Goal: Task Accomplishment & Management: Complete application form

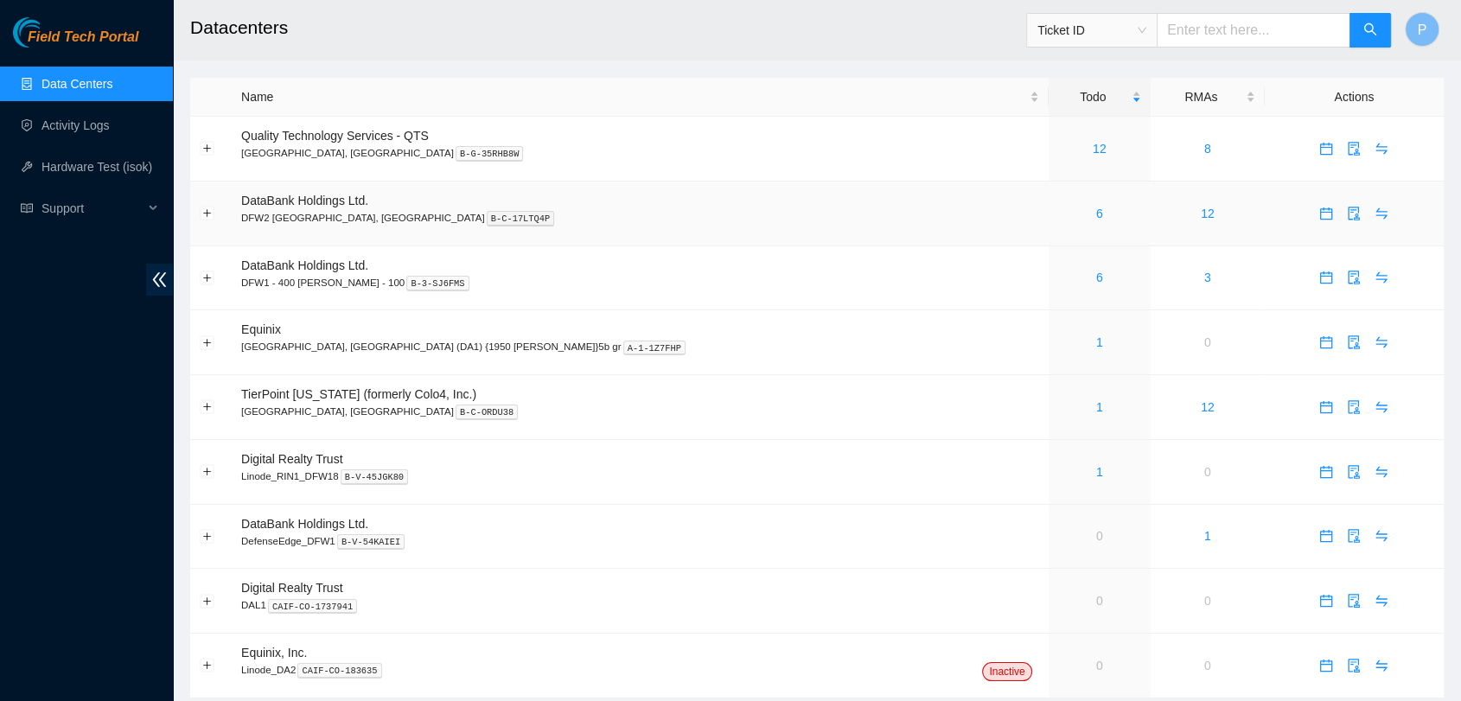
click at [1058, 214] on div "6" at bounding box center [1099, 213] width 83 height 19
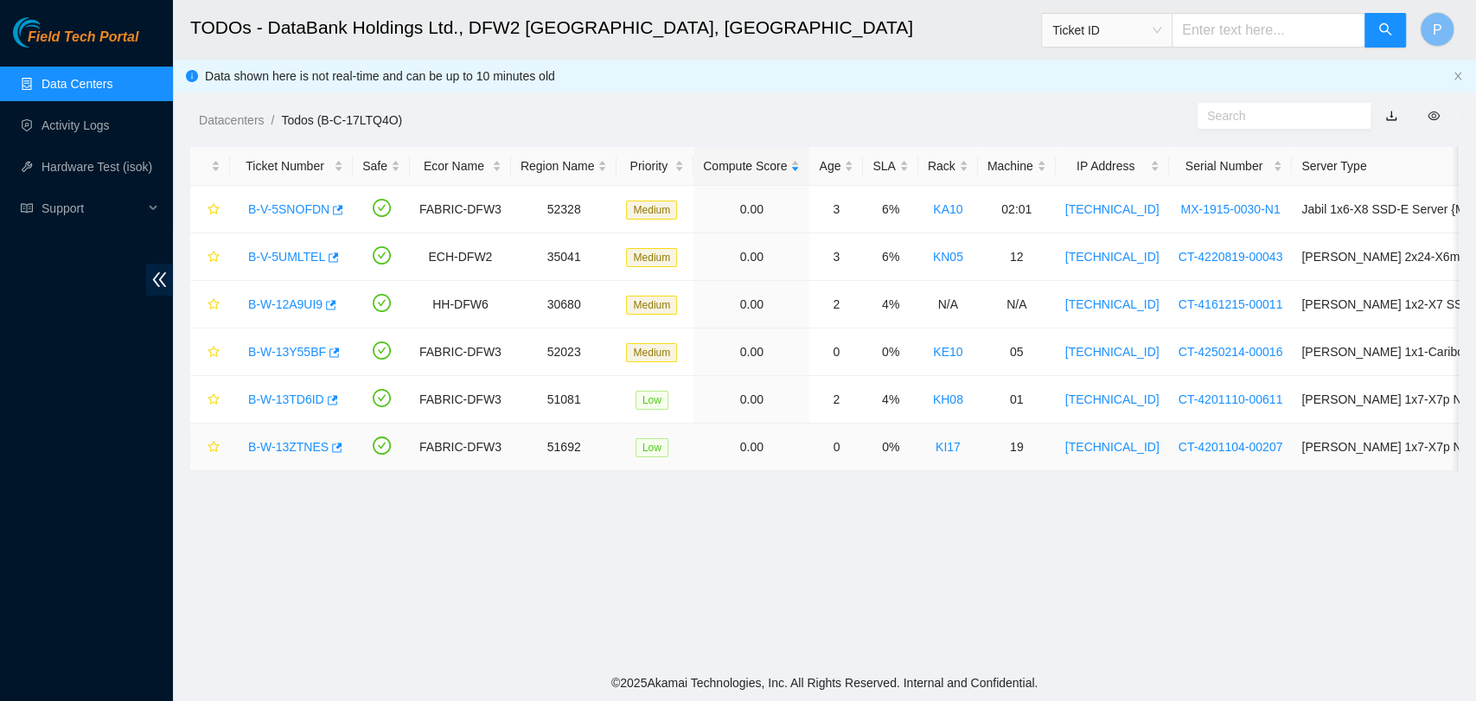
click at [292, 449] on link "B-W-13ZTNES" at bounding box center [288, 447] width 80 height 14
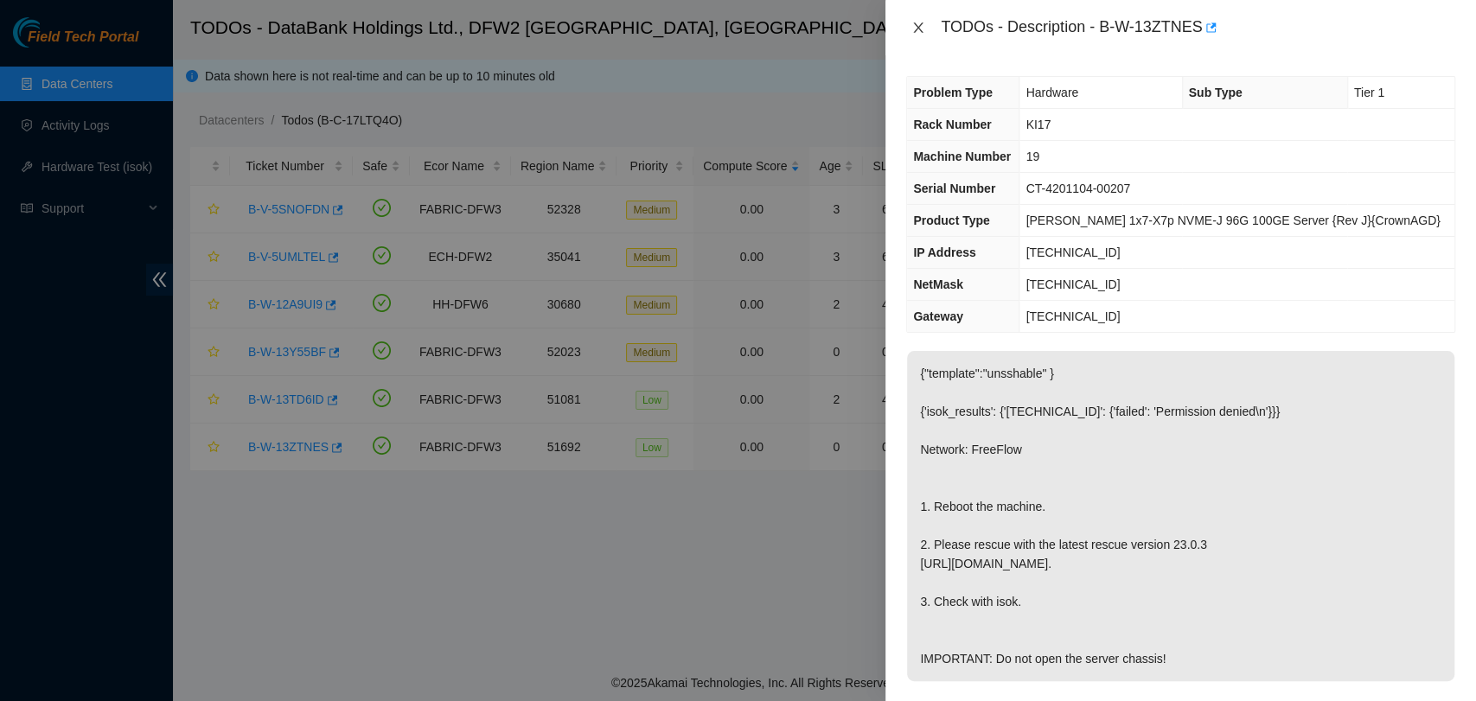
click at [911, 27] on icon "close" at bounding box center [918, 28] width 14 height 14
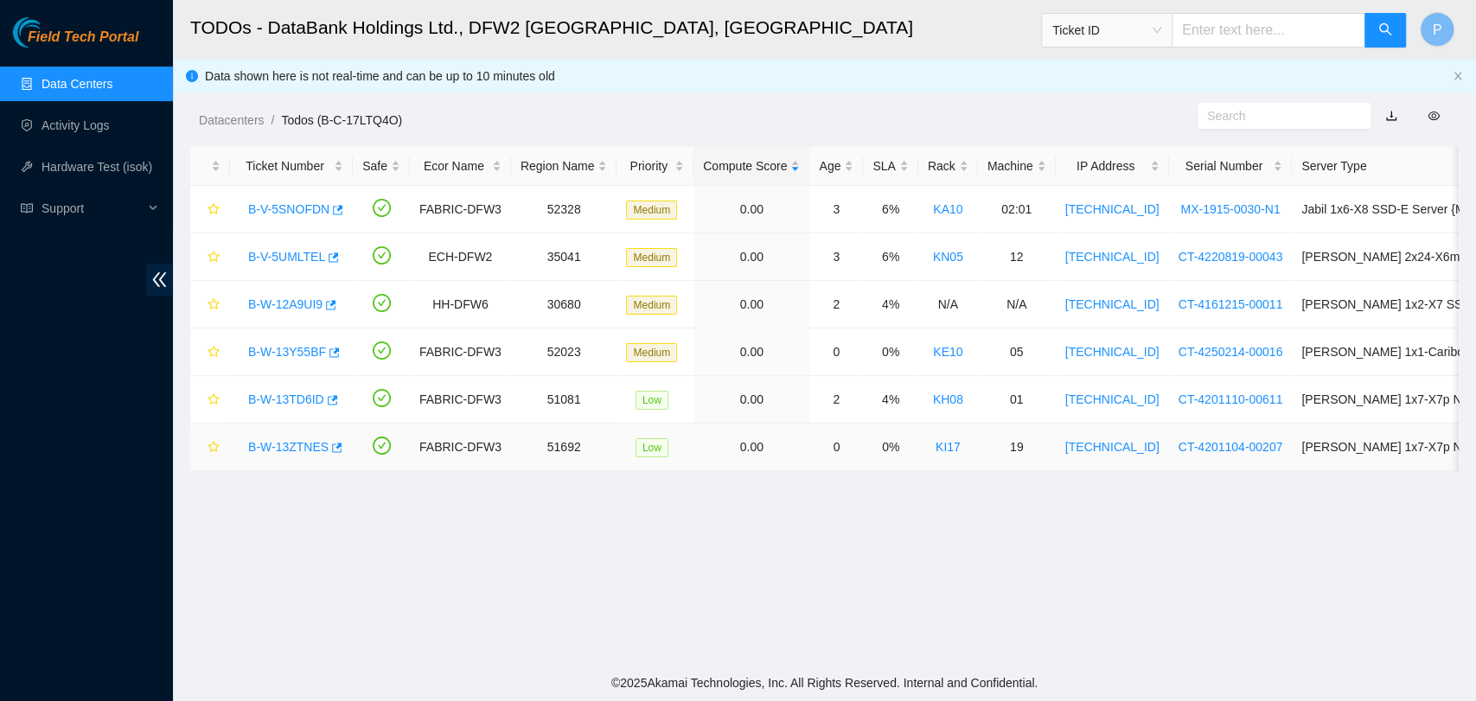
click at [300, 424] on td "B-W-13ZTNES" at bounding box center [291, 448] width 123 height 48
click at [283, 446] on link "B-W-13ZTNES" at bounding box center [288, 447] width 80 height 14
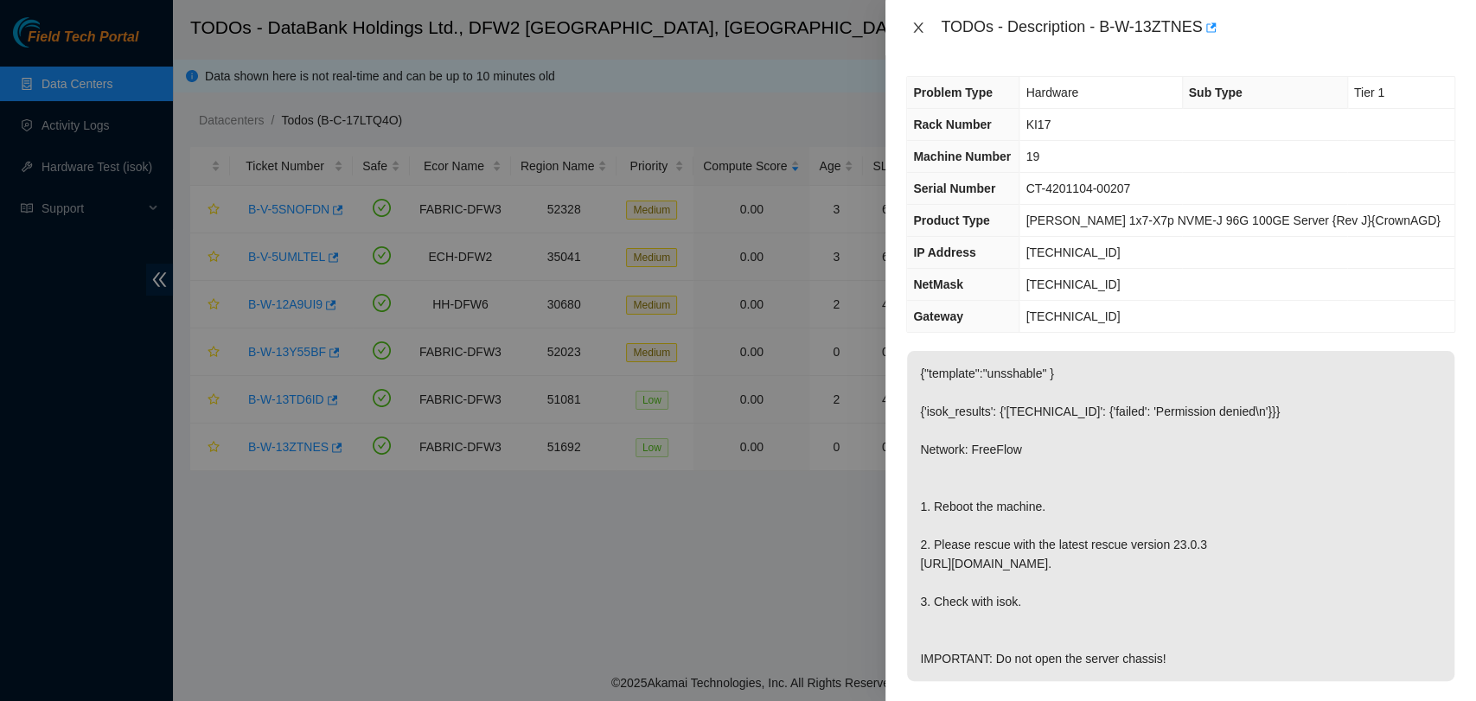
click at [909, 25] on button "Close" at bounding box center [918, 28] width 24 height 16
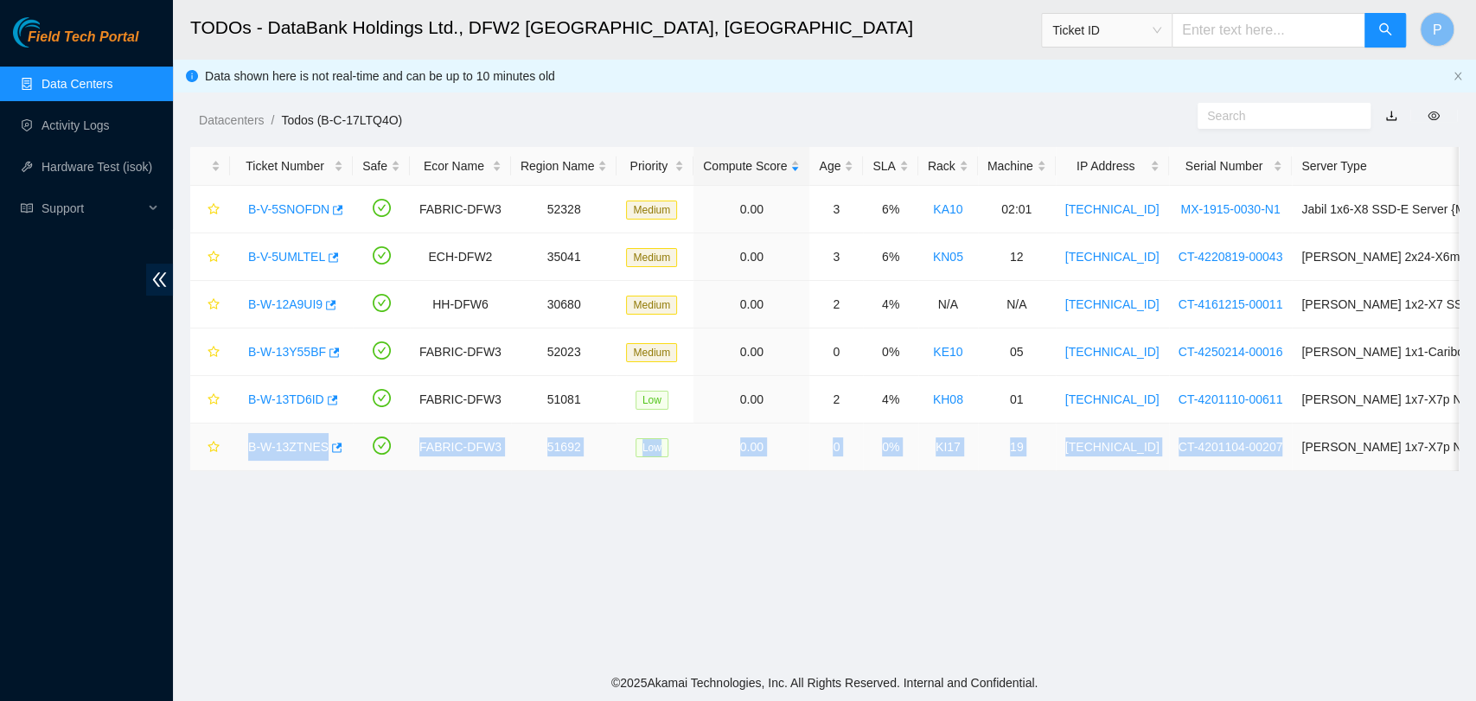
drag, startPoint x: 240, startPoint y: 438, endPoint x: 1252, endPoint y: 451, distance: 1011.9
click at [1252, 451] on tr "B-W-13ZTNES FABRIC-DFW3 51692 Low 0.00 0 0% KI17 19 [TECHNICAL_ID] CT-4201104-0…" at bounding box center [984, 448] width 1589 height 48
copy tr "B-W-13ZTNES FABRIC-DFW3 51692 Low 0.00 0 0% KI17 19 [TECHNICAL_ID] CT-4201104-0…"
click at [298, 398] on link "B-W-13TD6ID" at bounding box center [286, 400] width 76 height 14
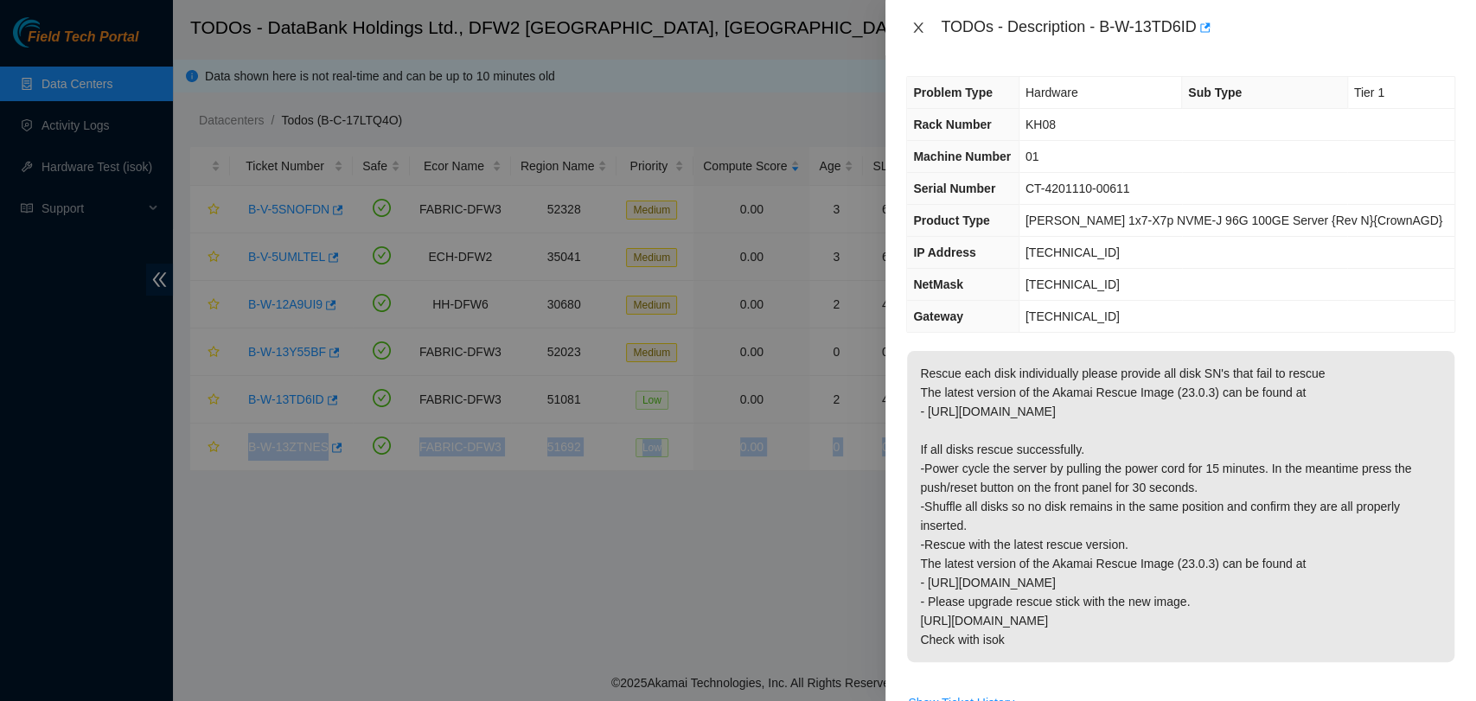
click at [920, 29] on icon "close" at bounding box center [918, 28] width 14 height 14
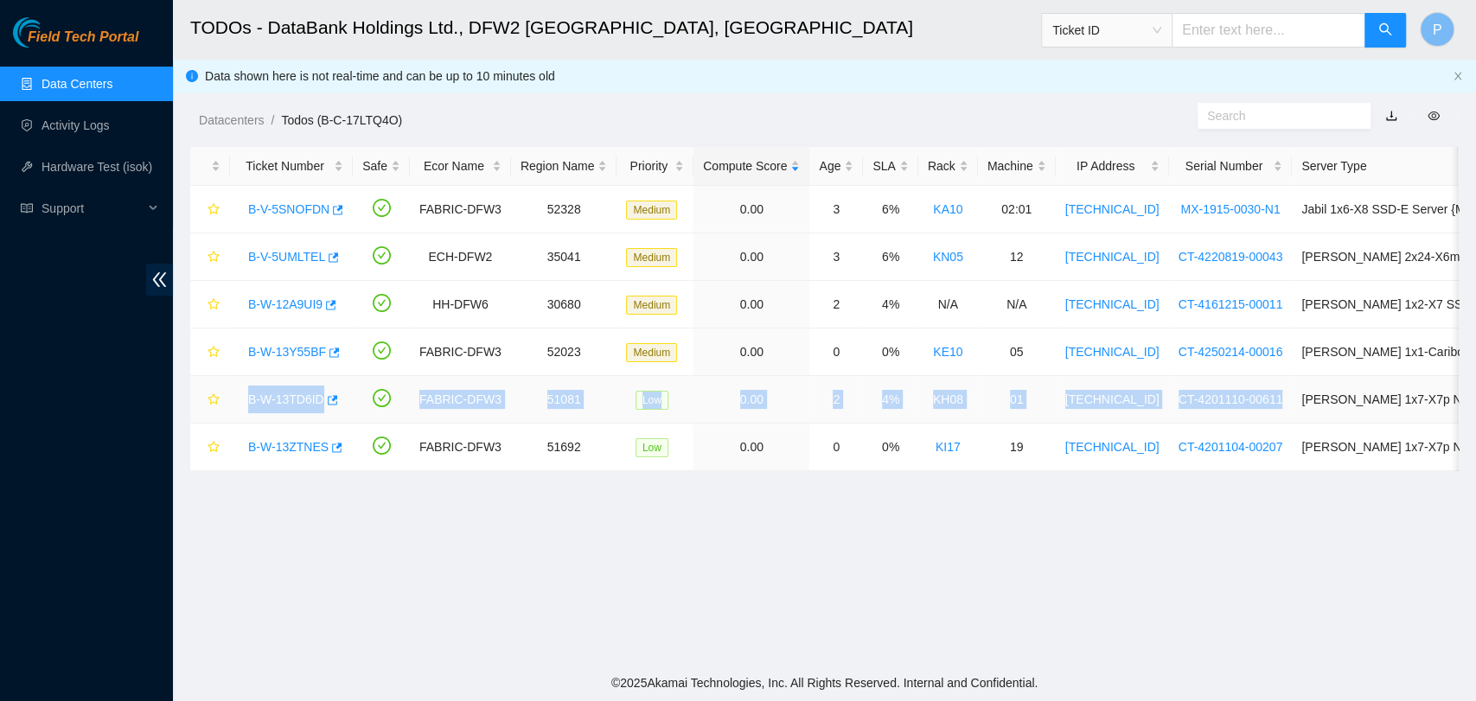
drag, startPoint x: 246, startPoint y: 393, endPoint x: 1254, endPoint y: 414, distance: 1008.5
click at [1254, 414] on tr "B-W-13TD6ID FABRIC-DFW3 51081 Low 0.00 2 4% KH08 01 [TECHNICAL_ID] CT-4201110-0…" at bounding box center [984, 400] width 1589 height 48
copy tr "B-W-13TD6ID FABRIC-DFW3 51081 Low 0.00 2 4% KH08 01 [TECHNICAL_ID] CT-4201110-0…"
click at [1254, 414] on td "CT-4201110-00611" at bounding box center [1231, 400] width 124 height 48
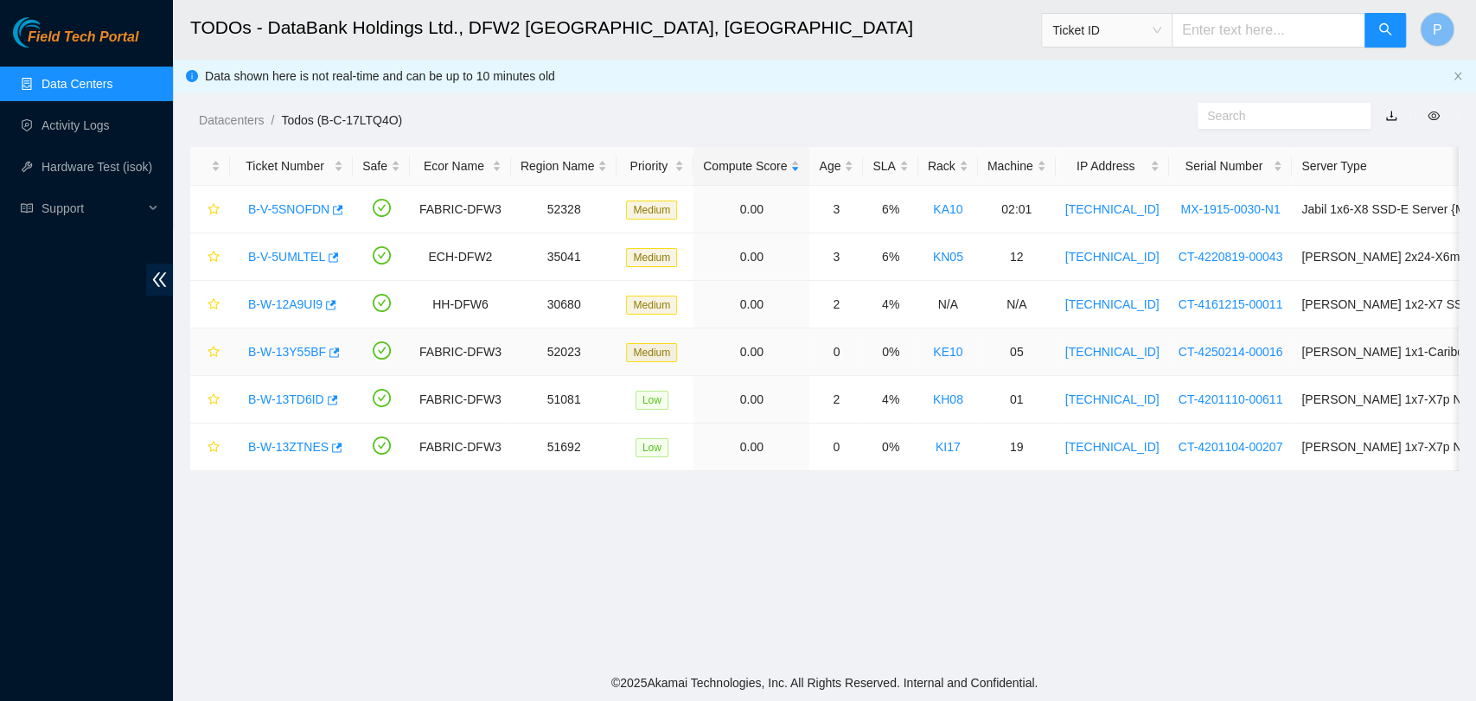
drag, startPoint x: 297, startPoint y: 345, endPoint x: 361, endPoint y: 306, distance: 74.2
click at [297, 345] on link "B-W-13Y55BF" at bounding box center [287, 352] width 78 height 14
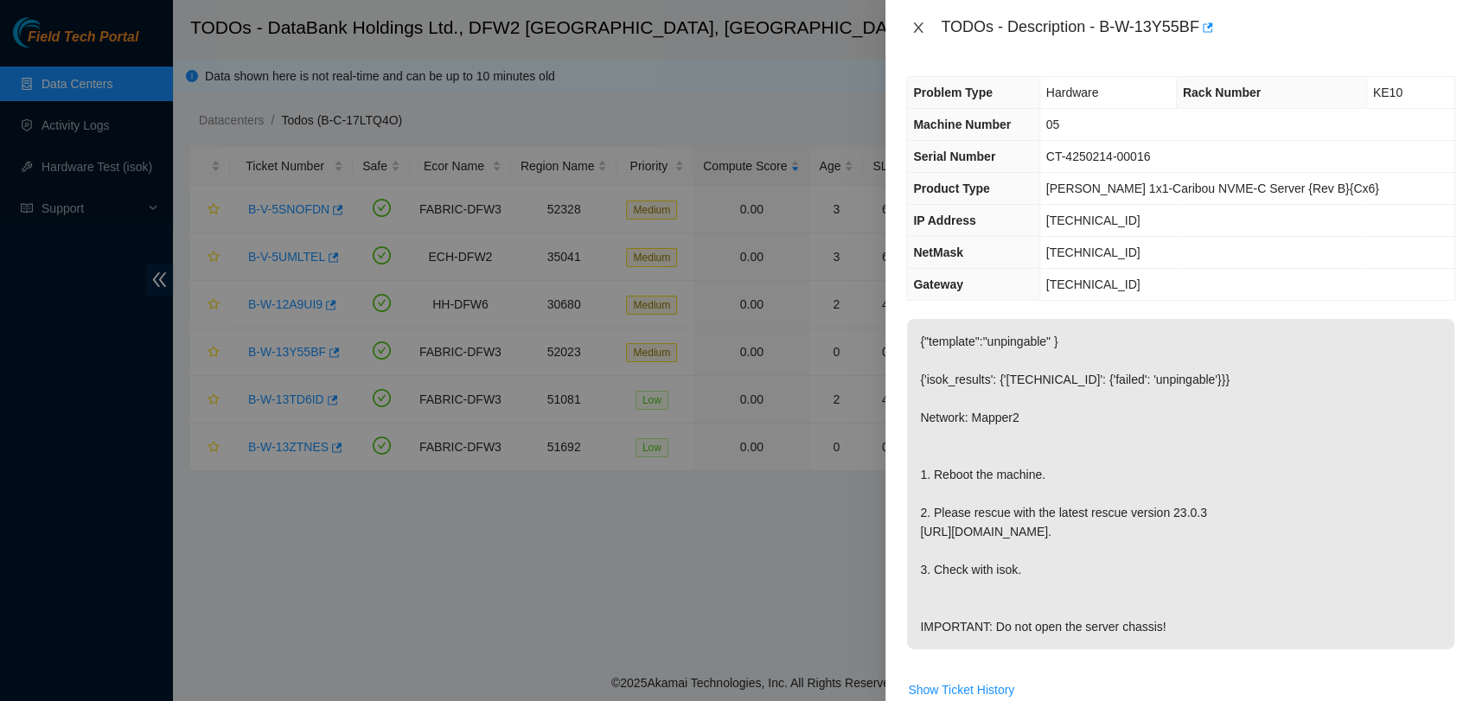
click at [922, 22] on icon "close" at bounding box center [919, 27] width 10 height 10
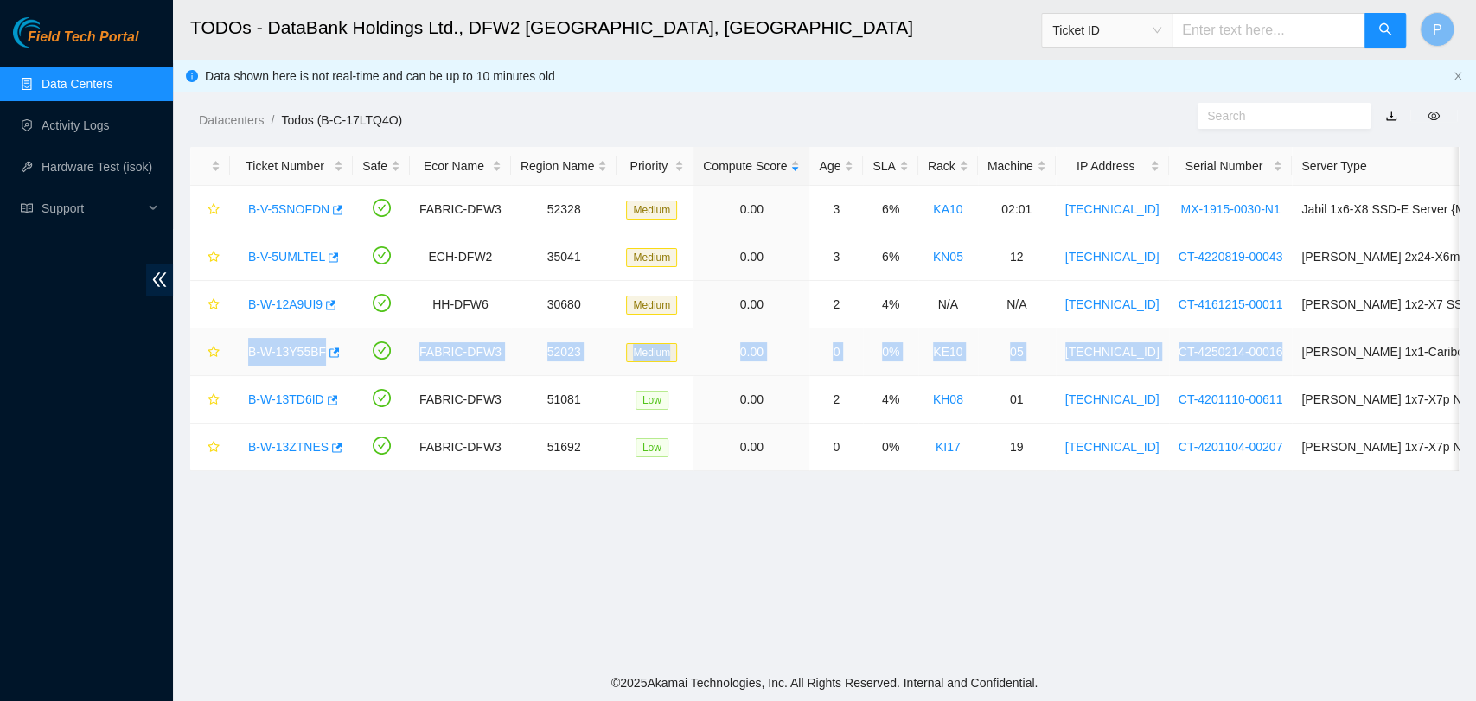
drag, startPoint x: 229, startPoint y: 355, endPoint x: 1251, endPoint y: 355, distance: 1022.2
click at [1251, 355] on tr "B-W-13Y55BF FABRIC-DFW3 52023 Medium 0.00 0 0% KE10 05 [TECHNICAL_ID] CT-425021…" at bounding box center [984, 353] width 1589 height 48
copy tr "B-W-13Y55BF FABRIC-DFW3 52023 Medium 0.00 0 0% KE10 05 [TECHNICAL_ID] CT-425021…"
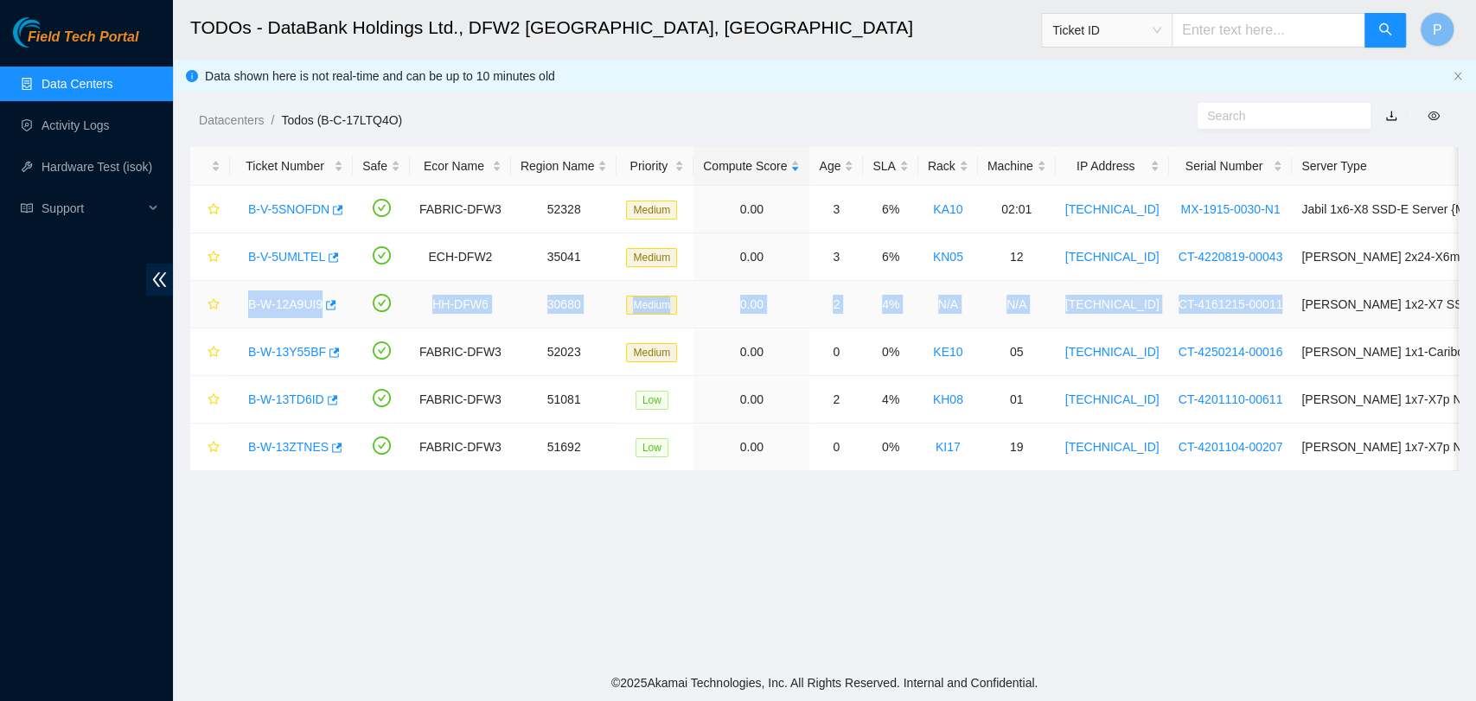
drag, startPoint x: 240, startPoint y: 297, endPoint x: 1257, endPoint y: 316, distance: 1017.2
click at [1257, 316] on tr "B-W-12A9UI9 HH-DFW6 30680 Medium 0.00 2 4% N/A N/A [TECHNICAL_ID] CT-4161215-00…" at bounding box center [984, 305] width 1589 height 48
copy tr "B-W-12A9UI9 HH-DFW6 30680 Medium 0.00 2 4% N/A N/A [TECHNICAL_ID] CT-4161215-00…"
click at [1257, 316] on td "CT-4161215-00011" at bounding box center [1231, 305] width 124 height 48
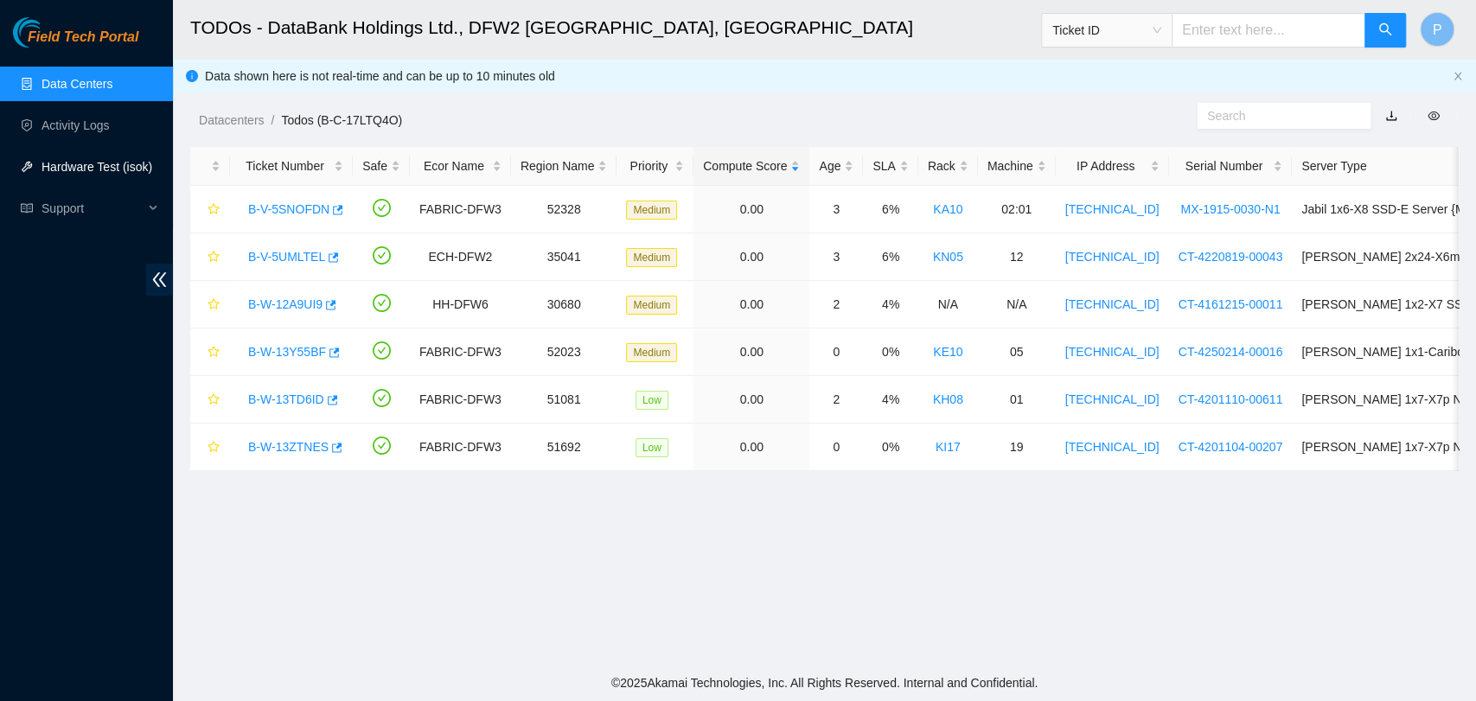
click at [124, 163] on link "Hardware Test (isok)" at bounding box center [97, 167] width 111 height 14
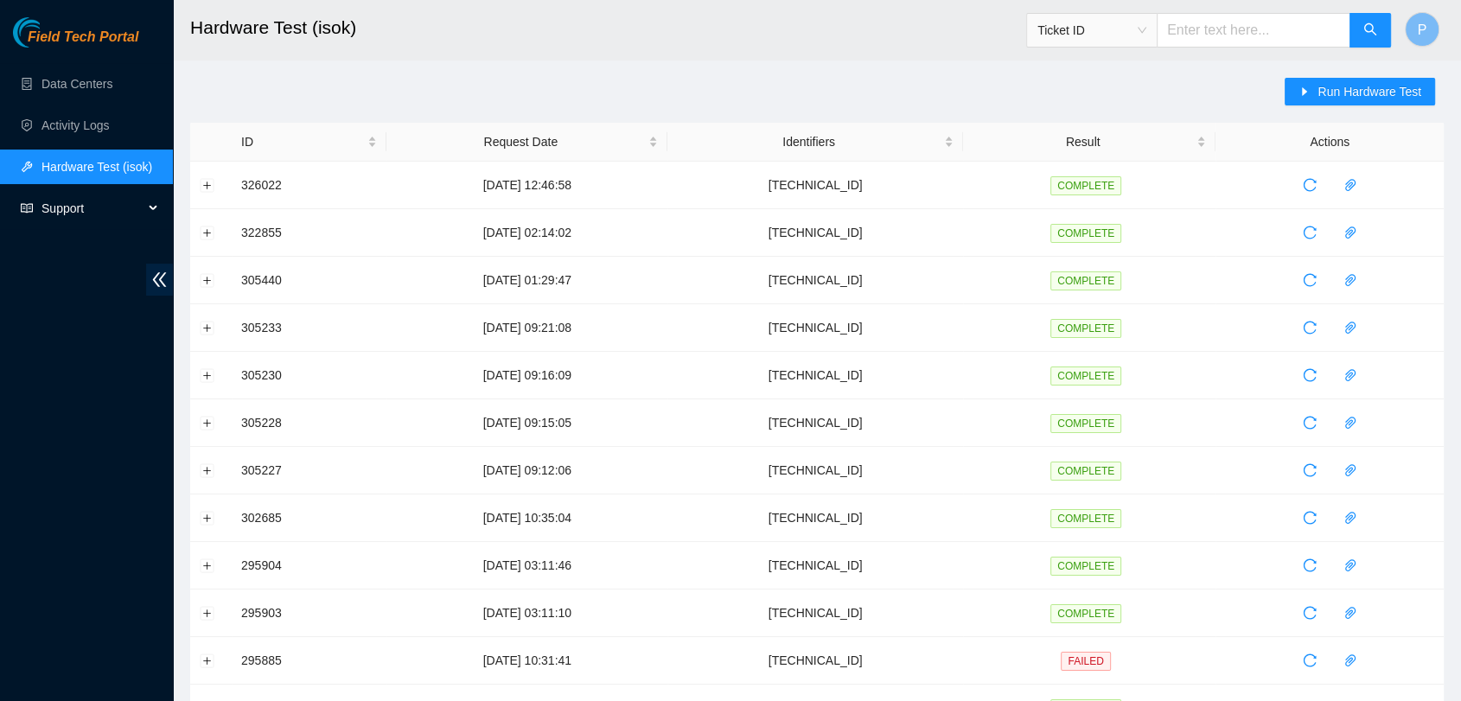
click at [86, 211] on span "Support" at bounding box center [93, 208] width 102 height 35
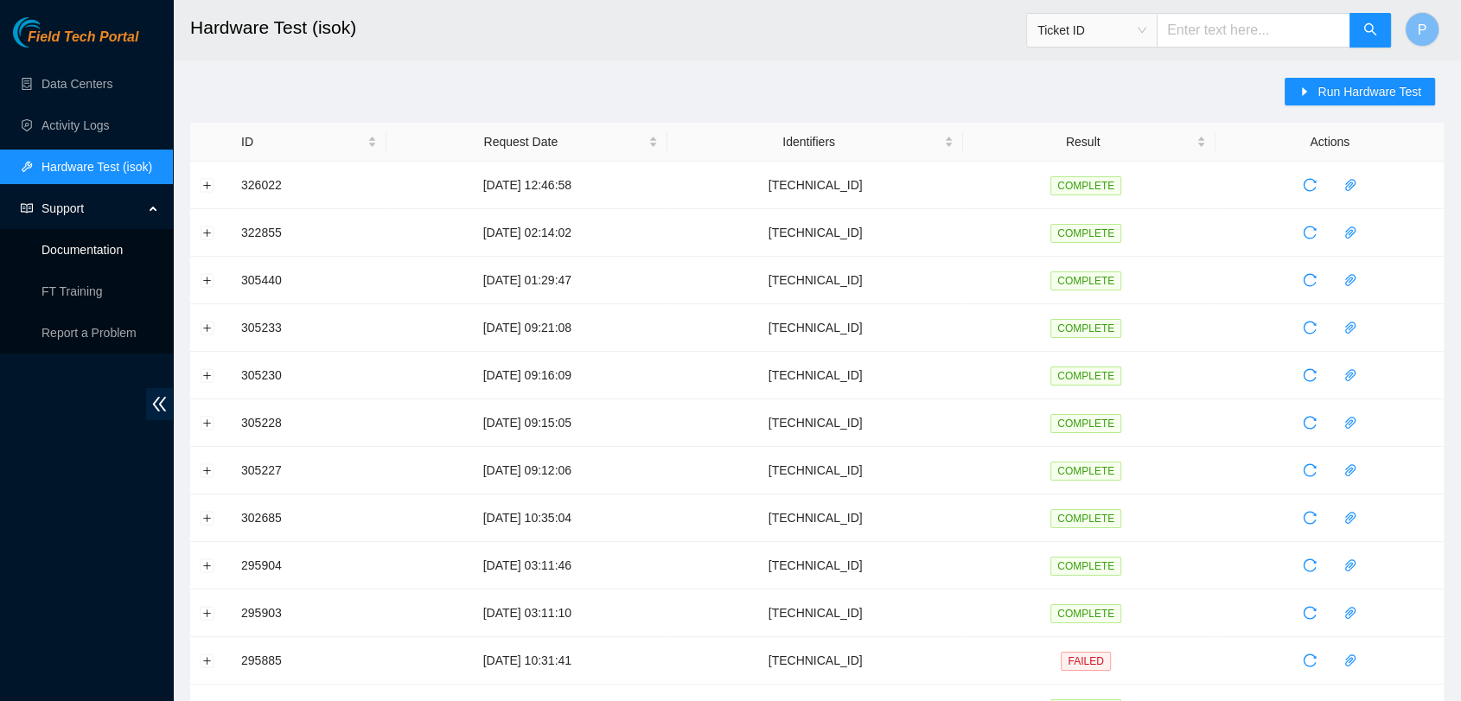
click at [109, 250] on link "Documentation" at bounding box center [82, 250] width 81 height 14
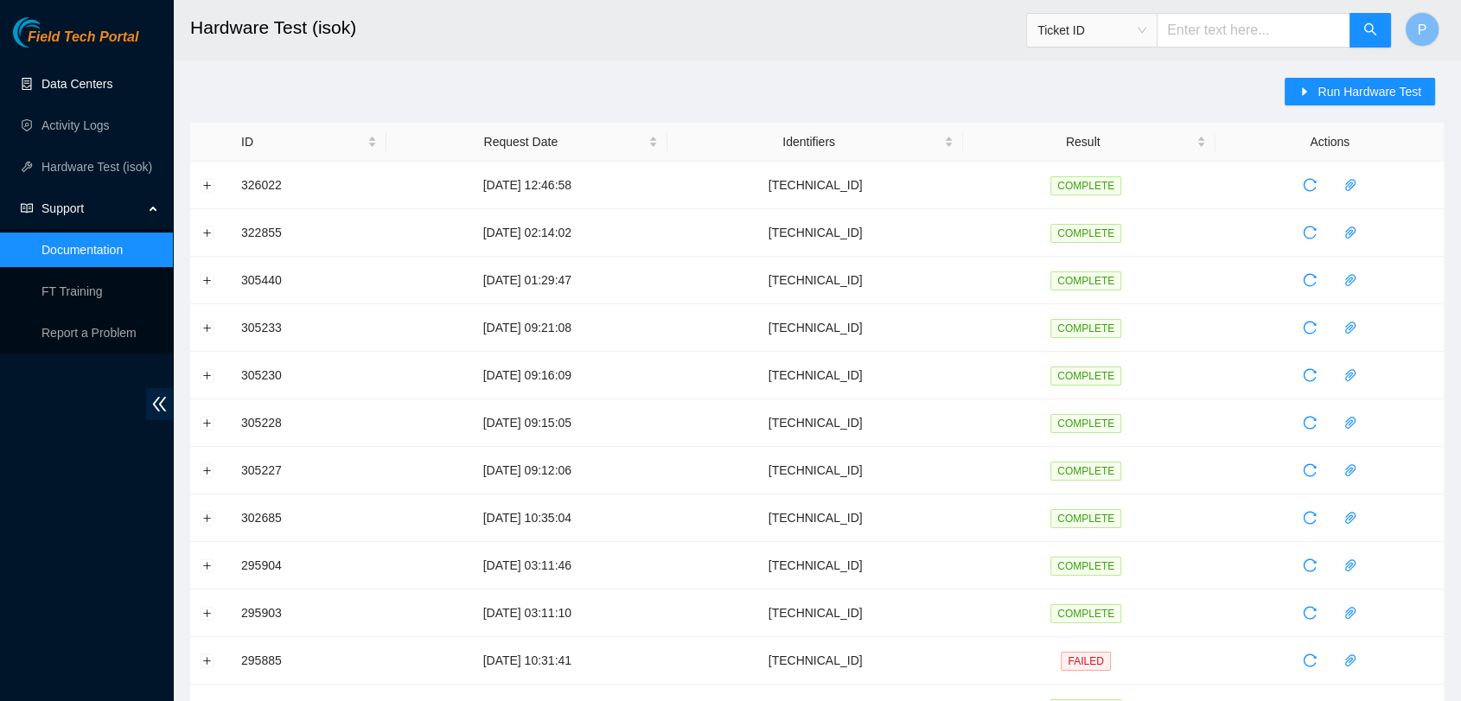
click at [109, 91] on link "Data Centers" at bounding box center [77, 84] width 71 height 14
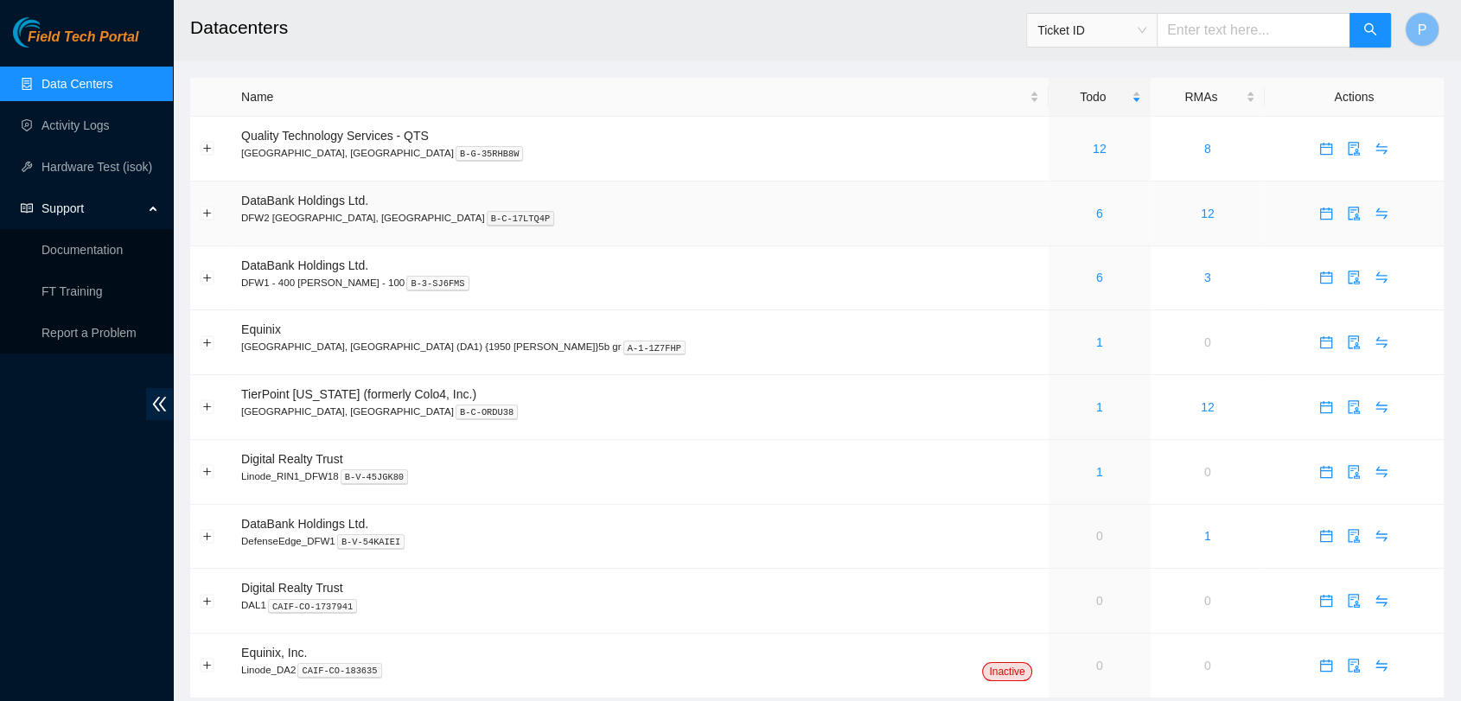
click at [1058, 213] on div "6" at bounding box center [1099, 213] width 83 height 19
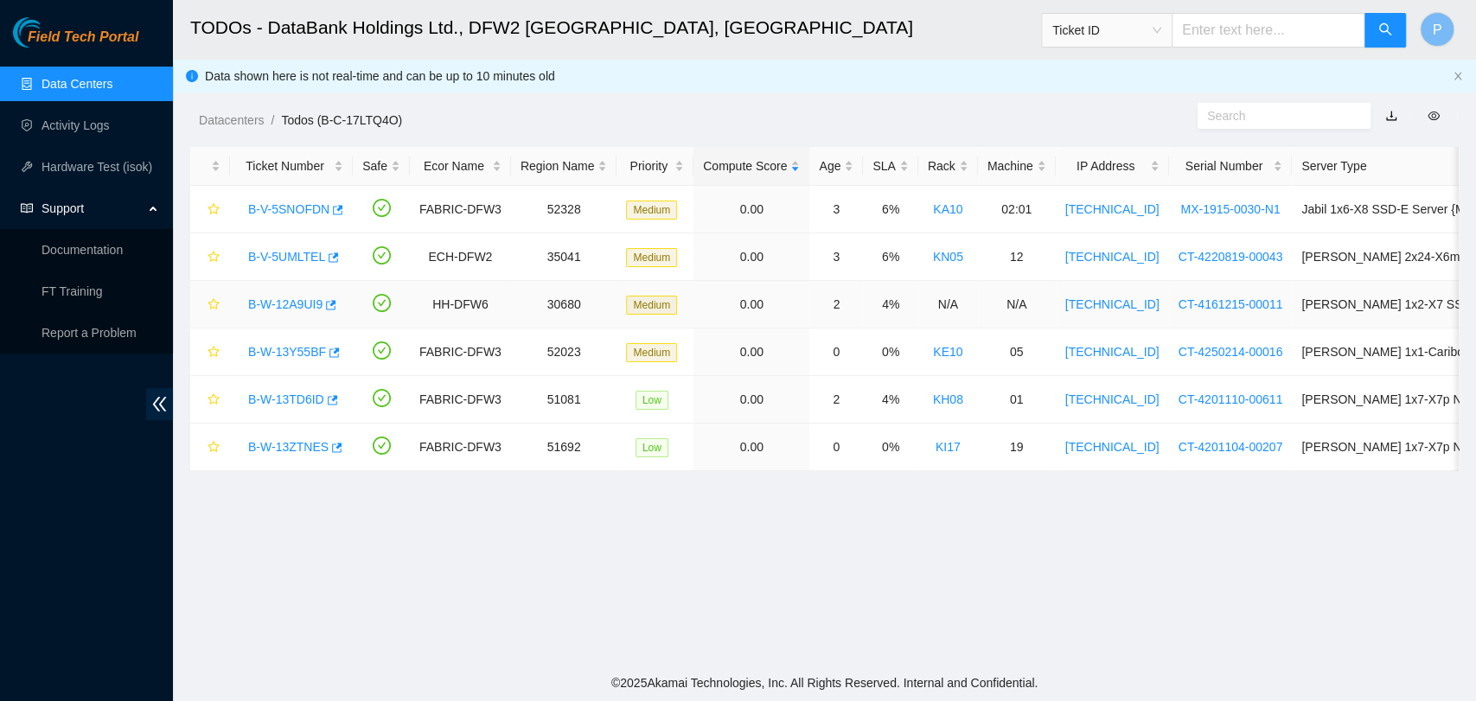
click at [291, 304] on link "B-W-12A9UI9" at bounding box center [285, 304] width 74 height 14
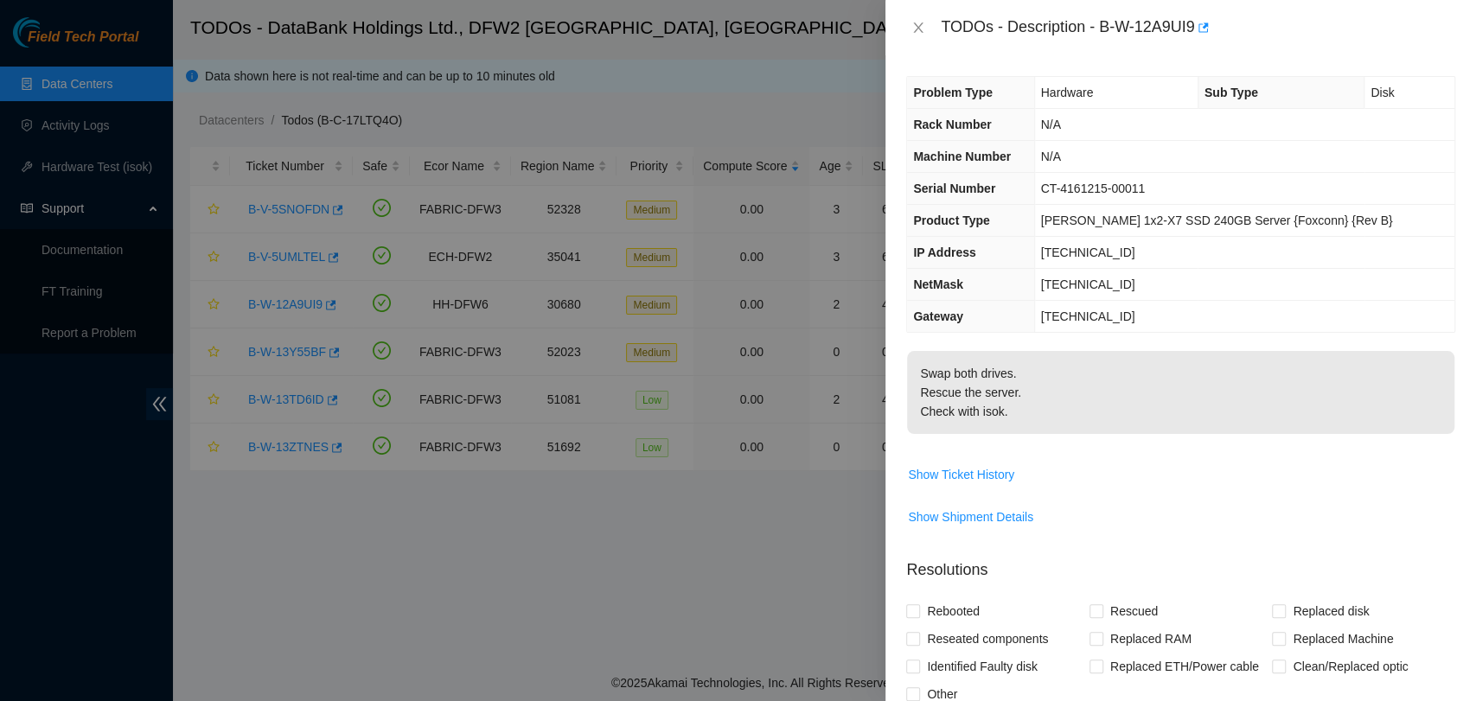
click at [1176, 183] on td "CT-4161215-00011" at bounding box center [1244, 189] width 420 height 32
drag, startPoint x: 1168, startPoint y: 188, endPoint x: 1066, endPoint y: 189, distance: 102.1
click at [1066, 189] on span "CT-4161215-00011" at bounding box center [1093, 189] width 105 height 14
copy span "CT-4161215-00011"
click at [1066, 189] on span "CT-4161215-00011" at bounding box center [1093, 189] width 105 height 14
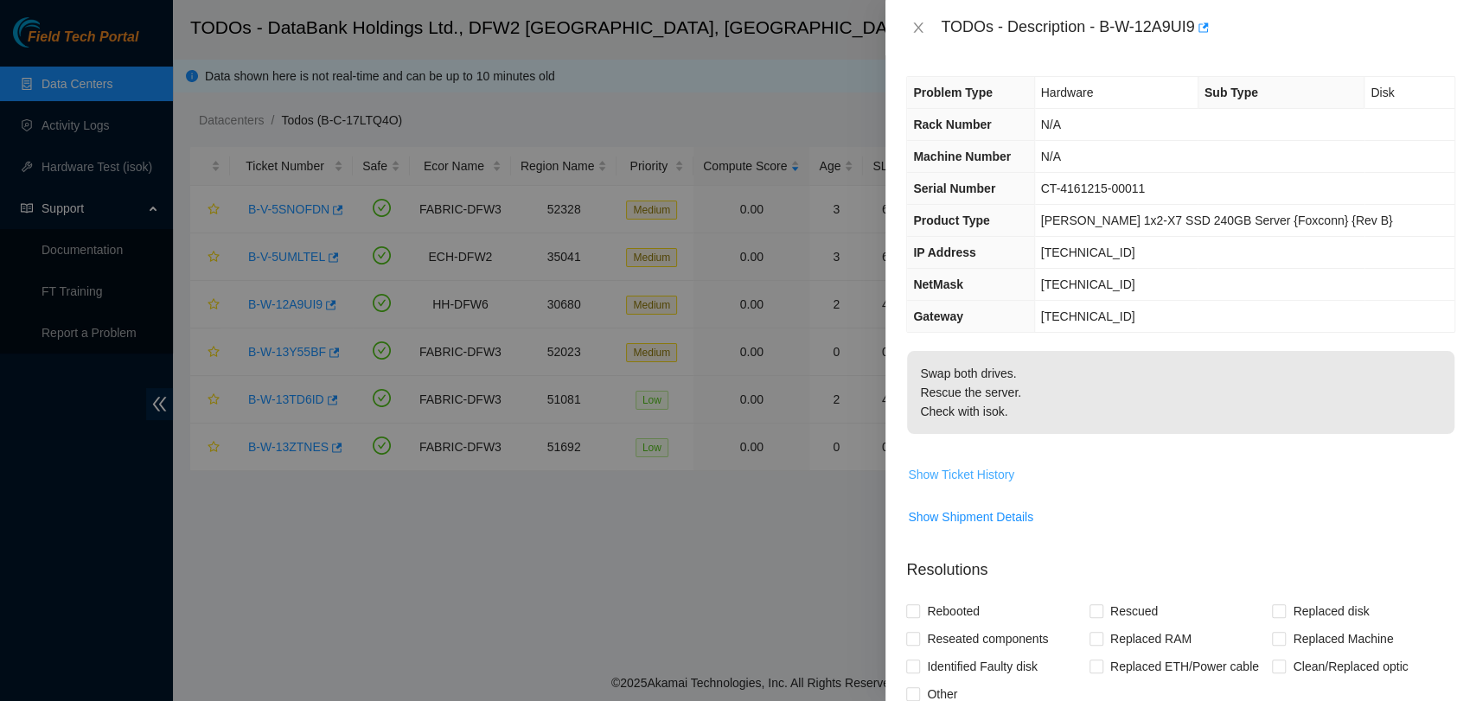
click at [933, 465] on span "Show Ticket History" at bounding box center [961, 474] width 106 height 19
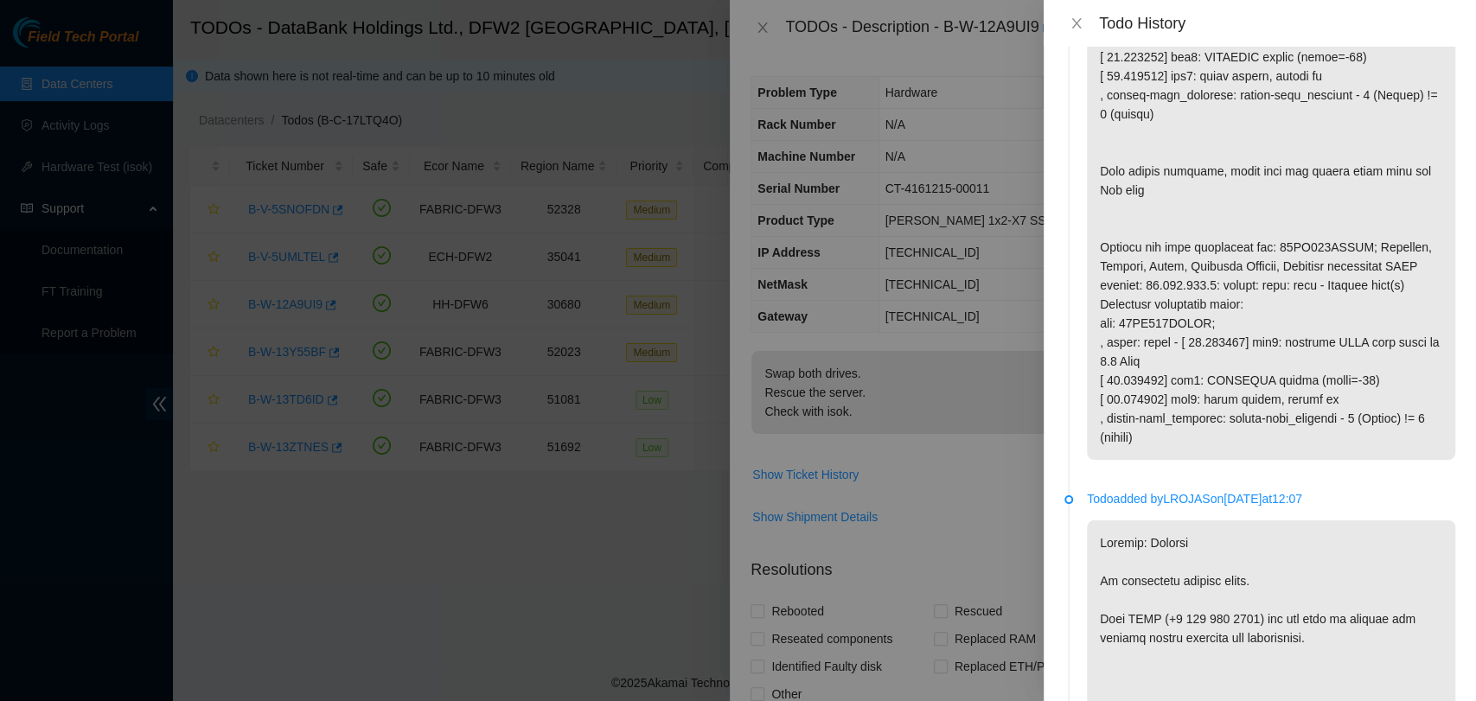
scroll to position [542, 0]
click at [1072, 16] on icon "close" at bounding box center [1077, 23] width 14 height 14
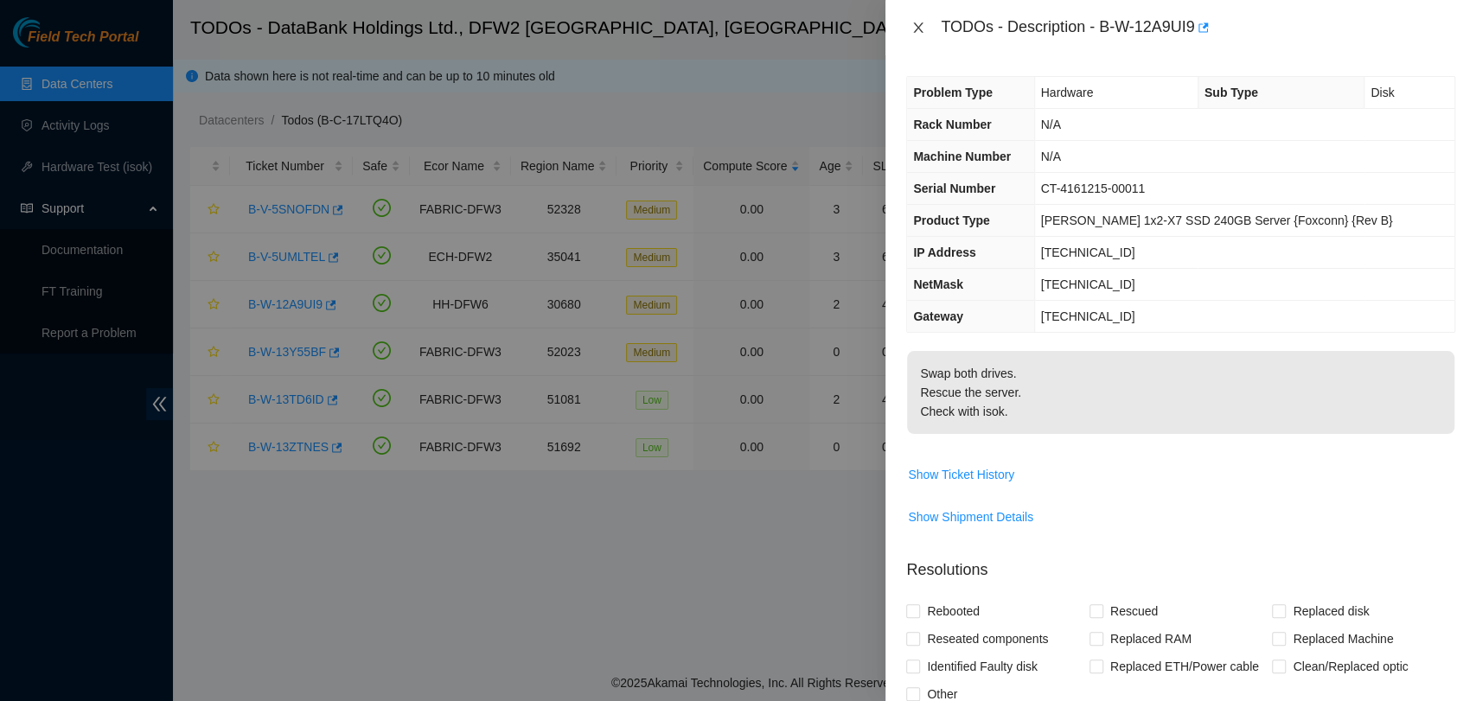
click at [916, 28] on icon "close" at bounding box center [918, 28] width 14 height 14
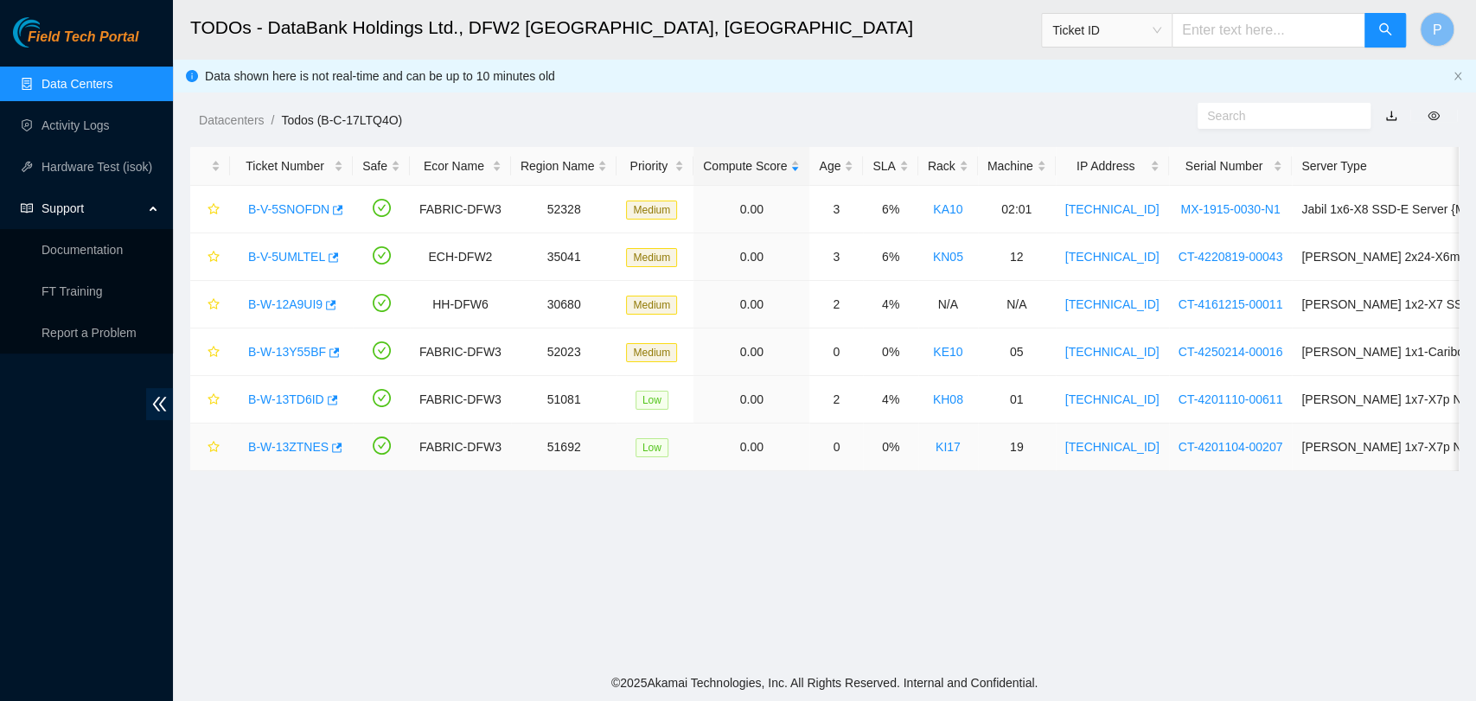
click at [264, 452] on link "B-W-13ZTNES" at bounding box center [288, 447] width 80 height 14
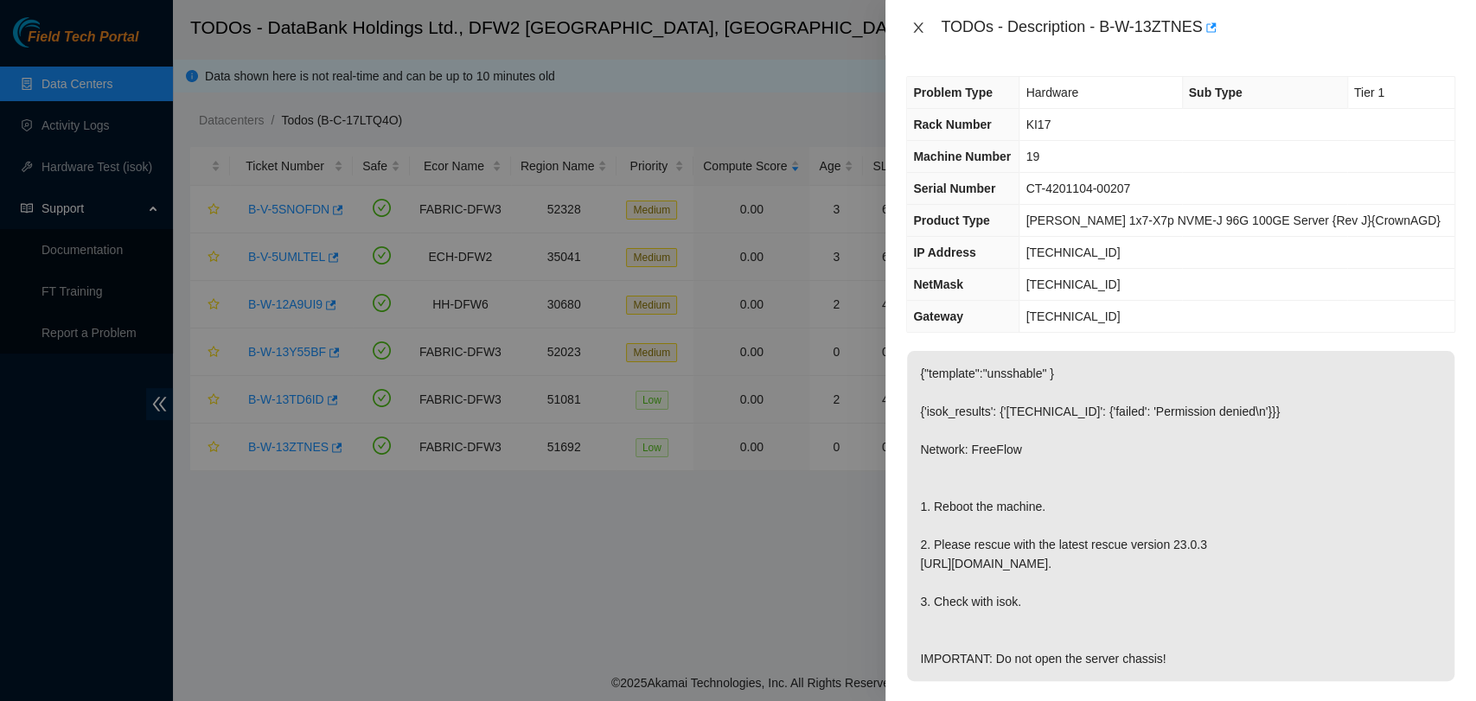
click at [918, 22] on icon "close" at bounding box center [918, 28] width 14 height 14
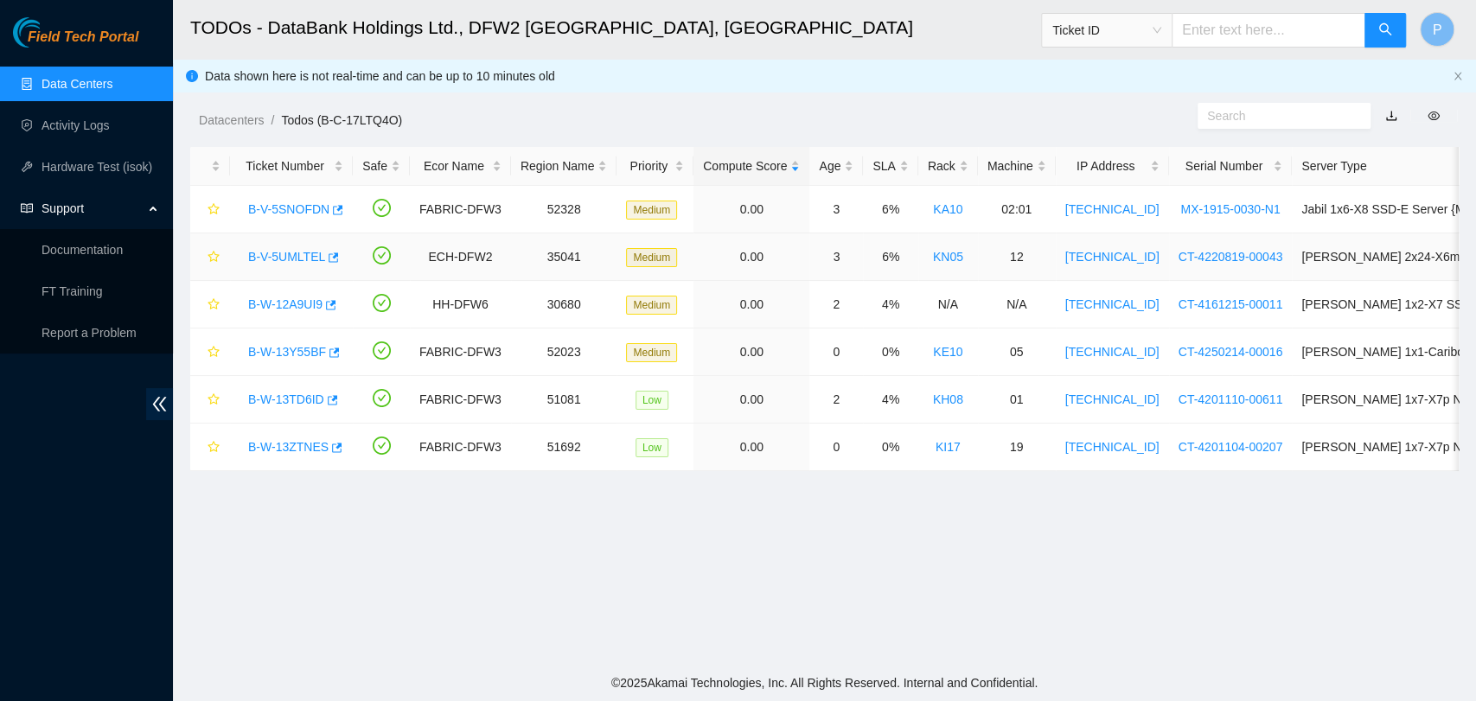
click at [287, 258] on link "B-V-5UMLTEL" at bounding box center [286, 257] width 77 height 14
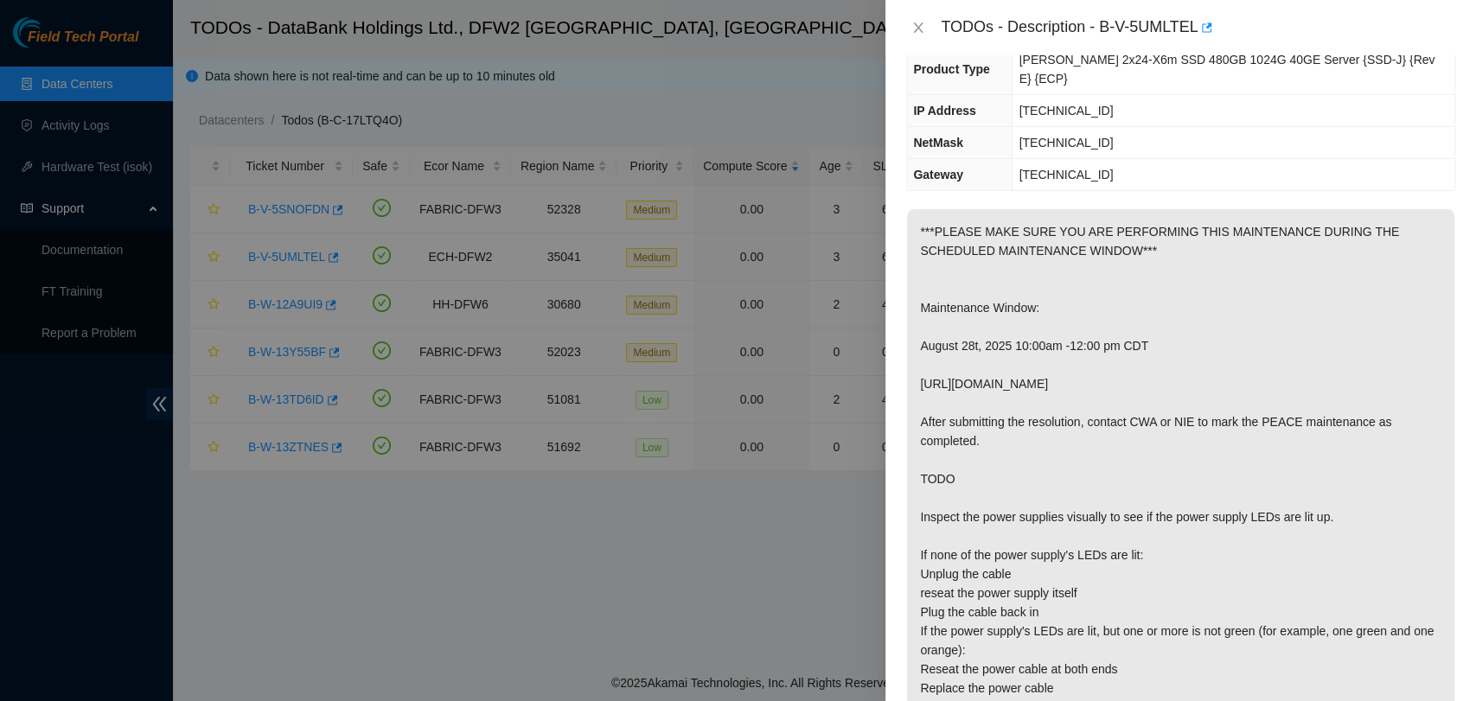
scroll to position [149, 0]
click at [921, 26] on icon "close" at bounding box center [918, 28] width 14 height 14
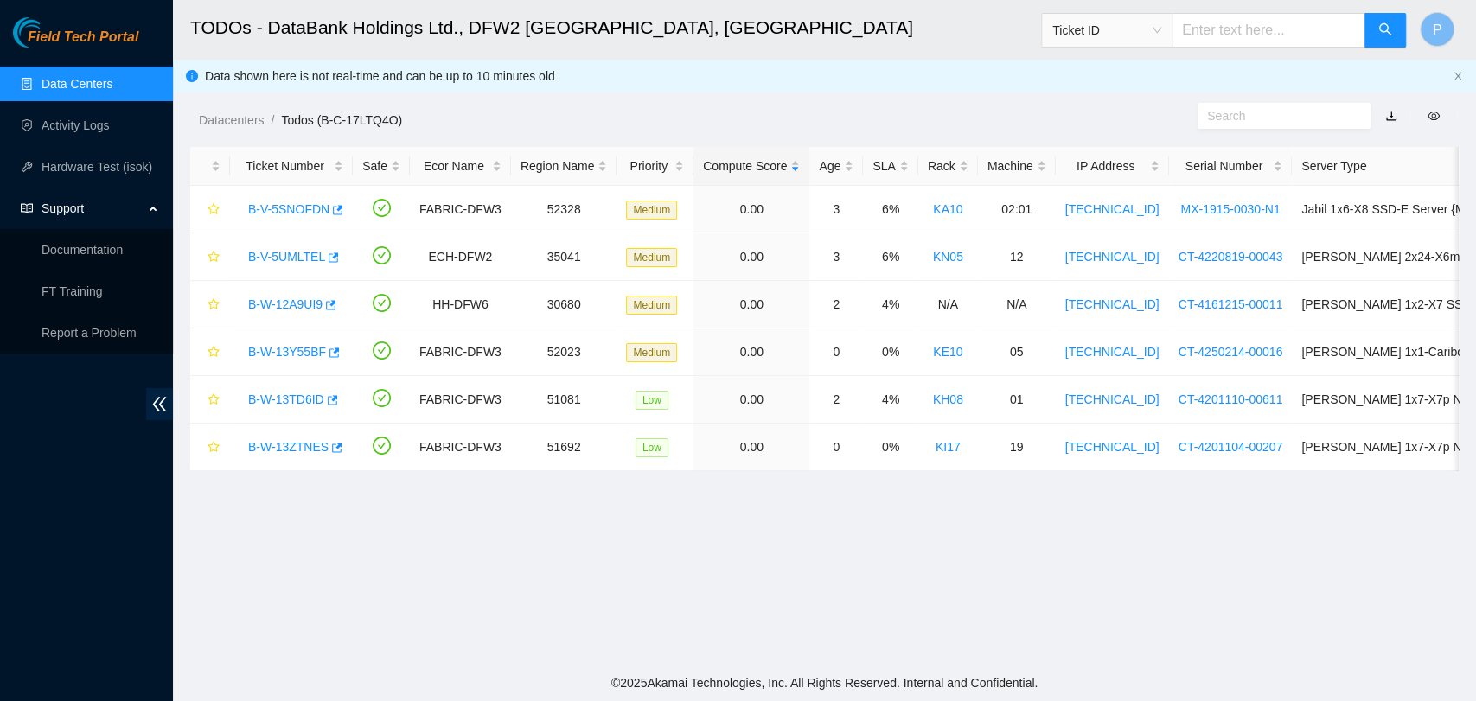
scroll to position [225, 0]
click at [304, 396] on link "B-W-13TD6ID" at bounding box center [286, 400] width 76 height 14
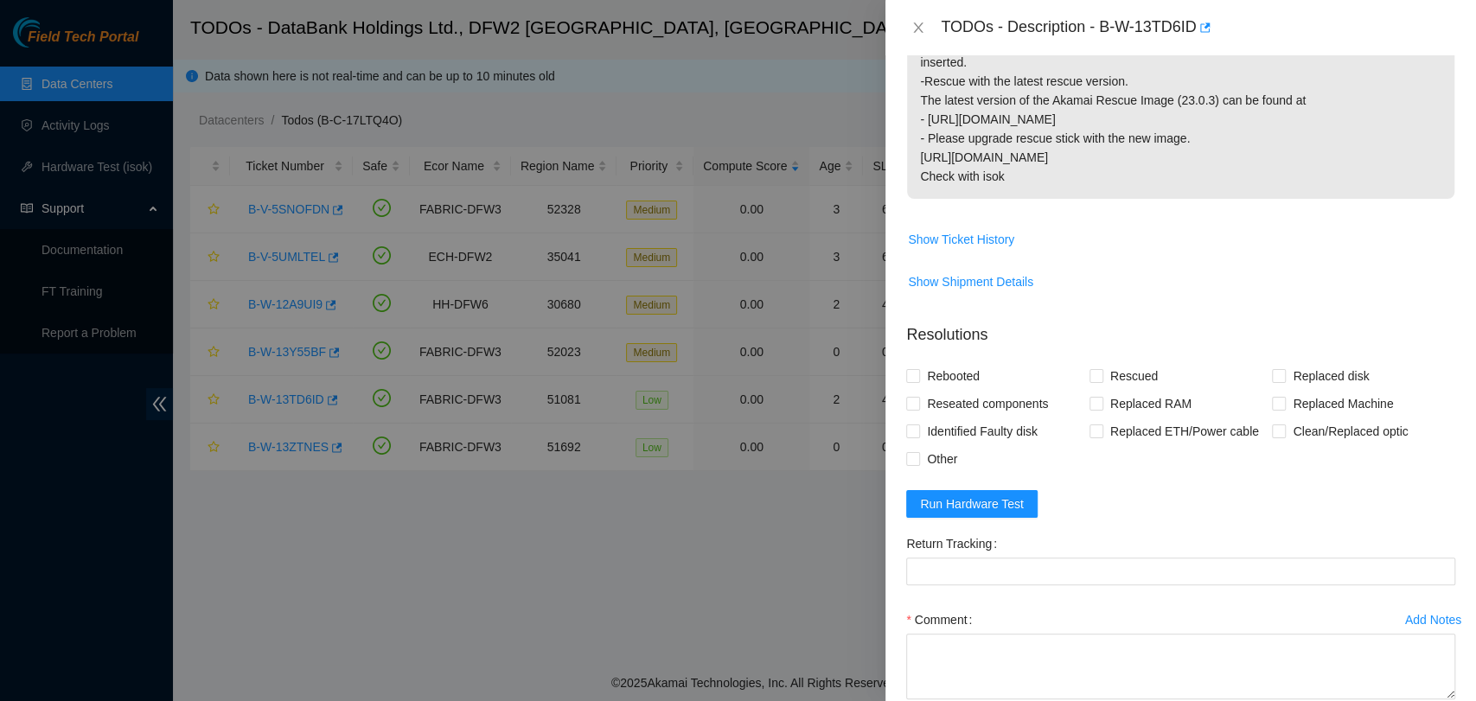
scroll to position [561, 0]
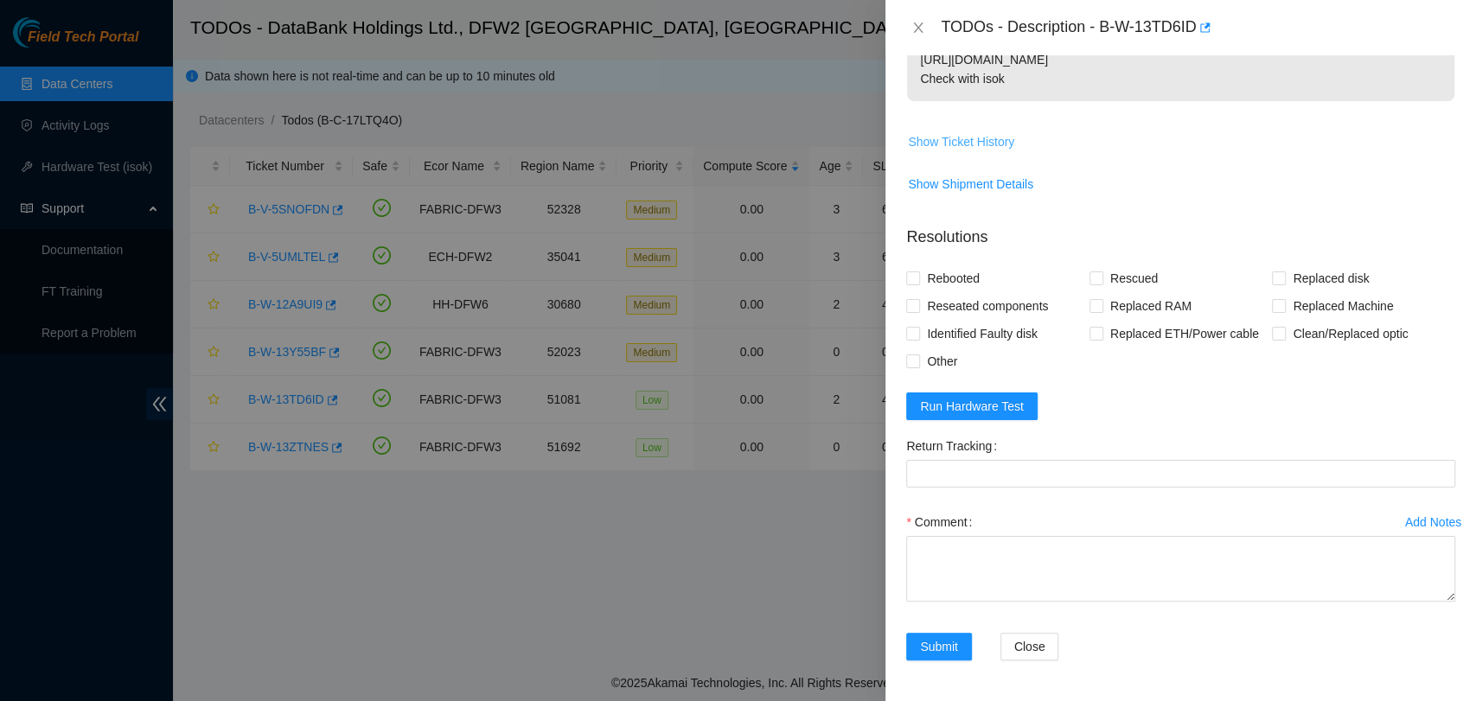
click at [986, 144] on span "Show Ticket History" at bounding box center [961, 141] width 106 height 19
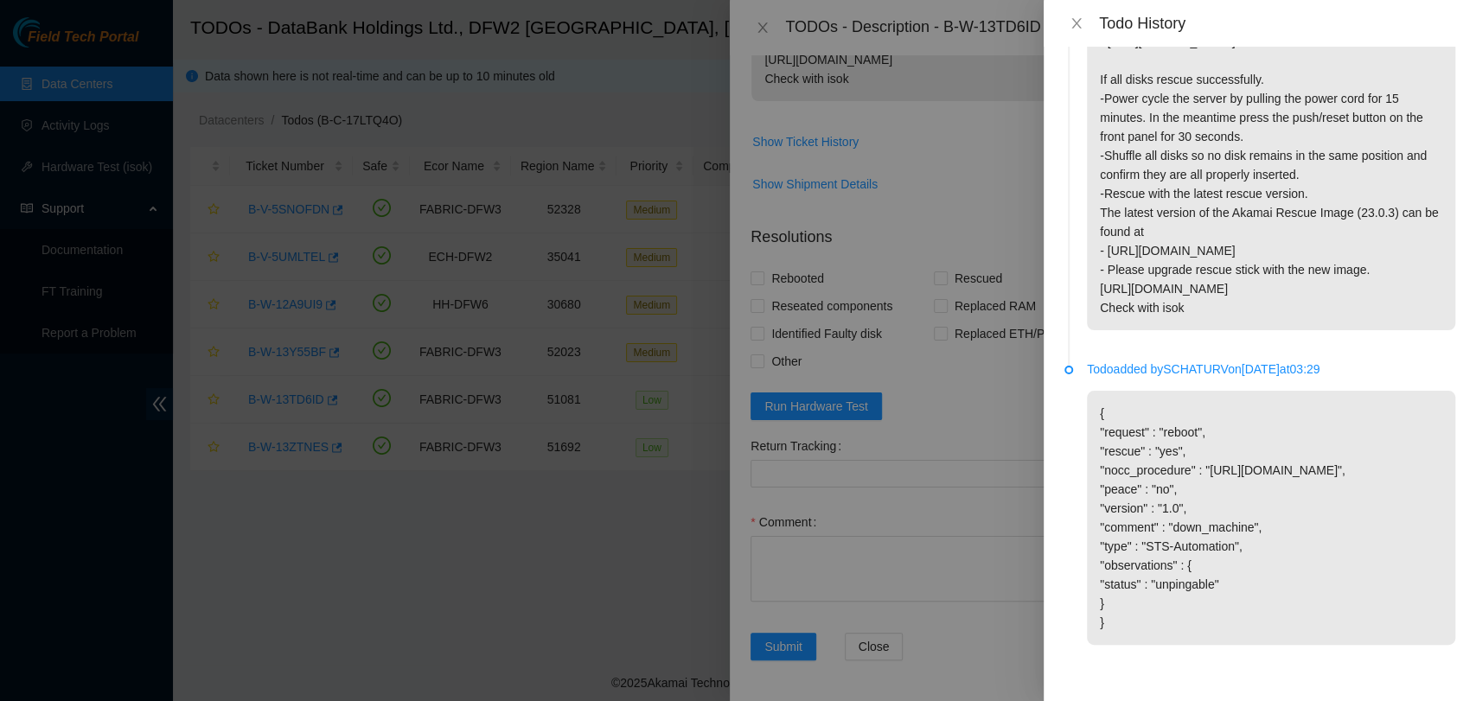
scroll to position [0, 0]
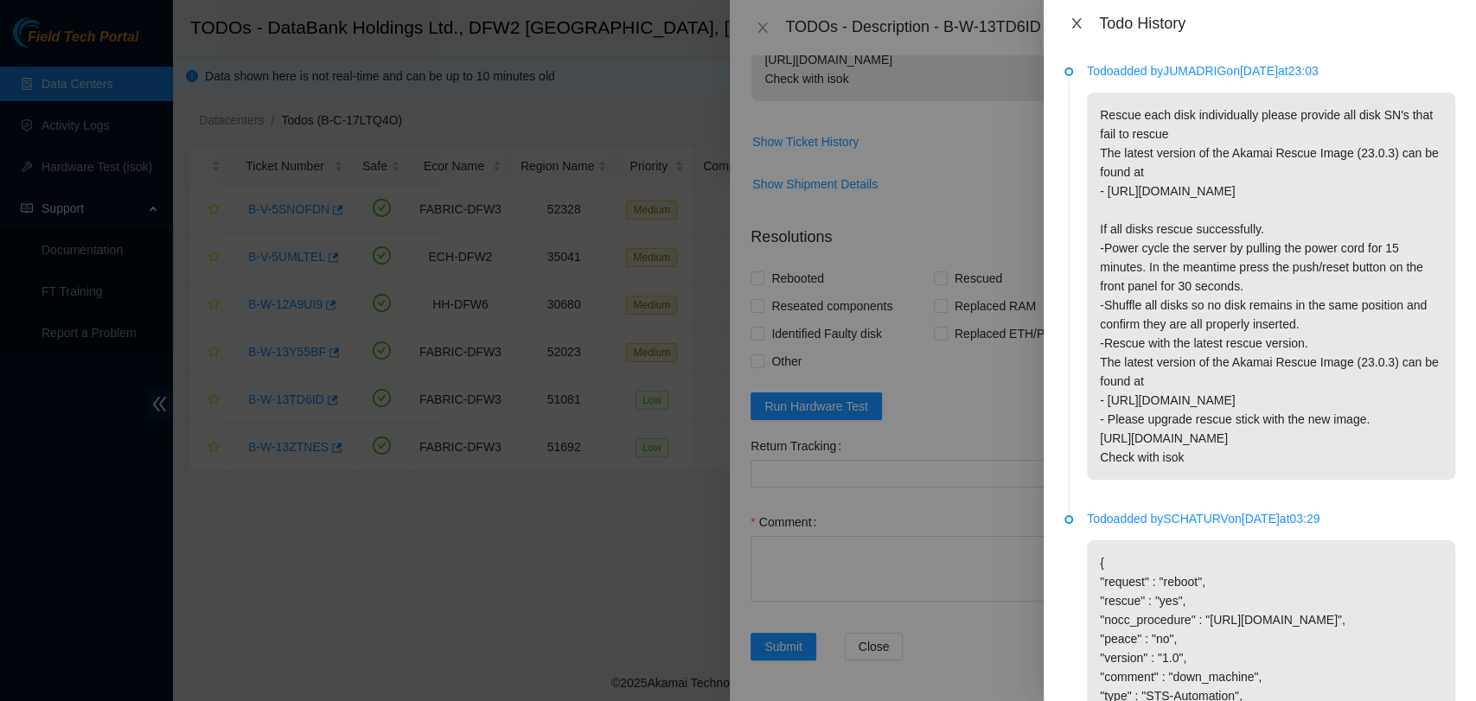
click at [1079, 21] on icon "close" at bounding box center [1077, 23] width 14 height 14
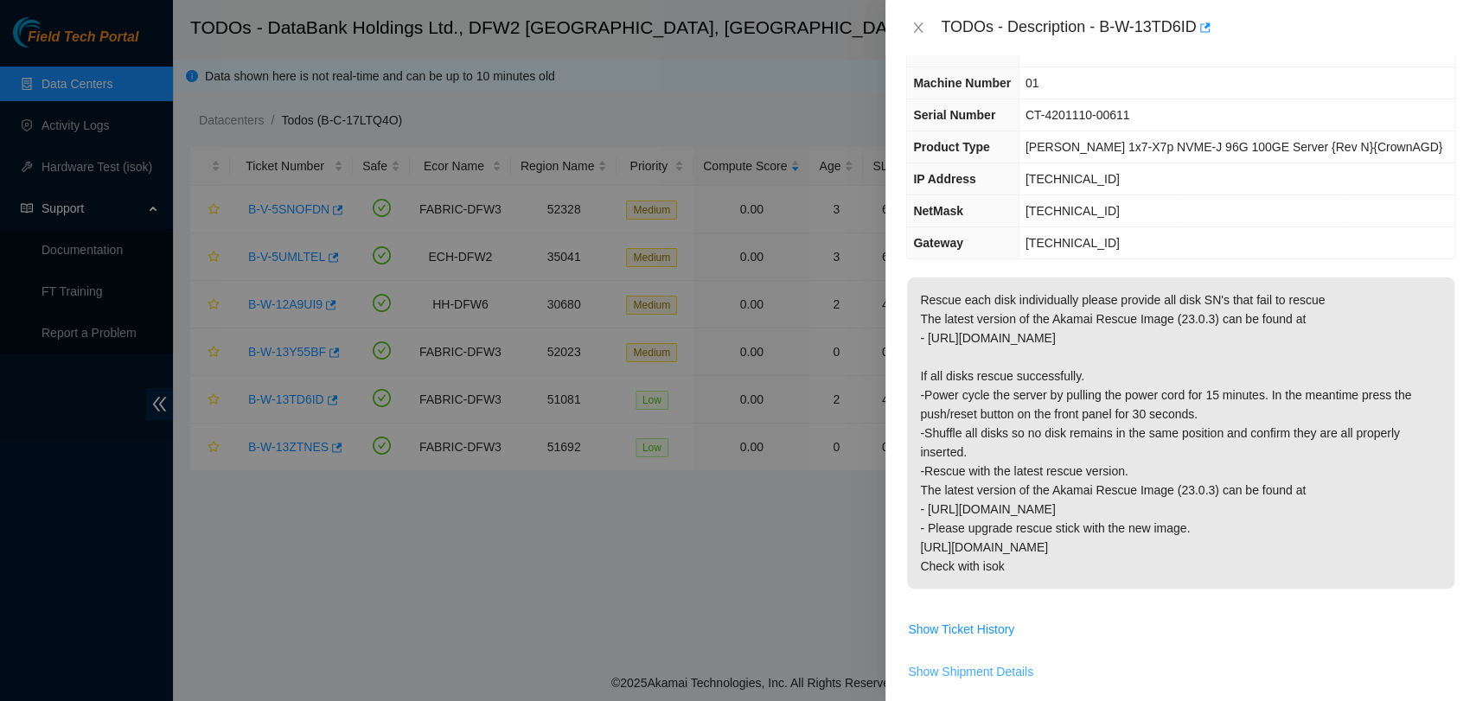
scroll to position [61, 0]
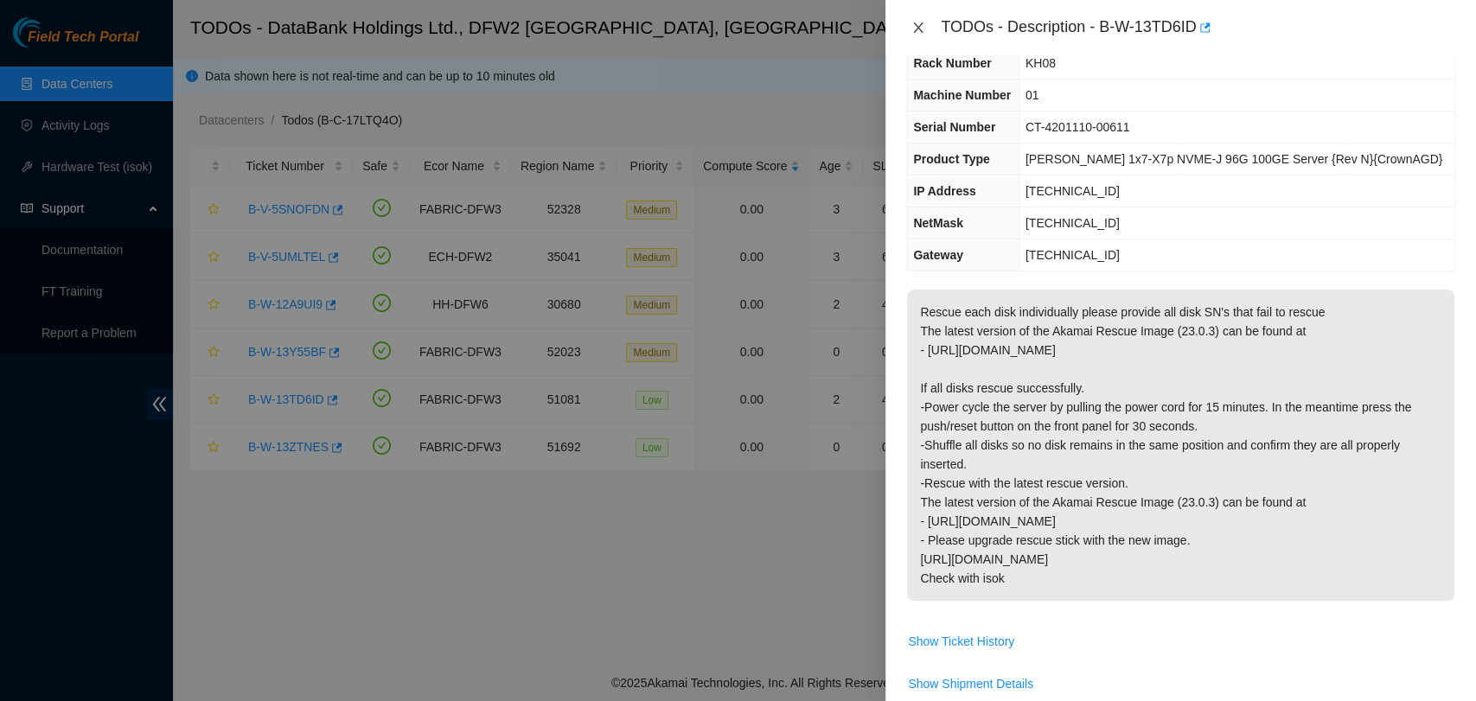
click at [918, 27] on icon "close" at bounding box center [919, 27] width 10 height 10
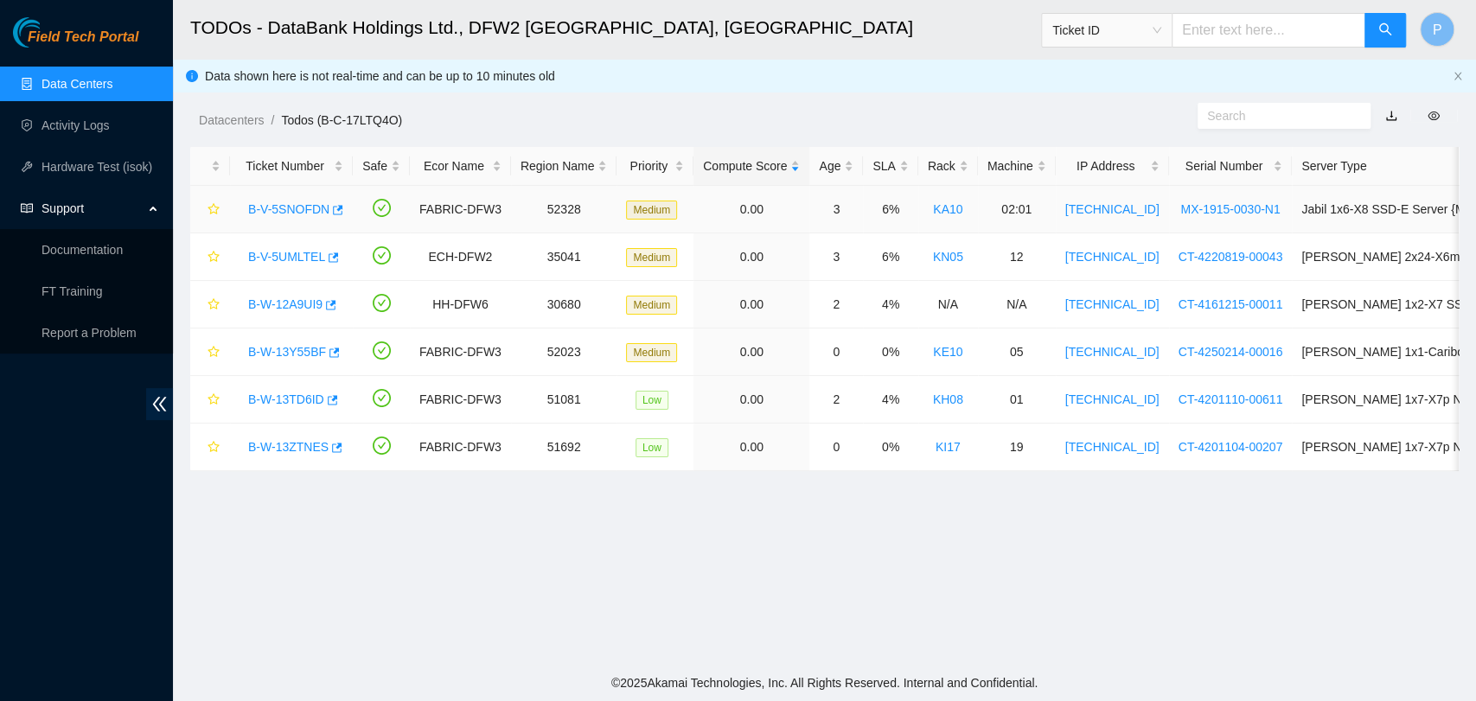
scroll to position [80, 0]
click at [293, 345] on link "B-W-13Y55BF" at bounding box center [287, 352] width 78 height 14
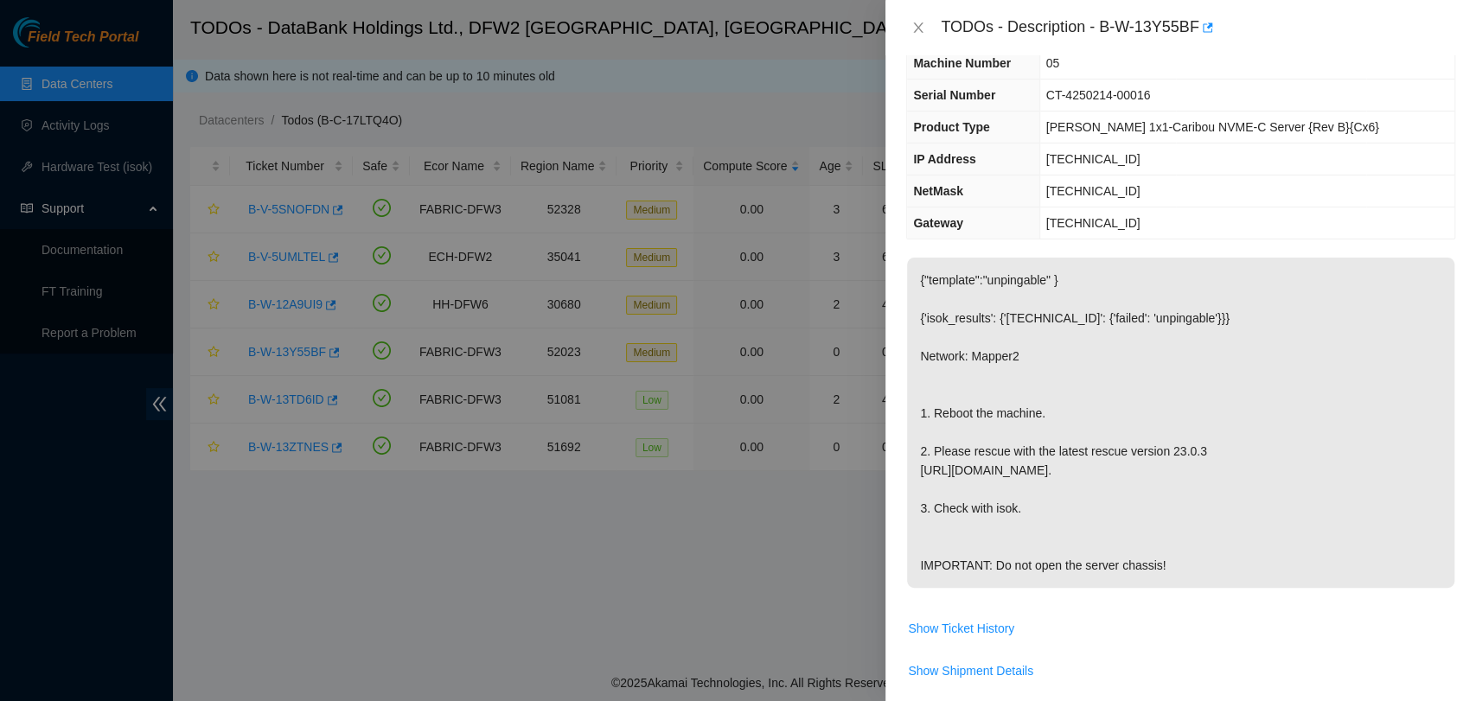
scroll to position [0, 0]
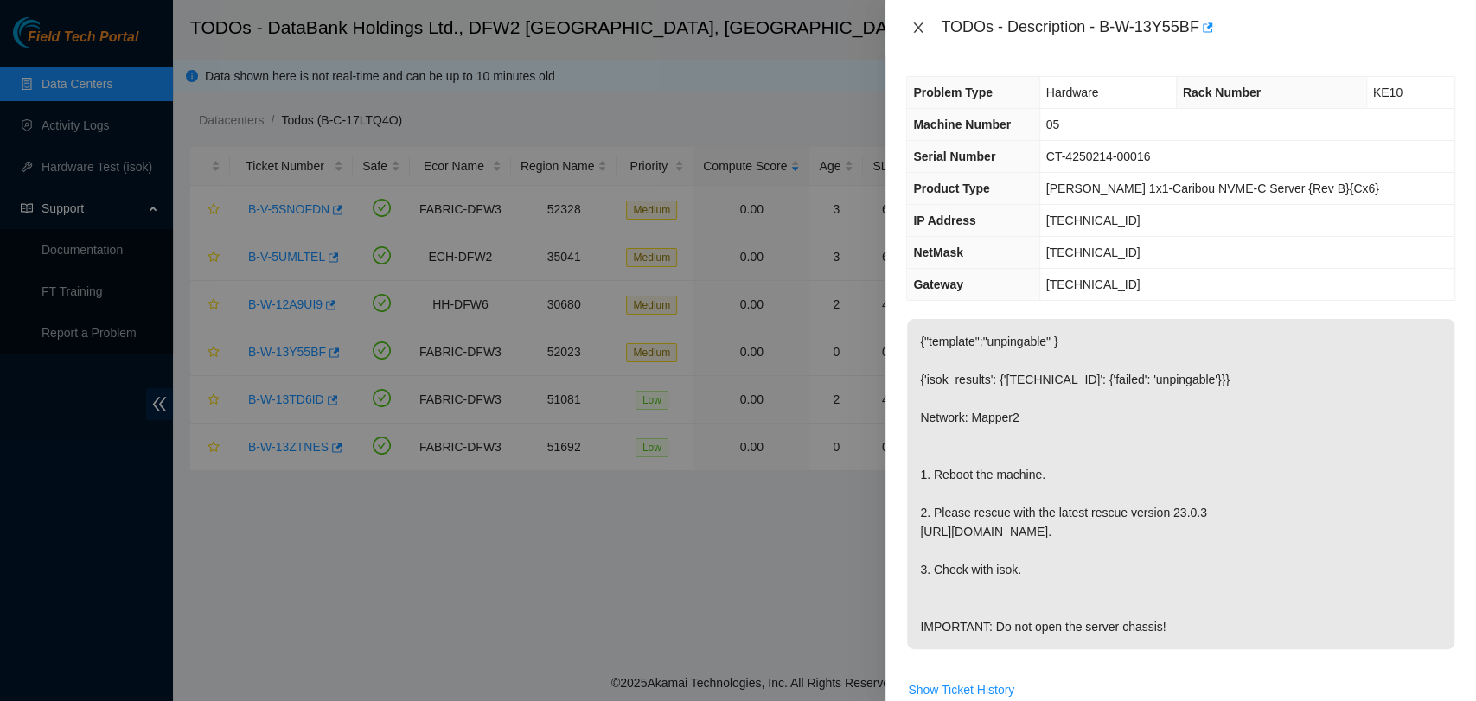
click at [921, 27] on icon "close" at bounding box center [918, 28] width 14 height 14
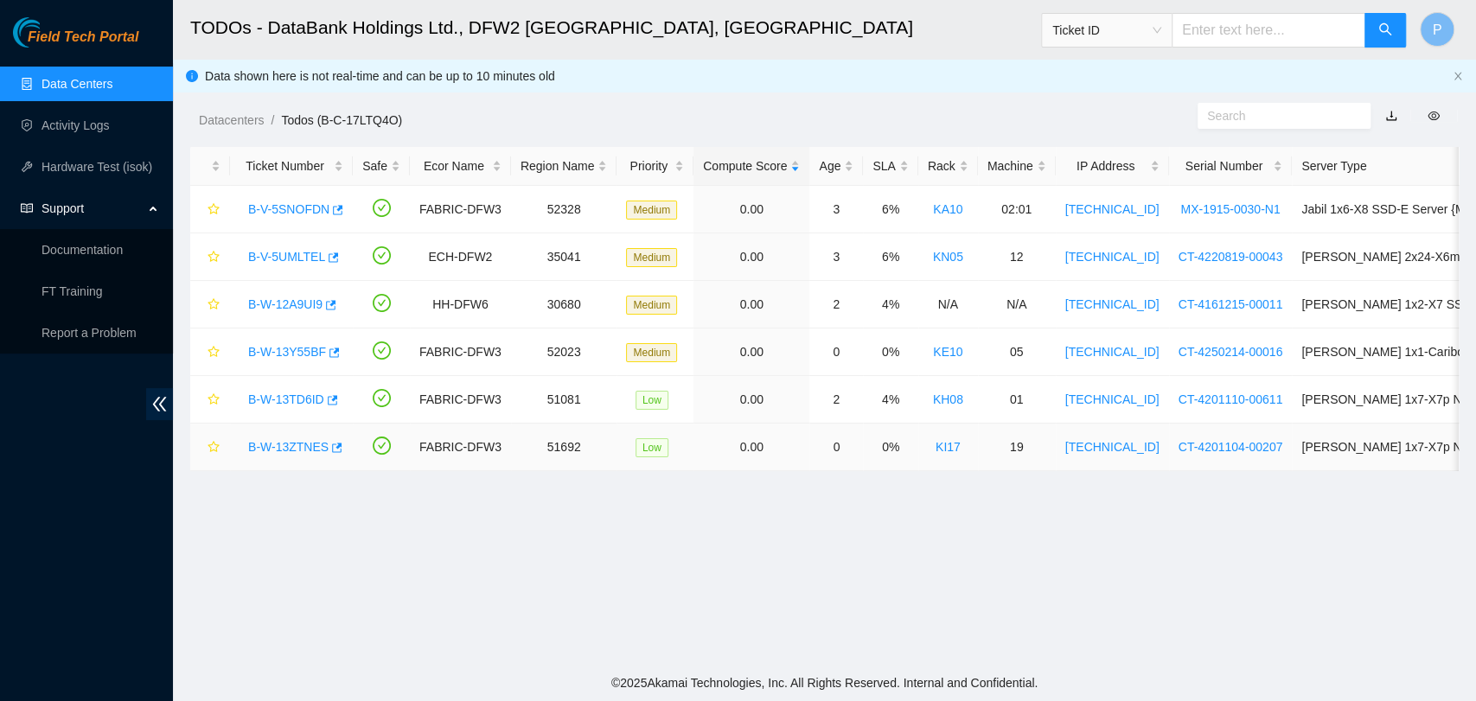
click at [302, 440] on link "B-W-13ZTNES" at bounding box center [288, 447] width 80 height 14
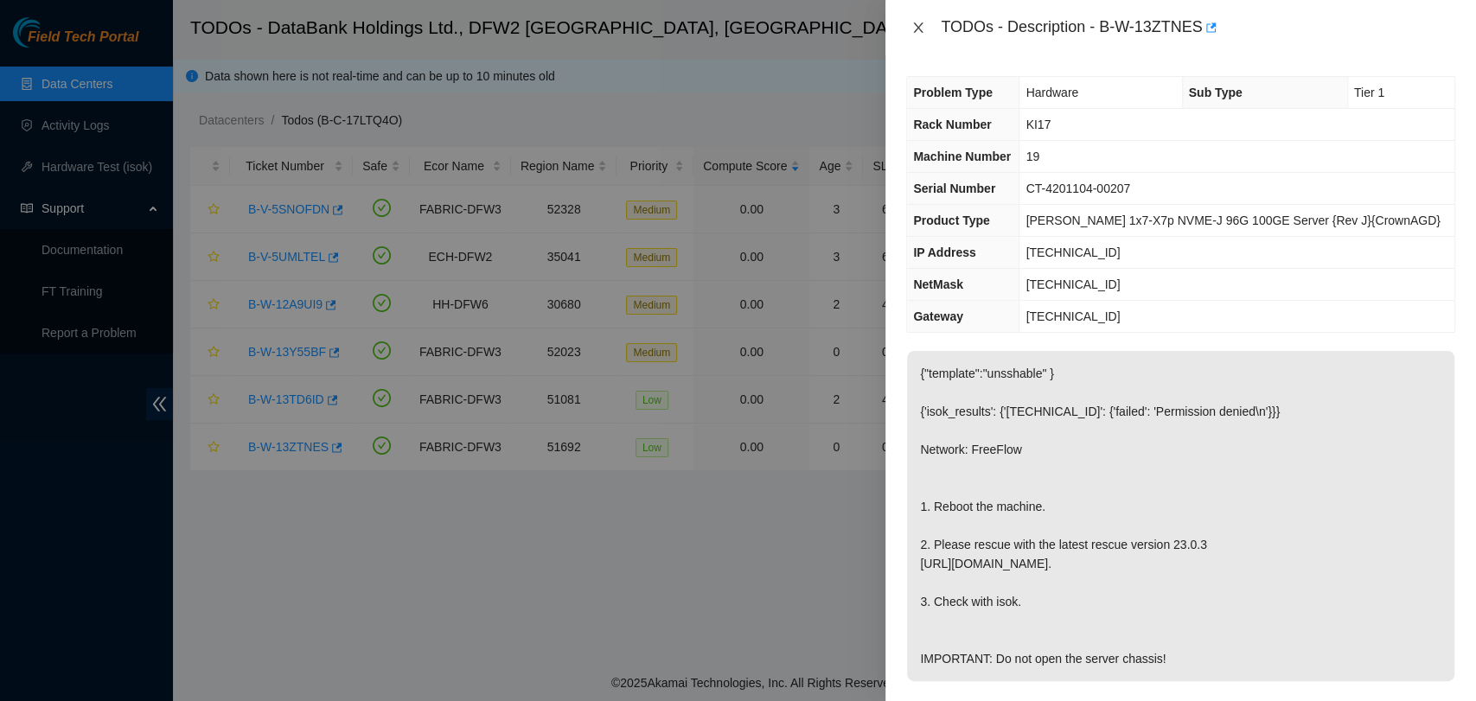
click at [911, 23] on icon "close" at bounding box center [918, 28] width 14 height 14
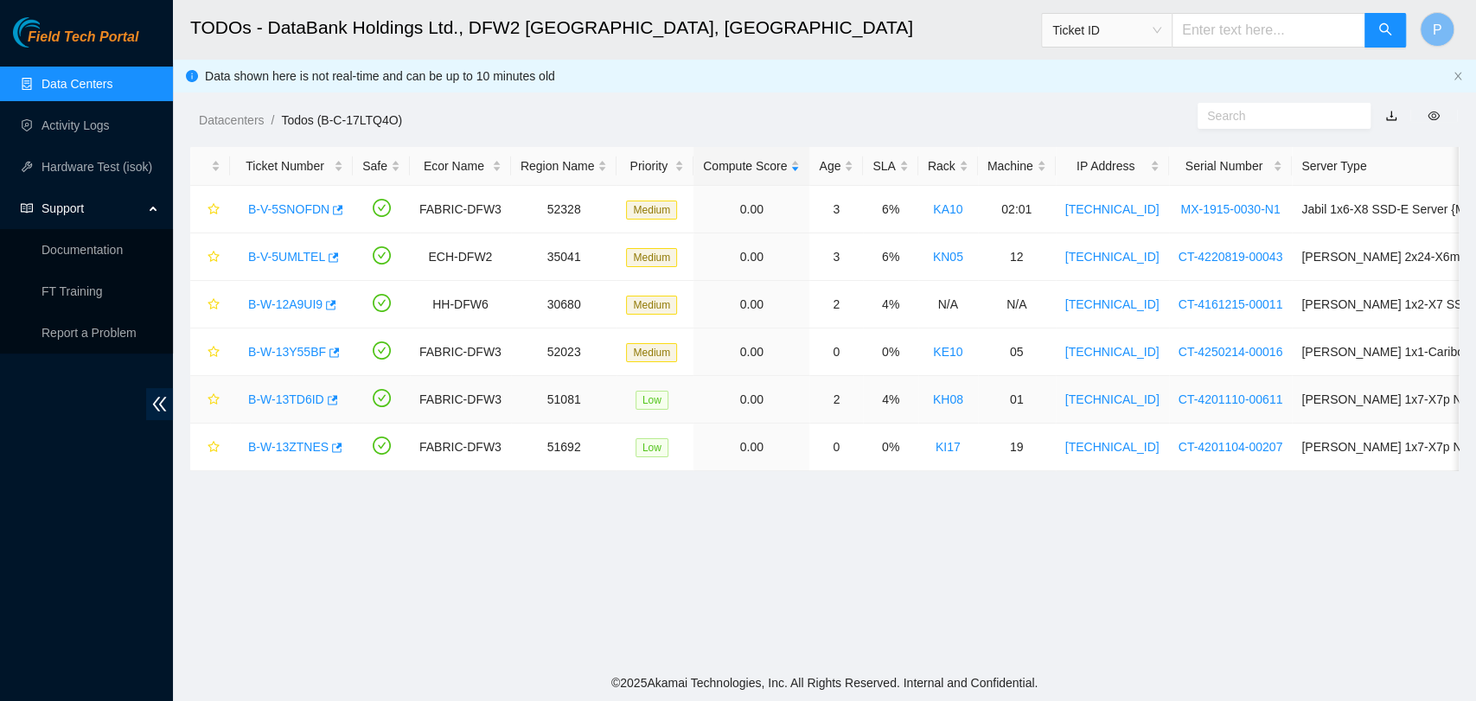
click at [300, 400] on link "B-W-13TD6ID" at bounding box center [286, 400] width 76 height 14
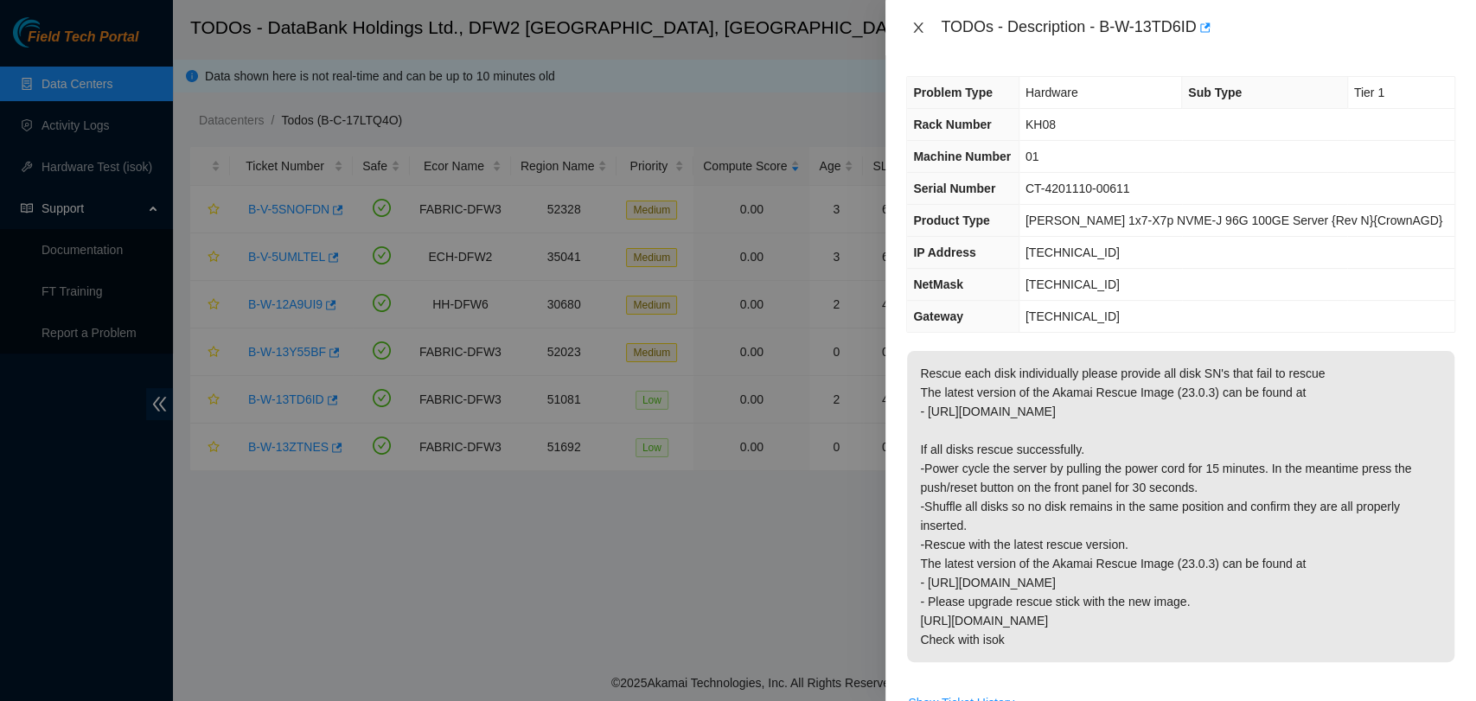
click at [913, 28] on icon "close" at bounding box center [918, 28] width 14 height 14
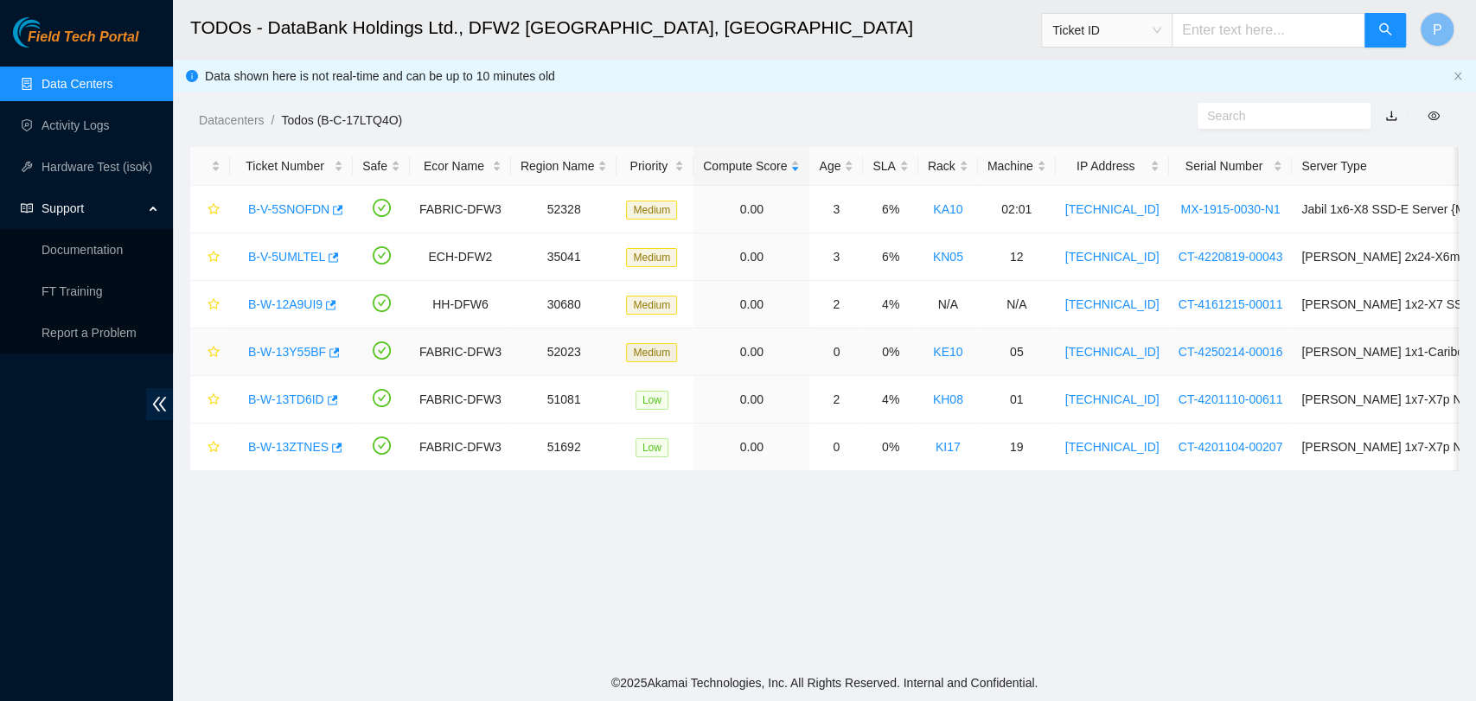
click at [269, 349] on link "B-W-13Y55BF" at bounding box center [287, 352] width 78 height 14
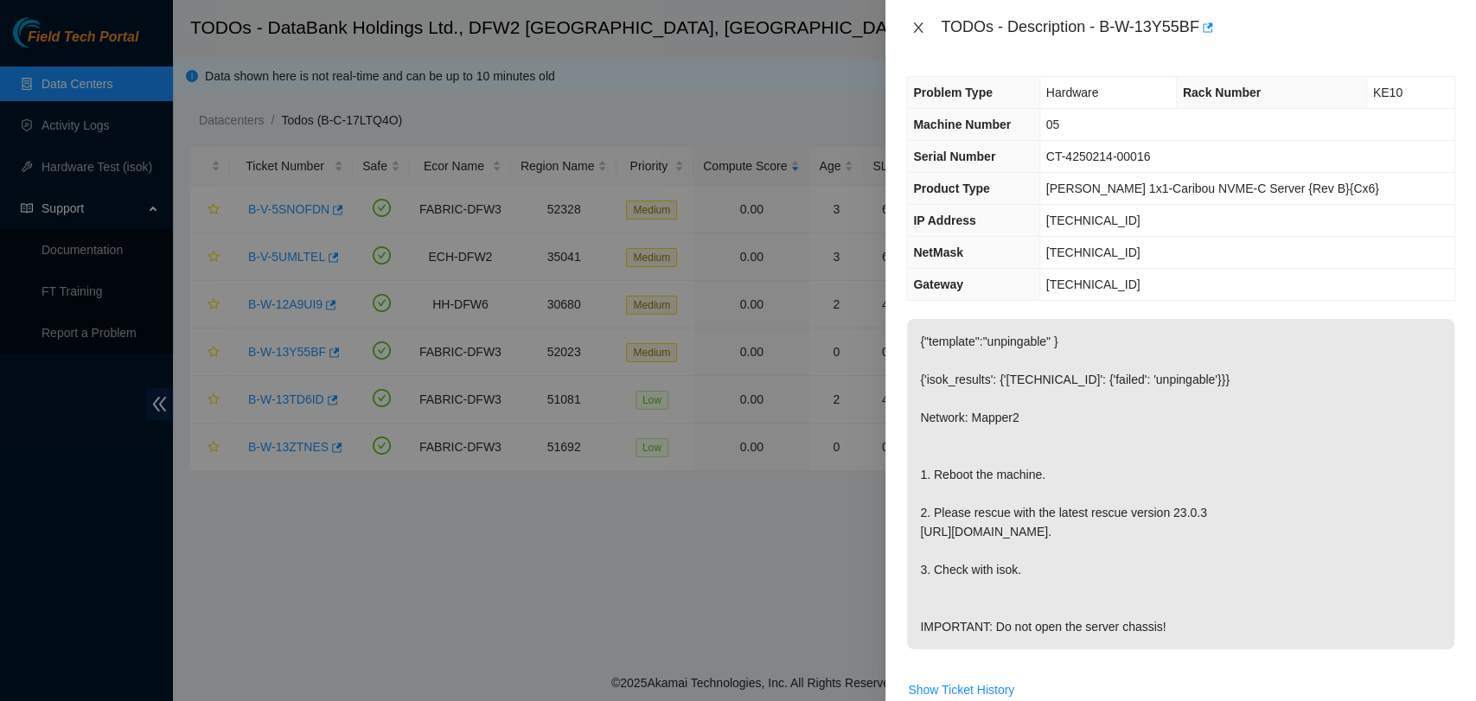
click at [917, 30] on icon "close" at bounding box center [918, 28] width 14 height 14
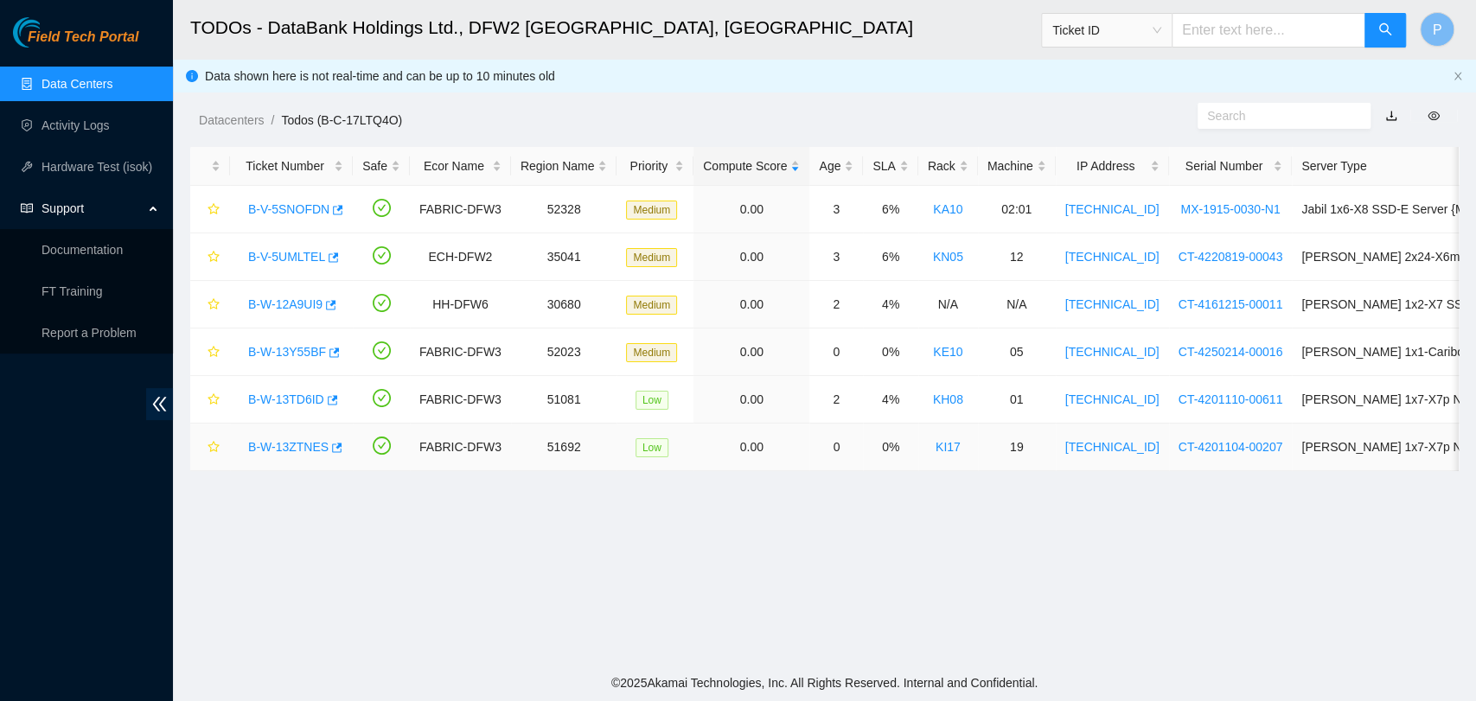
click at [261, 451] on link "B-W-13ZTNES" at bounding box center [288, 447] width 80 height 14
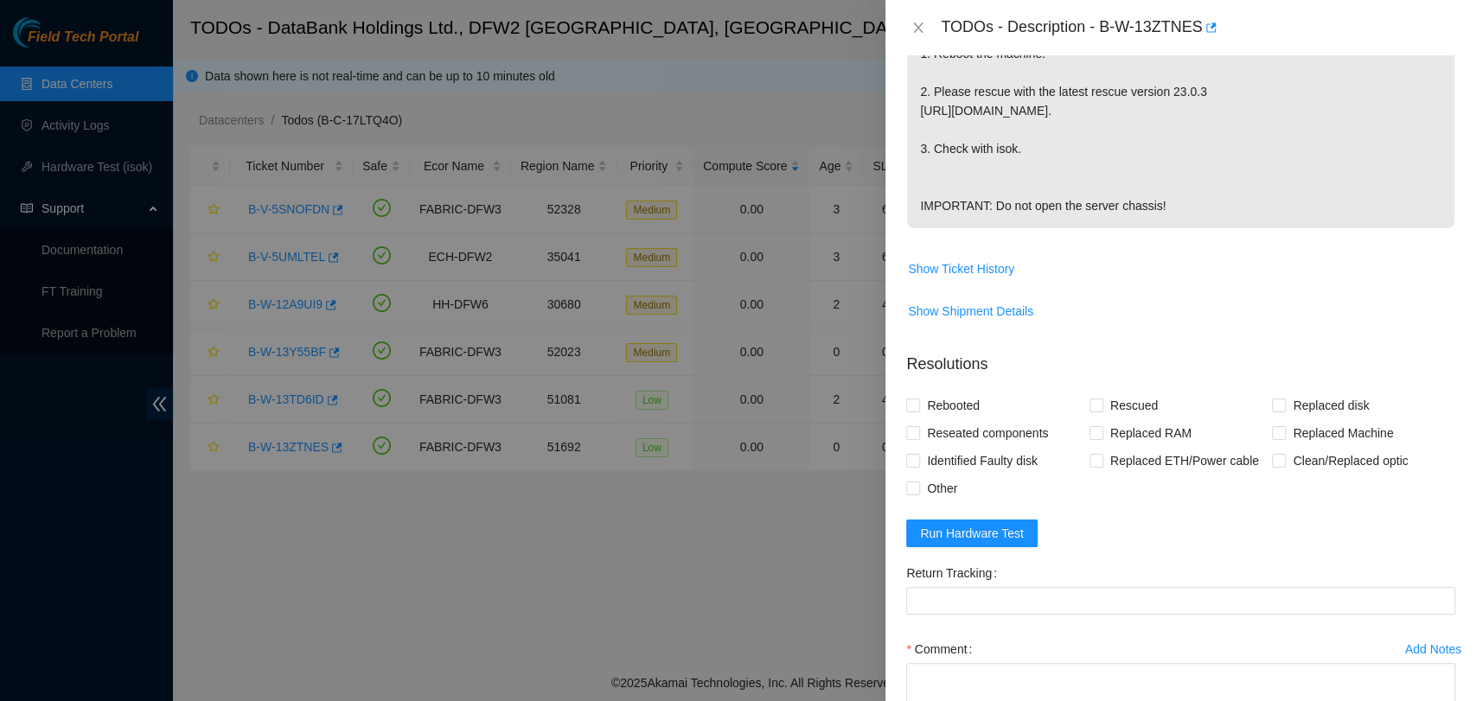
scroll to position [555, 0]
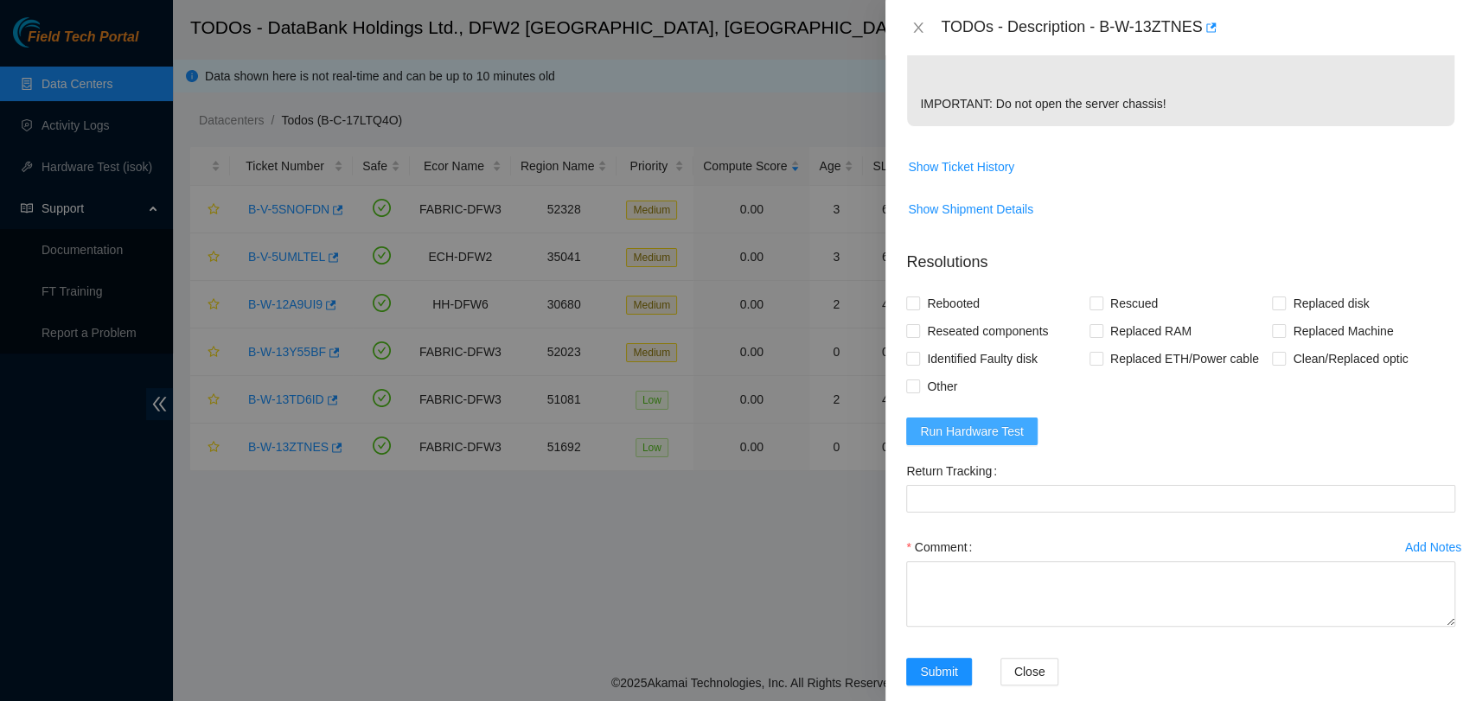
click at [1002, 441] on span "Run Hardware Test" at bounding box center [972, 431] width 104 height 19
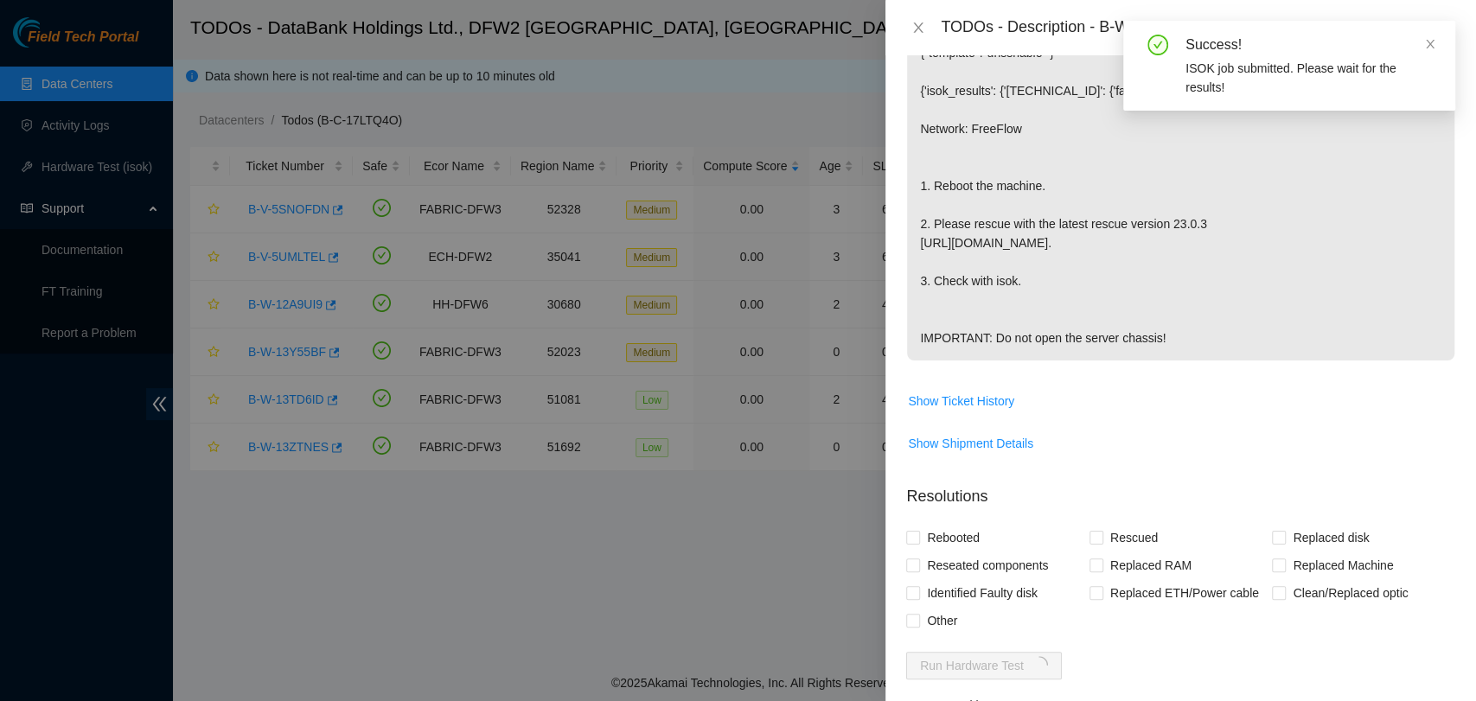
scroll to position [618, 0]
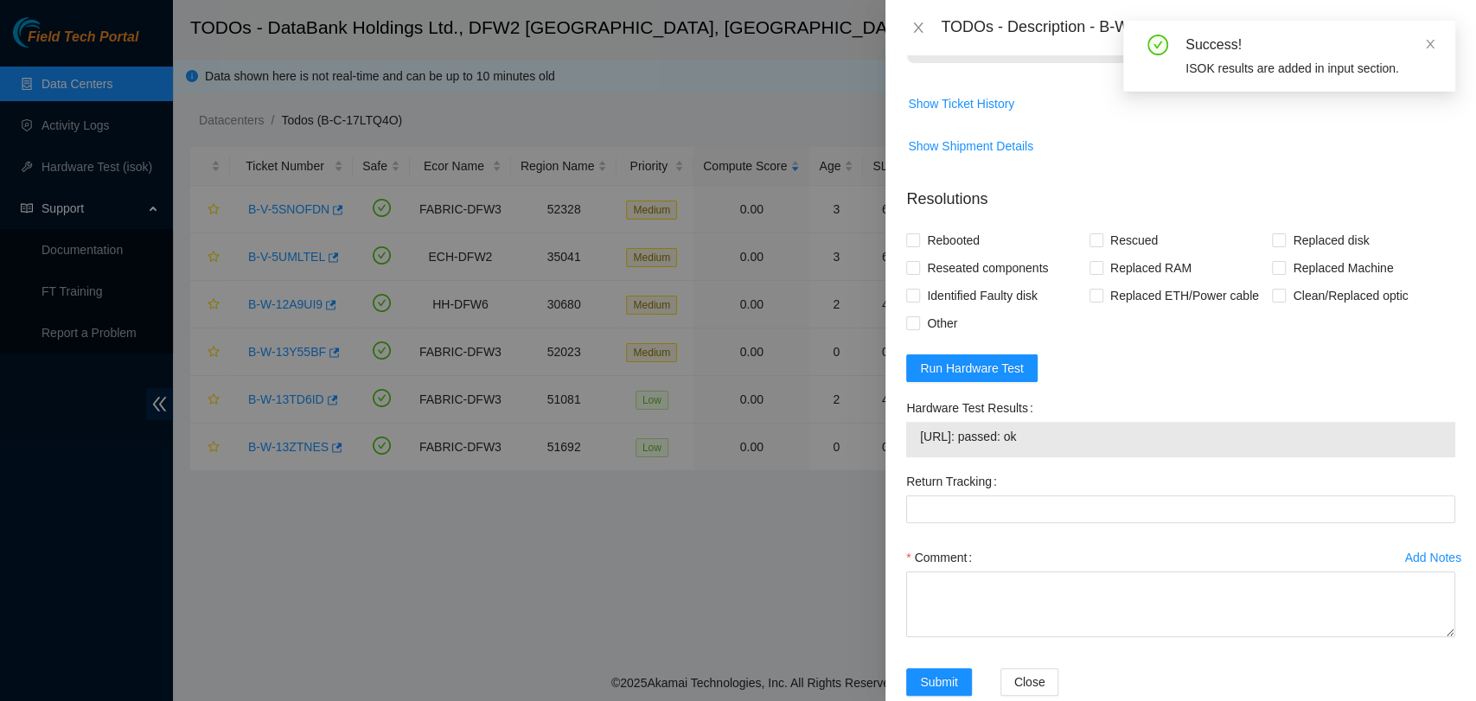
click at [1065, 446] on span "[URL]: passed: ok" at bounding box center [1180, 436] width 521 height 19
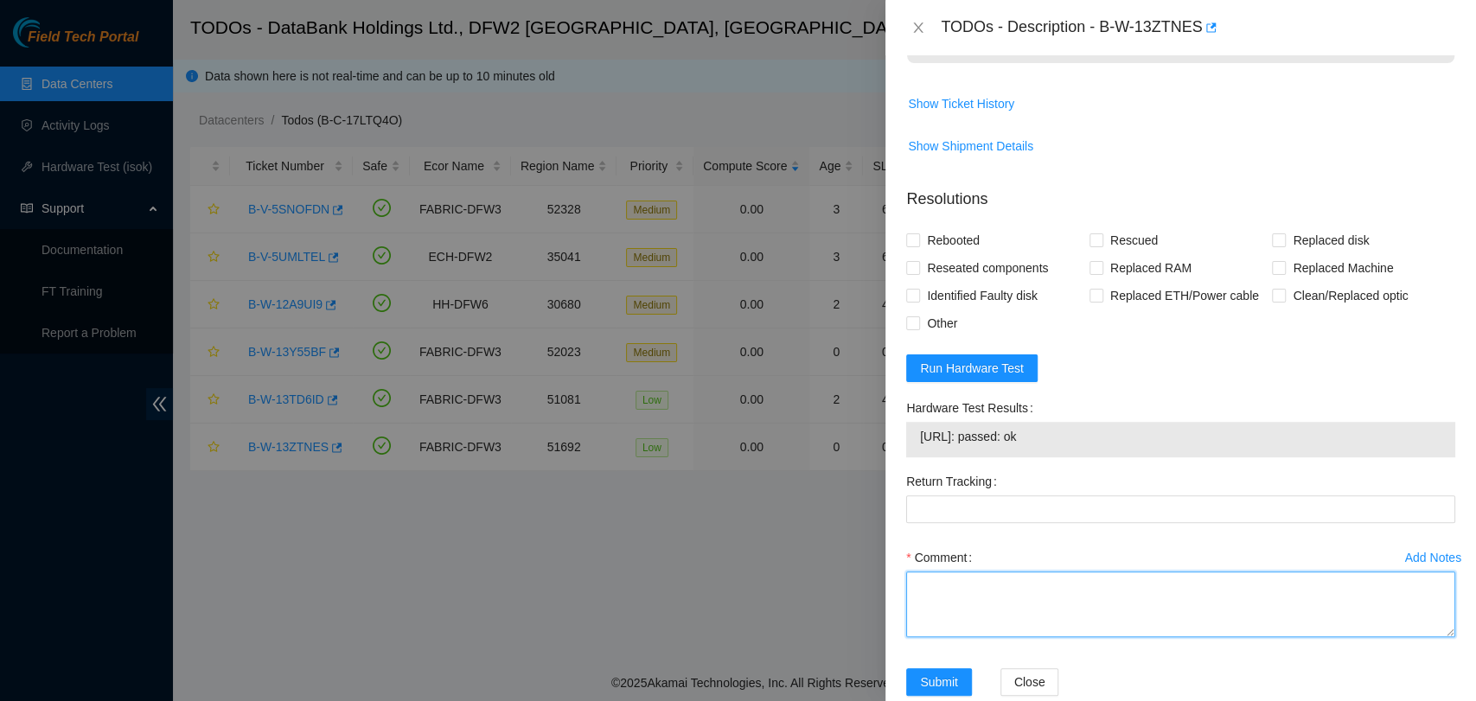
click at [969, 615] on textarea "Comment" at bounding box center [1180, 605] width 549 height 66
paste textarea "- Reboot - Rescue - Configured machine - isok: passed"
type textarea "- Reboot - Rescue - Configured machine - isok: passed"
click at [931, 254] on span "Rebooted" at bounding box center [953, 241] width 67 height 28
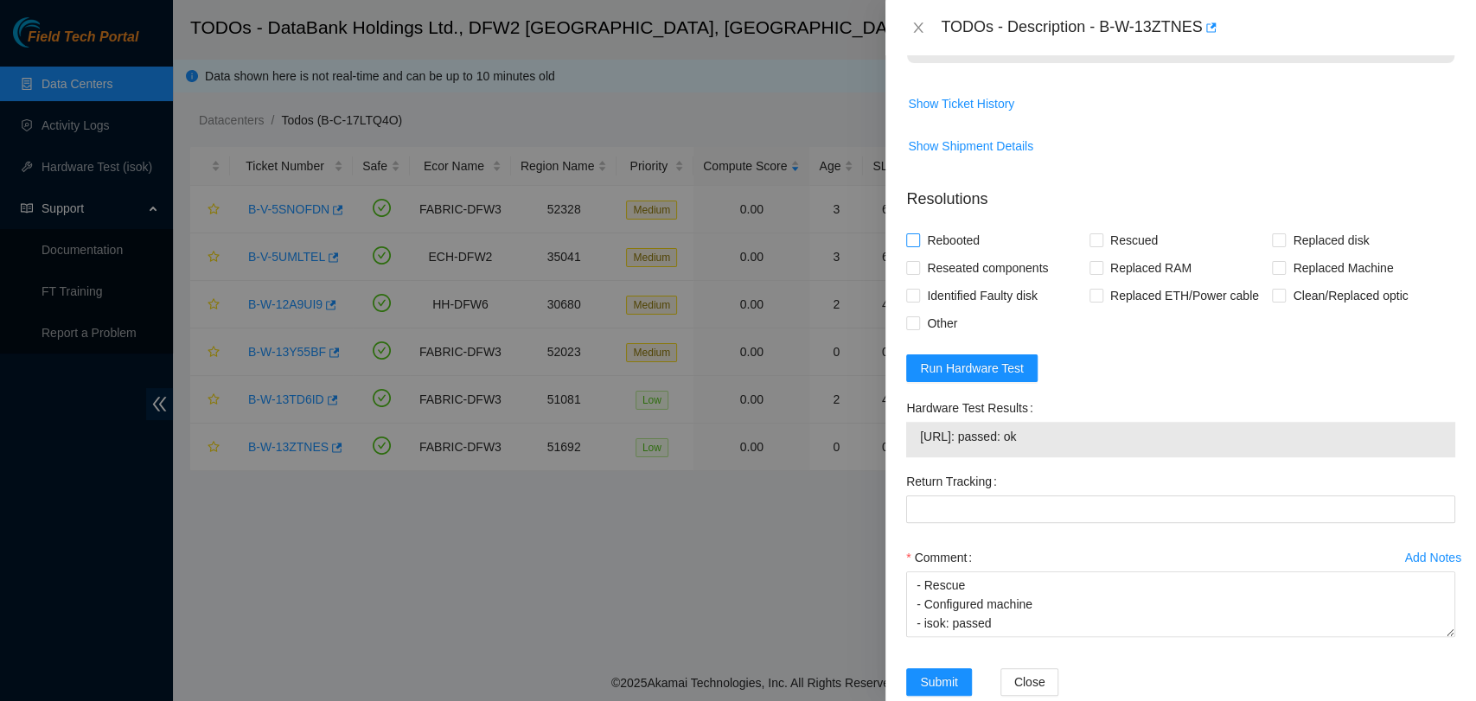
click at [918, 246] on input "Rebooted" at bounding box center [912, 239] width 12 height 12
checkbox input "true"
drag, startPoint x: 1128, startPoint y: 261, endPoint x: 1121, endPoint y: 270, distance: 11.1
click at [1121, 270] on form "Resolutions Rebooted Rescued Replaced disk Reseated components Replaced RAM Rep…" at bounding box center [1180, 445] width 549 height 543
click at [1121, 254] on span "Rescued" at bounding box center [1133, 241] width 61 height 28
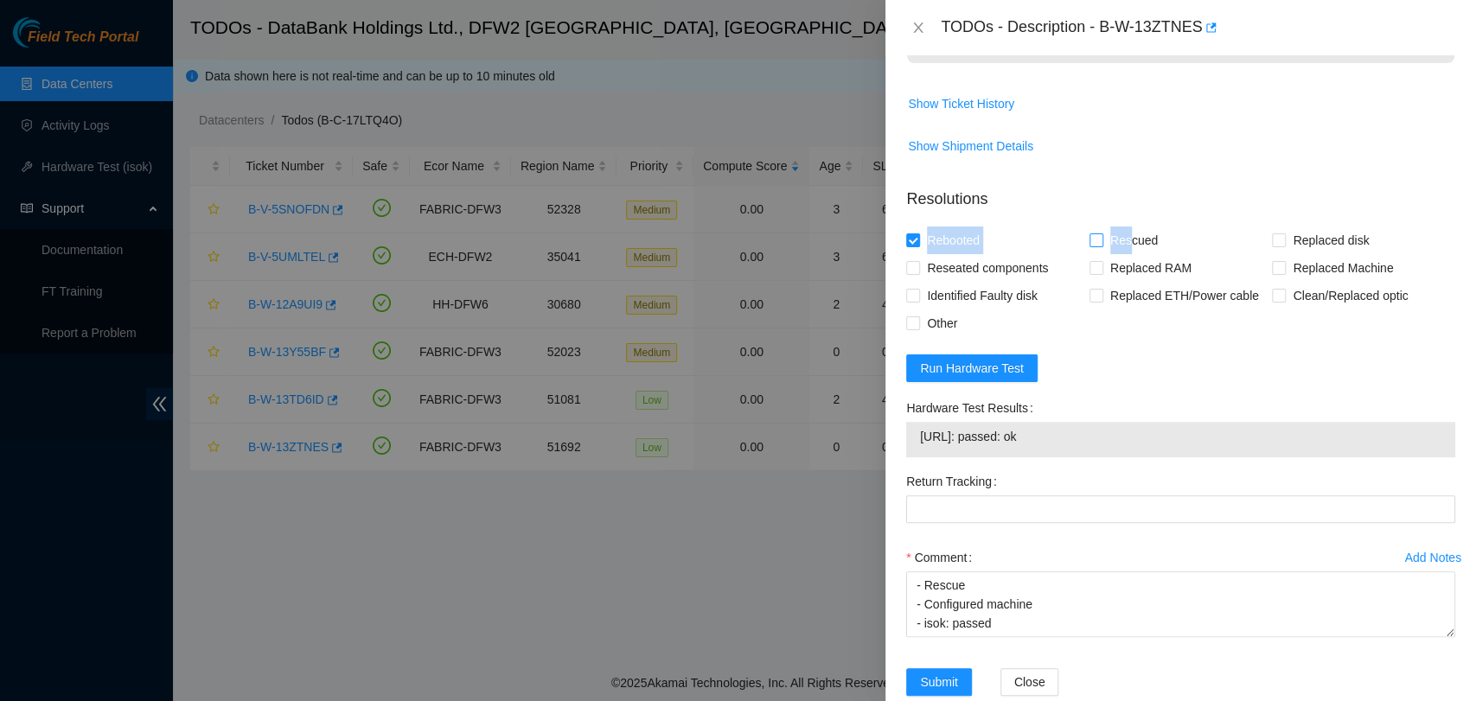
click at [1102, 246] on input "Rescued" at bounding box center [1096, 239] width 12 height 12
checkbox input "true"
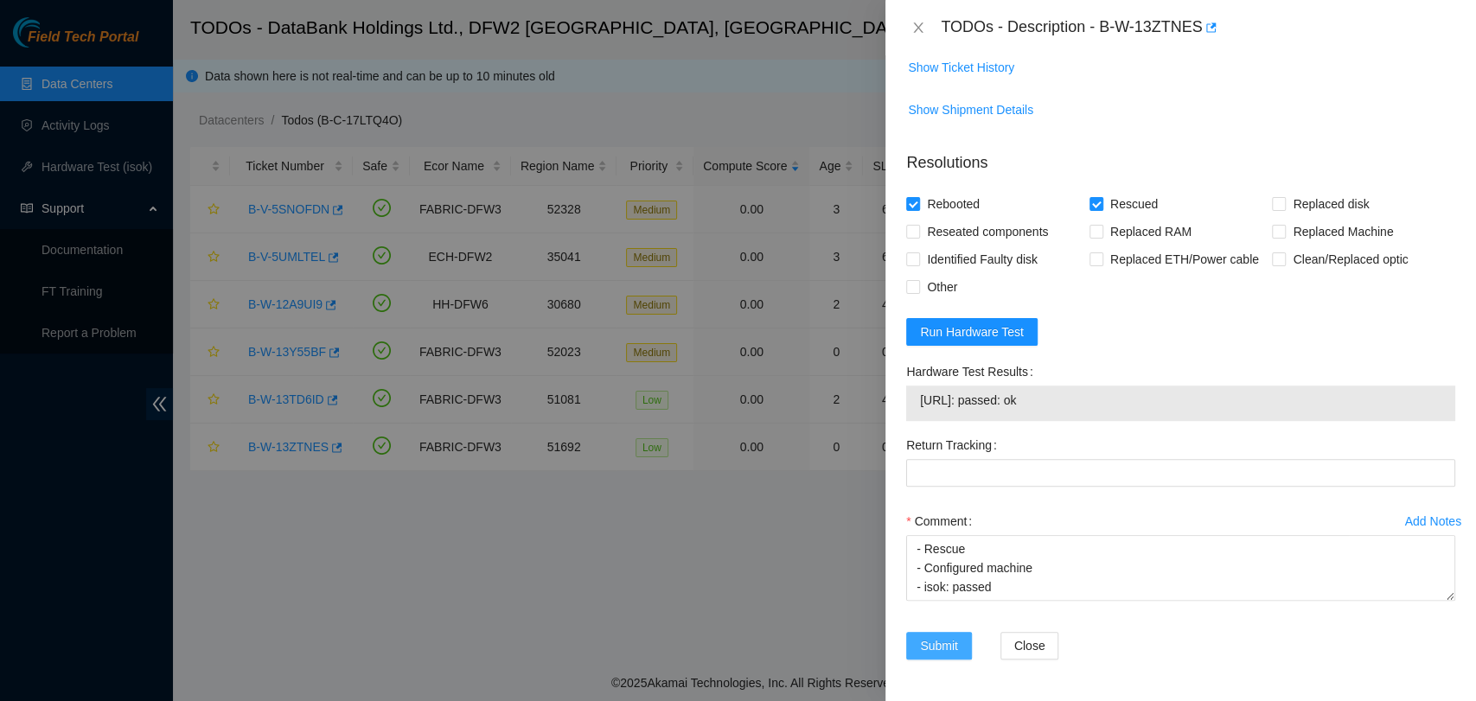
click at [941, 641] on span "Submit" at bounding box center [939, 645] width 38 height 19
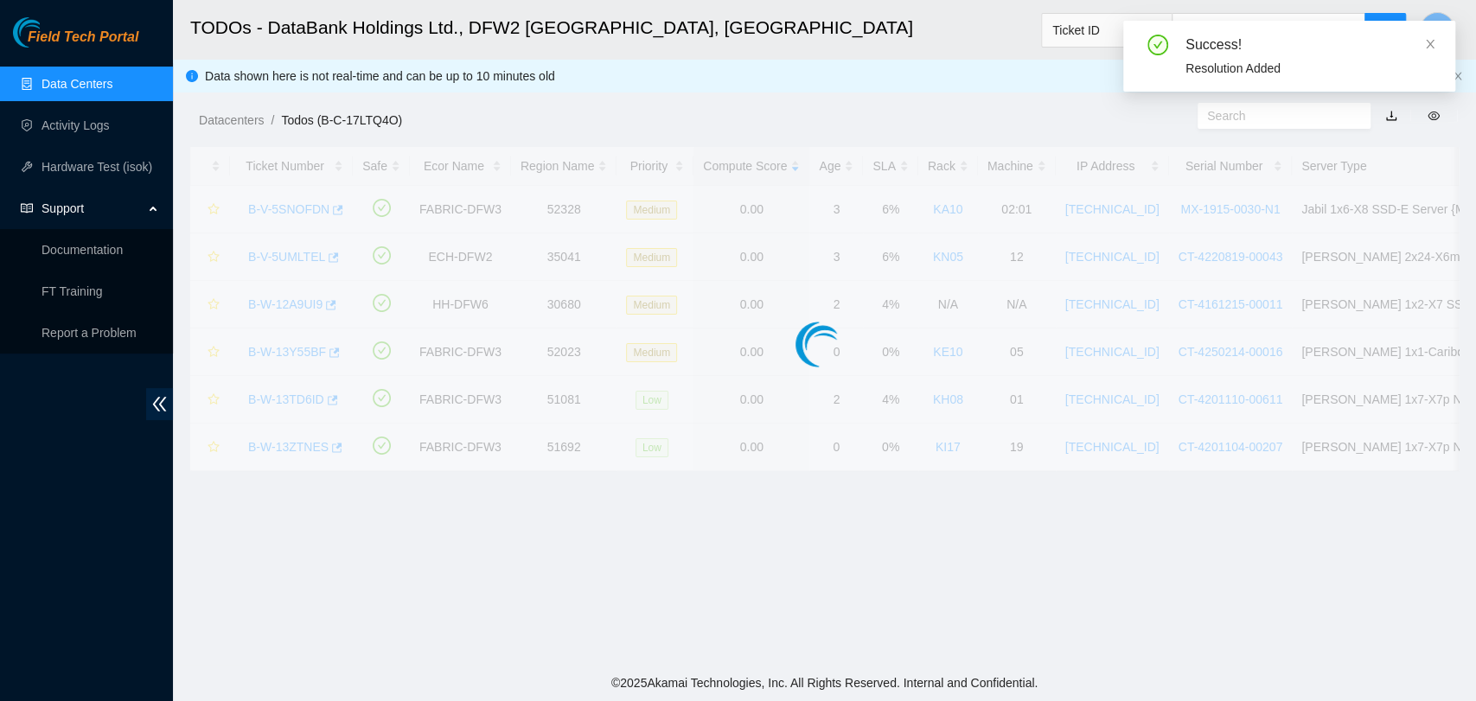
scroll to position [393, 0]
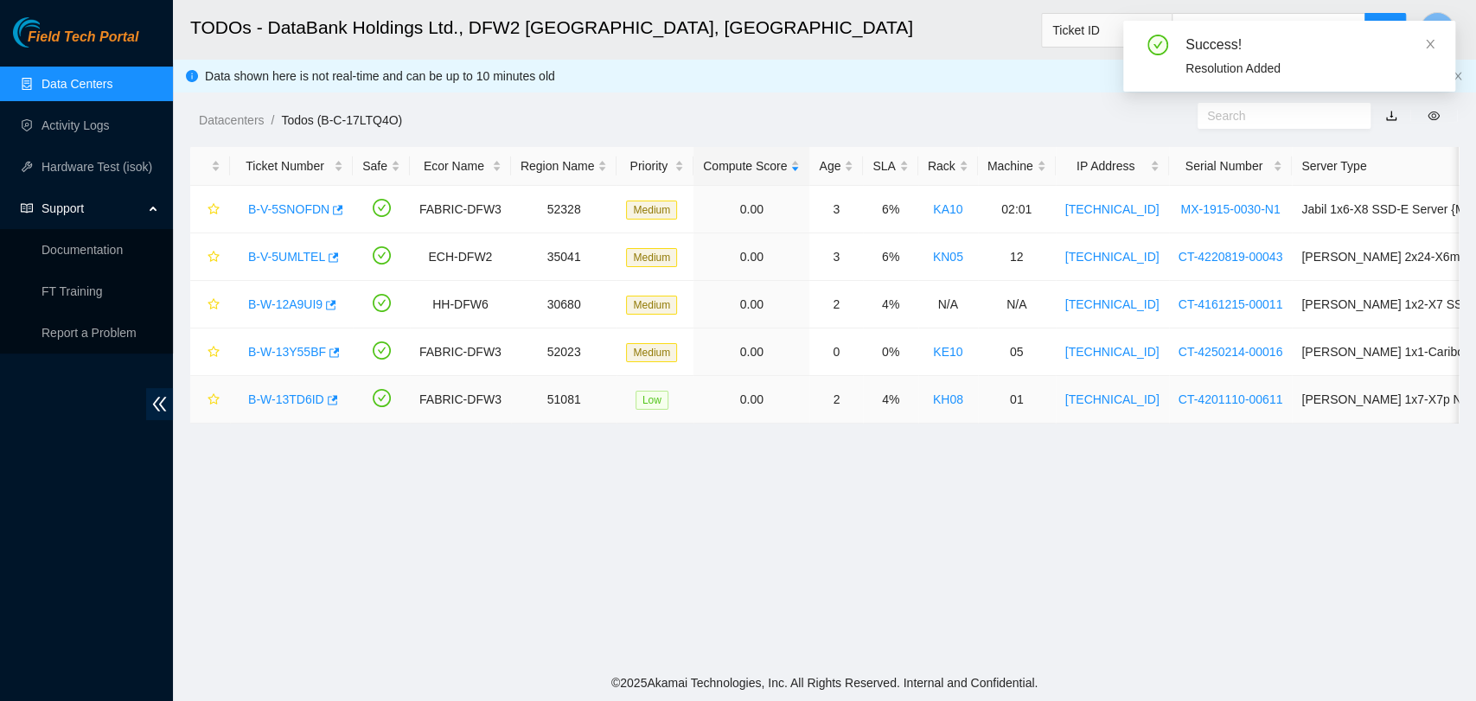
click at [294, 400] on link "B-W-13TD6ID" at bounding box center [286, 400] width 76 height 14
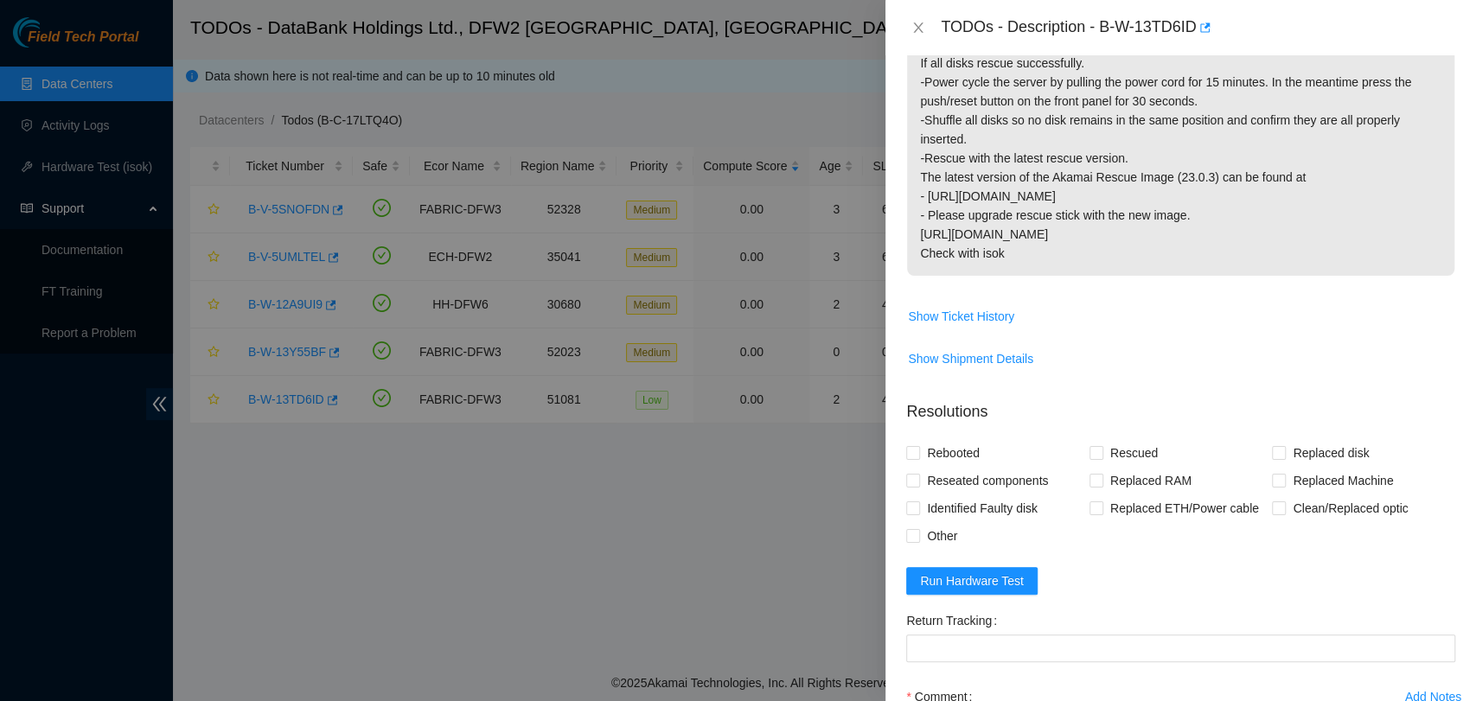
scroll to position [561, 0]
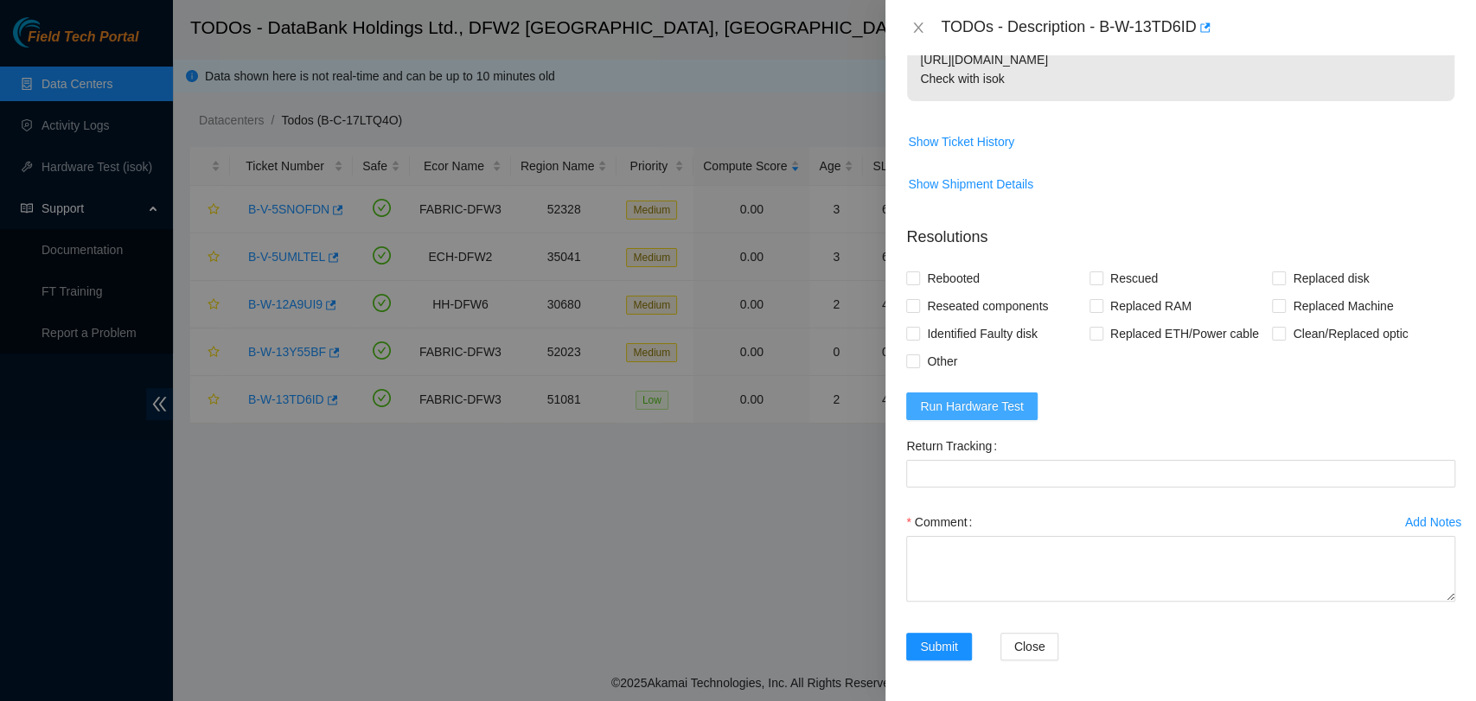
click at [1001, 412] on span "Run Hardware Test" at bounding box center [972, 406] width 104 height 19
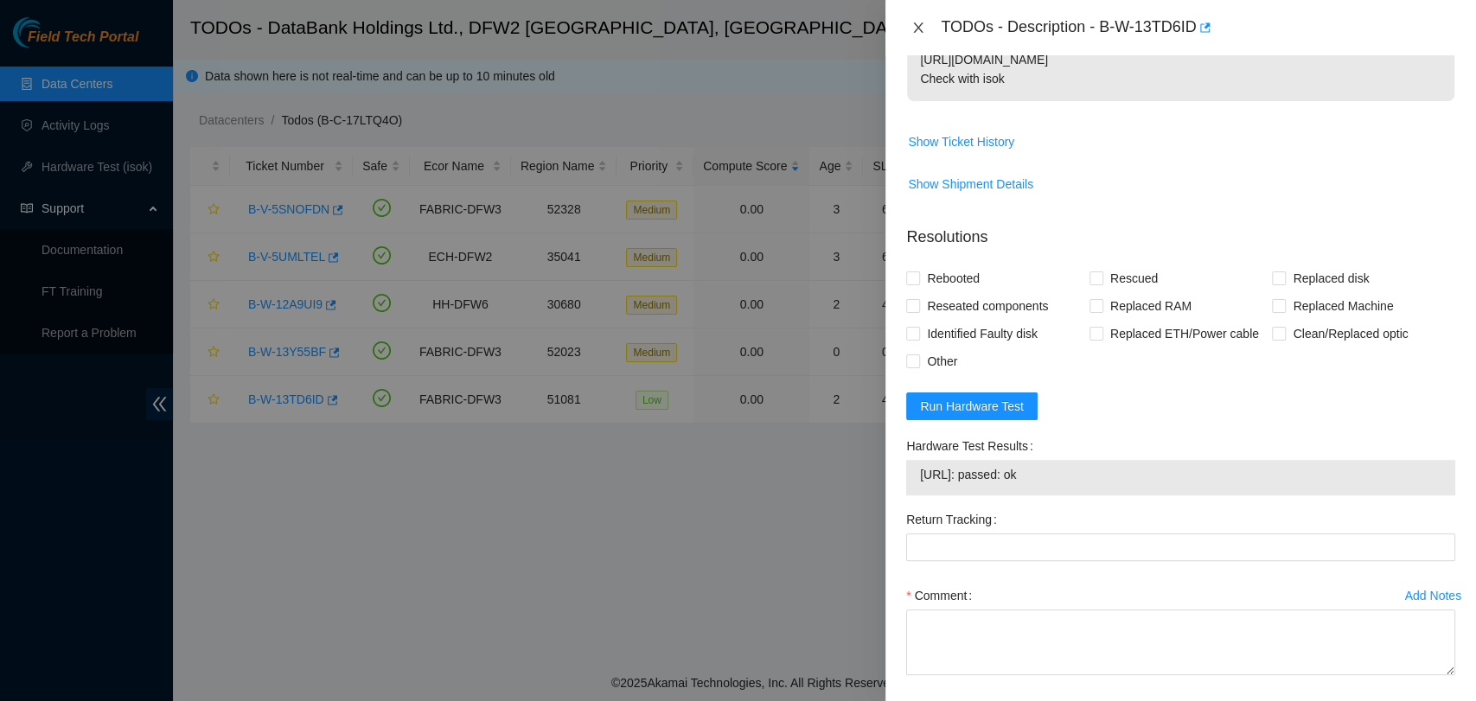
click at [920, 35] on button "Close" at bounding box center [918, 28] width 24 height 16
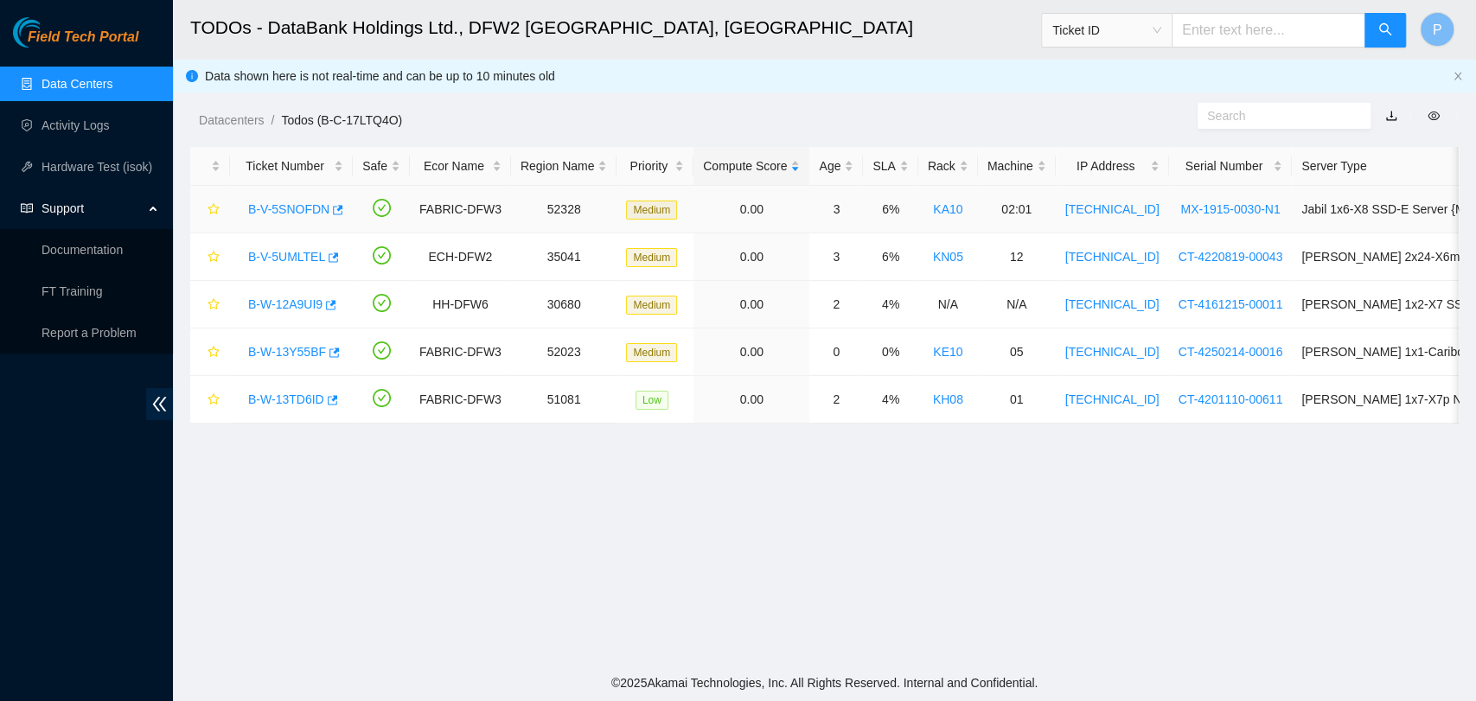
scroll to position [462, 0]
click at [297, 355] on link "B-W-13Y55BF" at bounding box center [287, 352] width 78 height 14
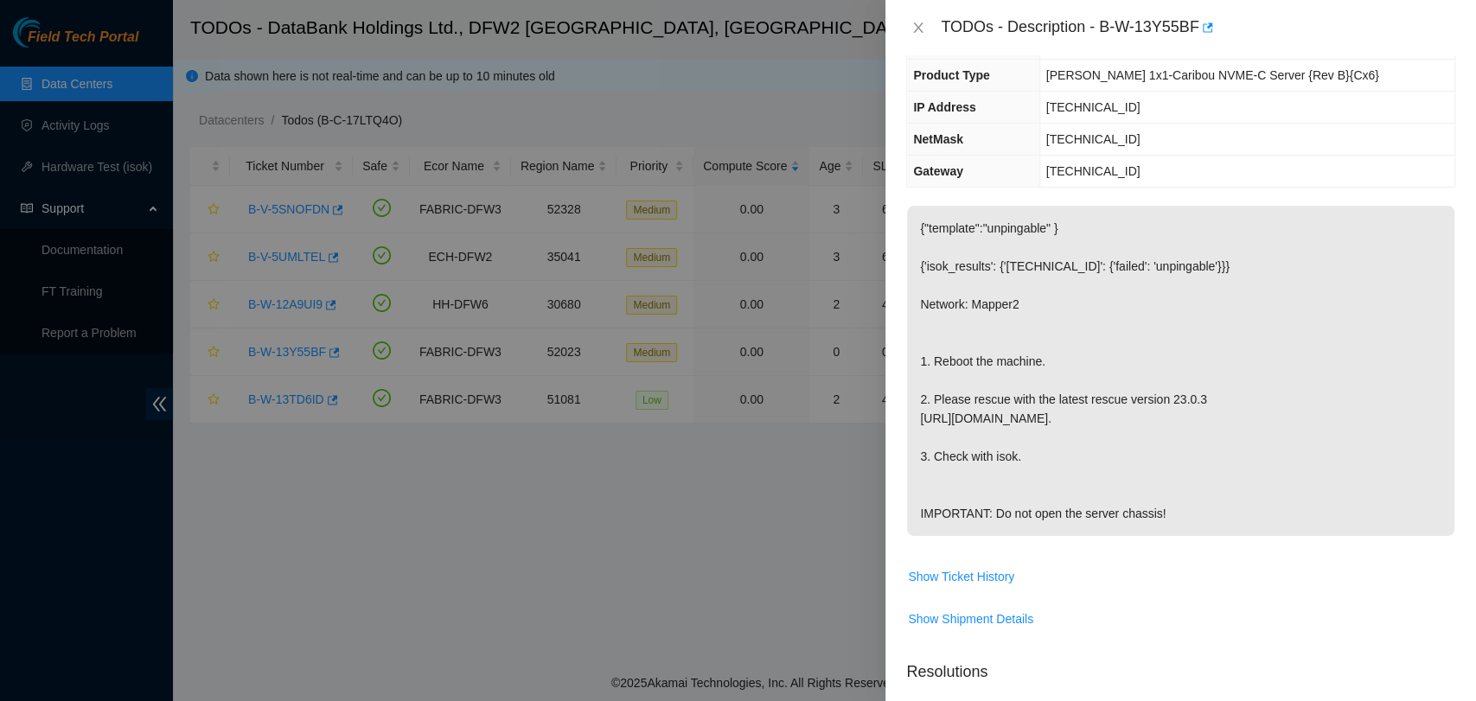
scroll to position [0, 0]
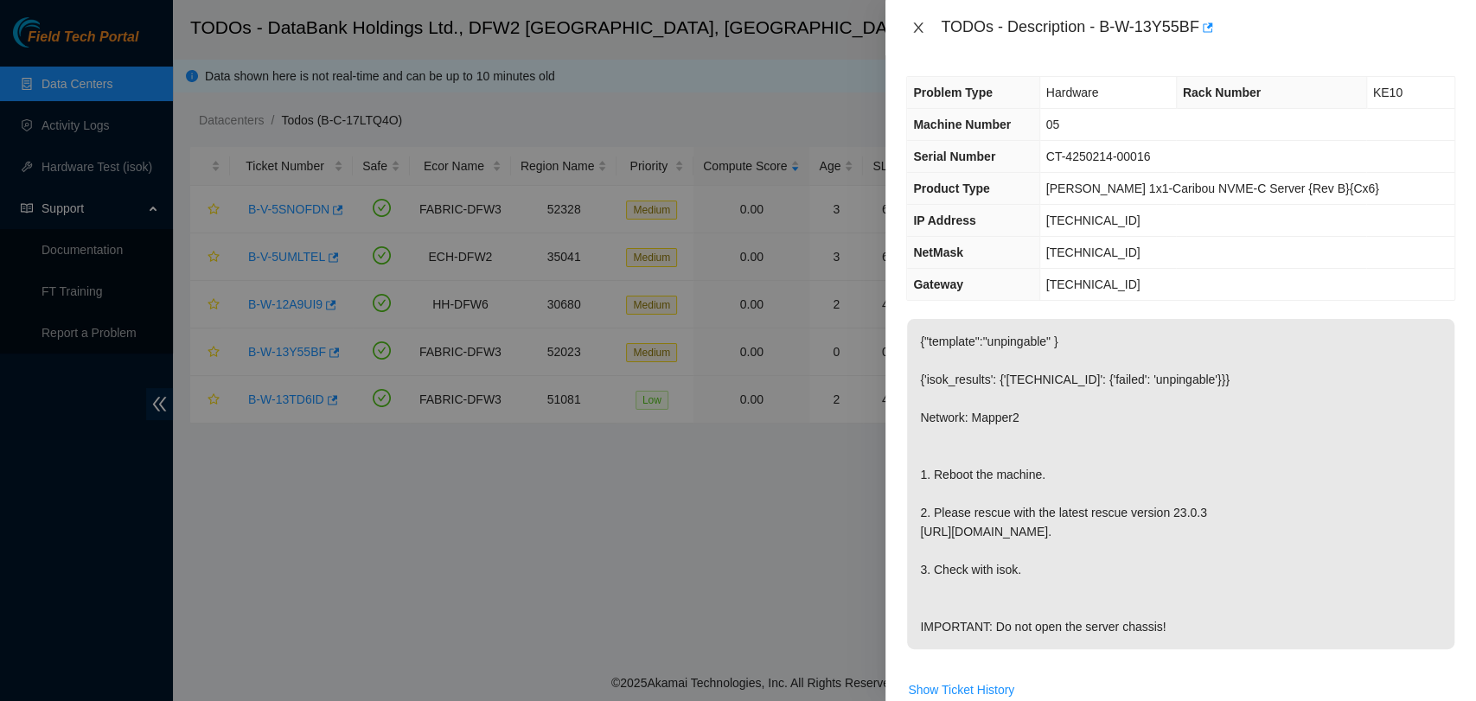
click at [914, 25] on icon "close" at bounding box center [918, 28] width 14 height 14
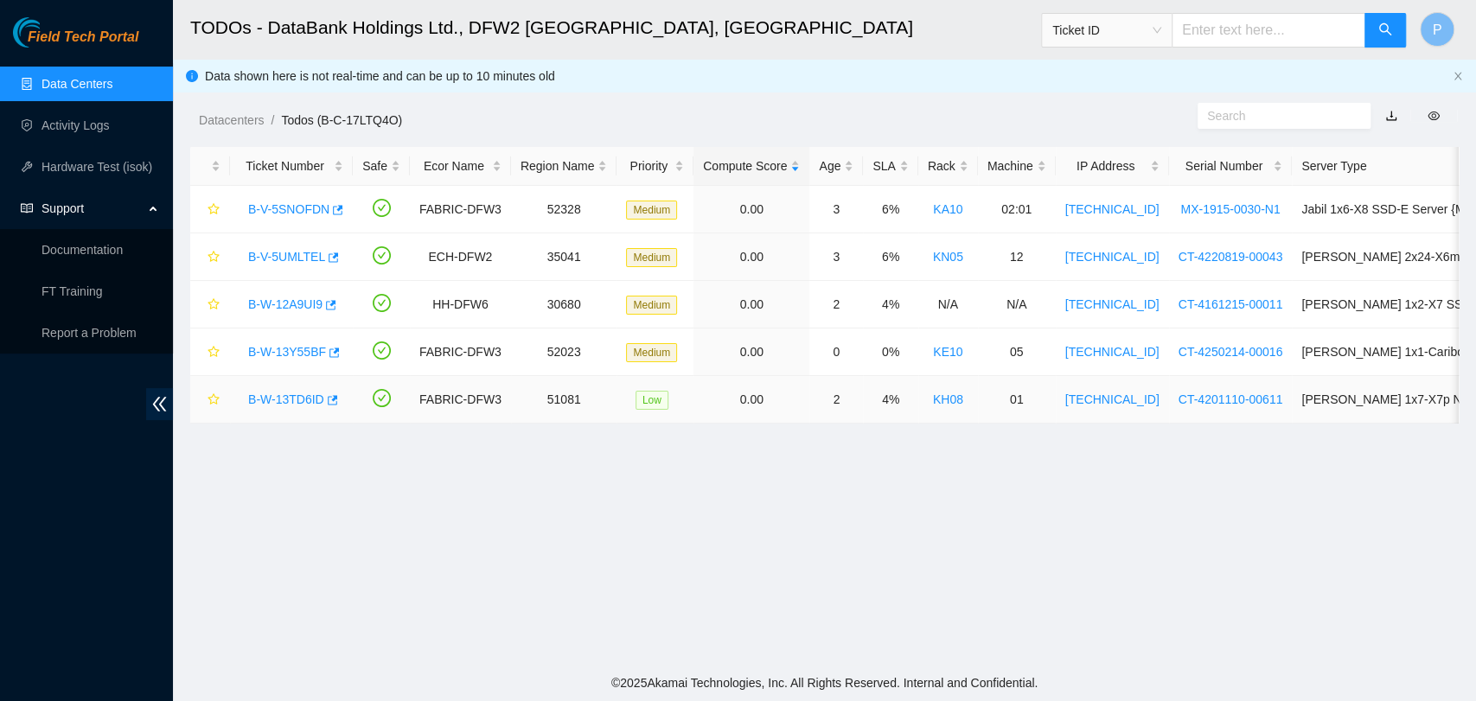
click at [288, 400] on link "B-W-13TD6ID" at bounding box center [286, 400] width 76 height 14
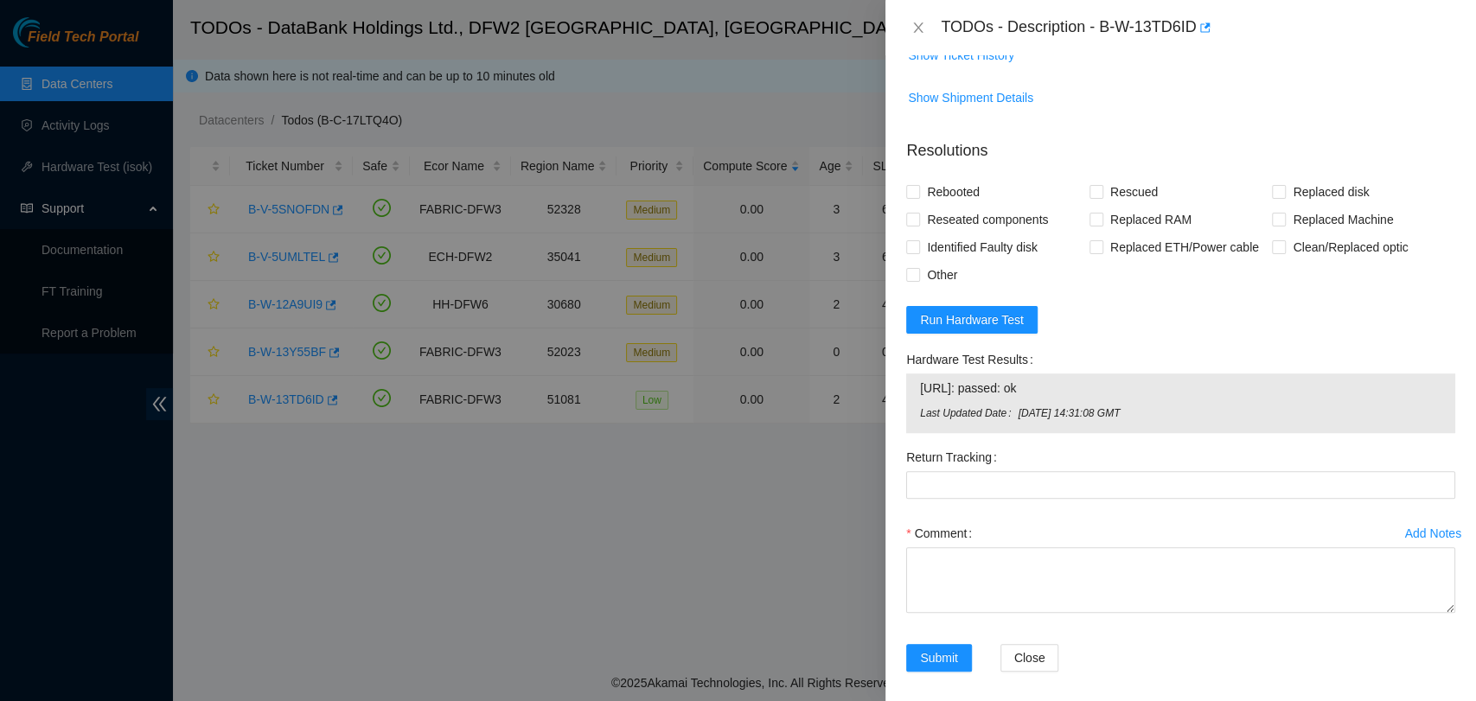
scroll to position [659, 0]
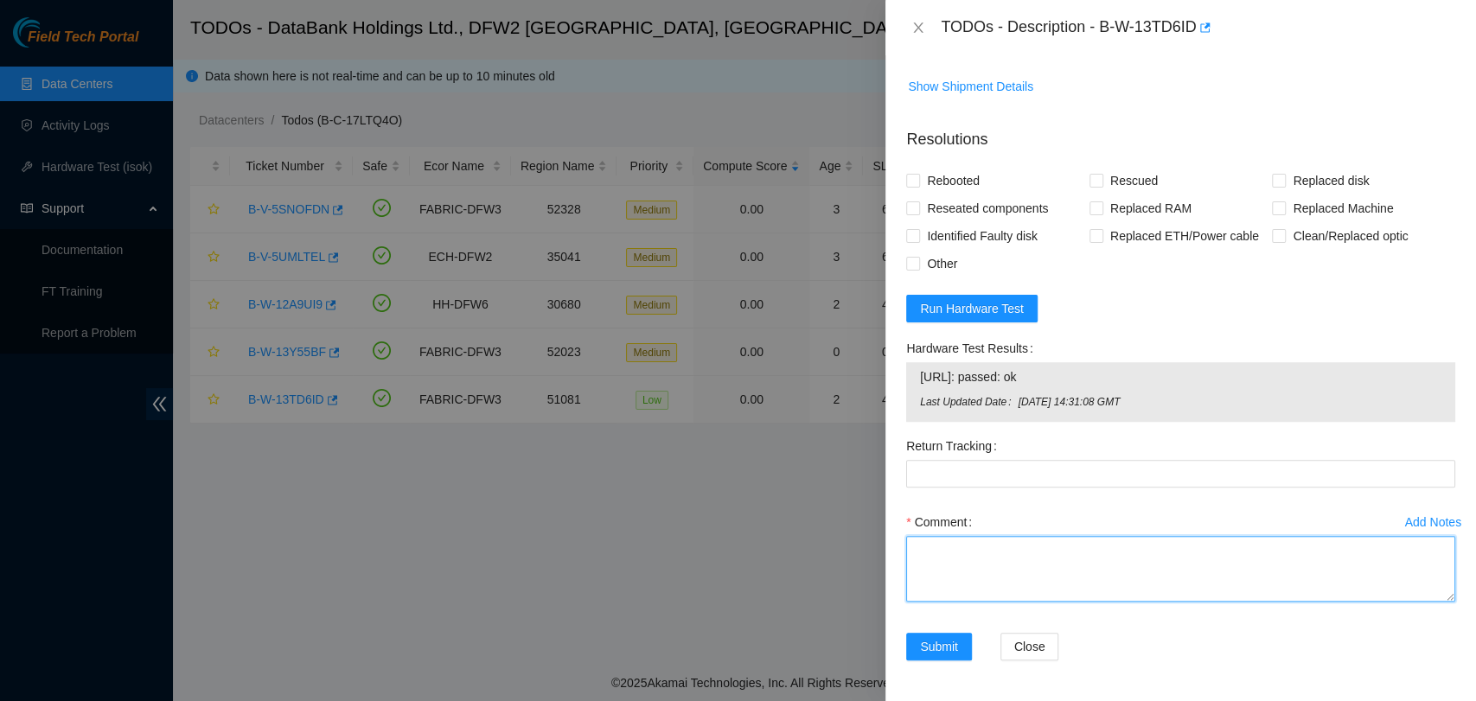
click at [1148, 581] on textarea "Comment" at bounding box center [1180, 569] width 549 height 66
paste textarea "- Rescued all disk individually and all worked - Power cycled the machine for 1…"
type textarea "- Rescued all disk individually and all worked - Power cycled the machine for 1…"
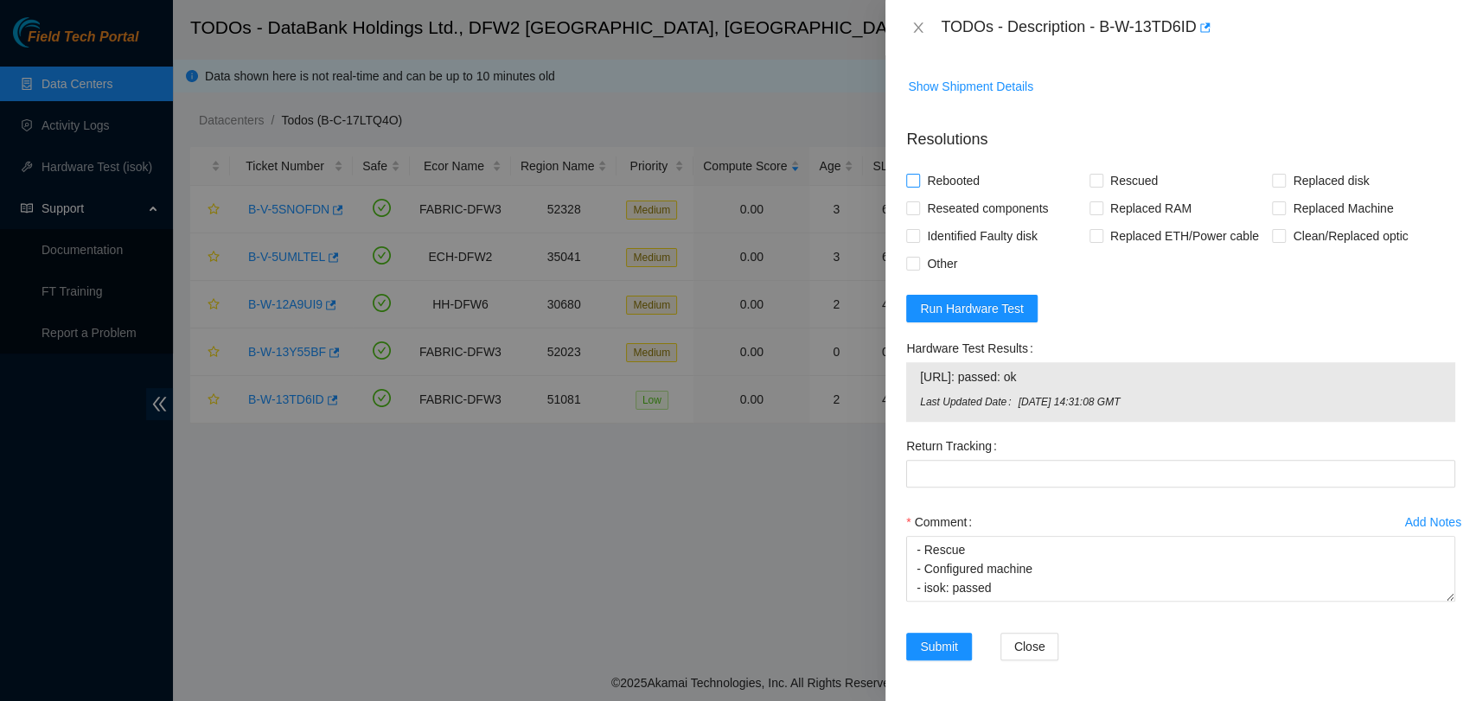
click at [948, 167] on span "Rebooted" at bounding box center [953, 181] width 67 height 28
click at [918, 174] on input "Rebooted" at bounding box center [912, 180] width 12 height 12
checkbox input "true"
click at [1122, 173] on span "Rescued" at bounding box center [1133, 181] width 61 height 28
click at [1102, 174] on input "Rescued" at bounding box center [1096, 180] width 12 height 12
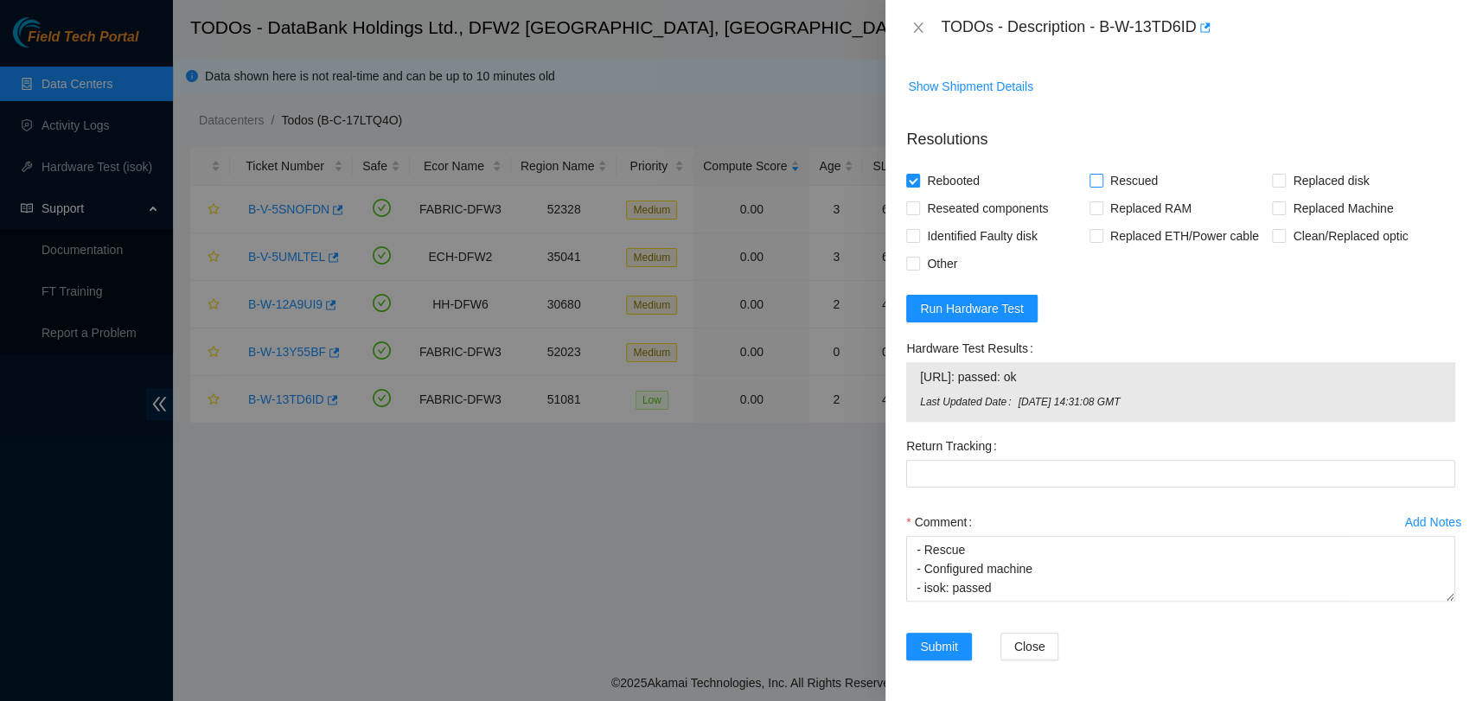
checkbox input "true"
click at [944, 652] on span "Submit" at bounding box center [939, 646] width 38 height 19
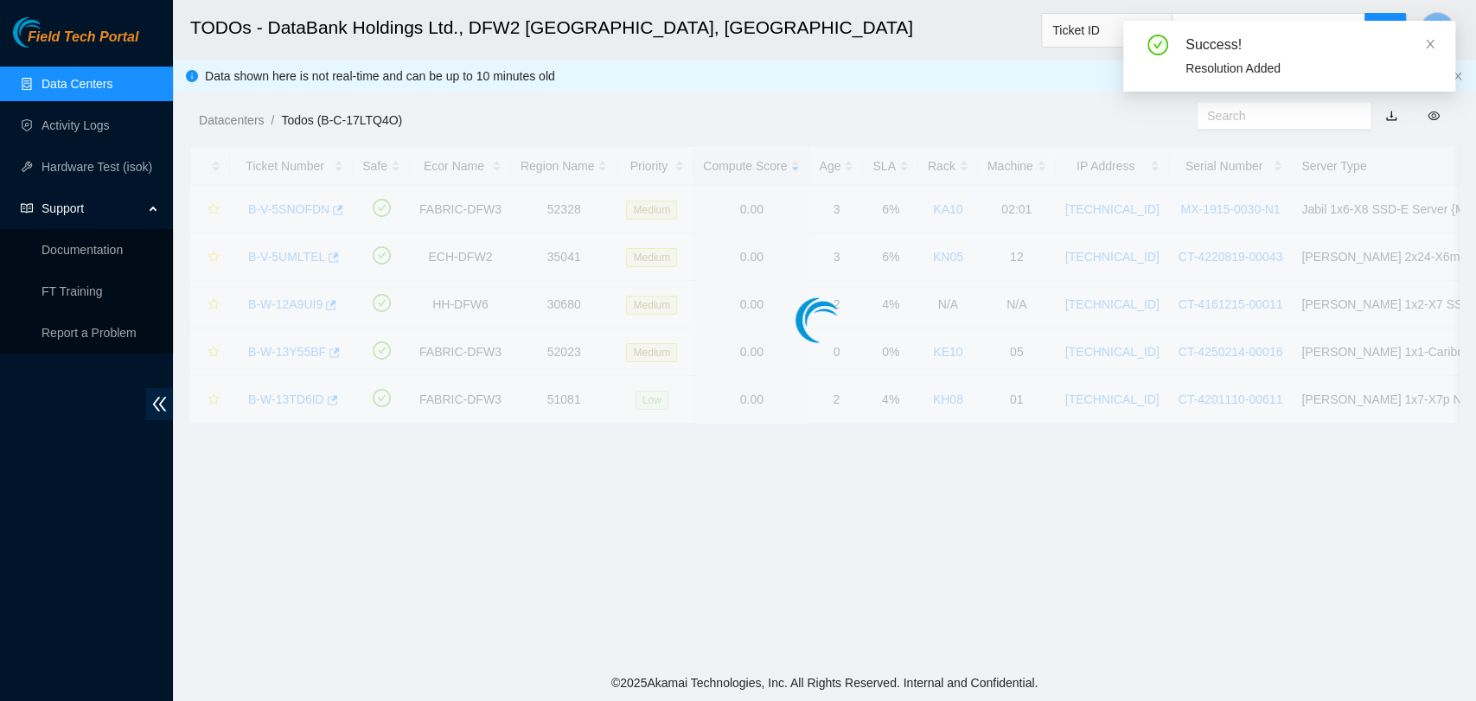
scroll to position [418, 0]
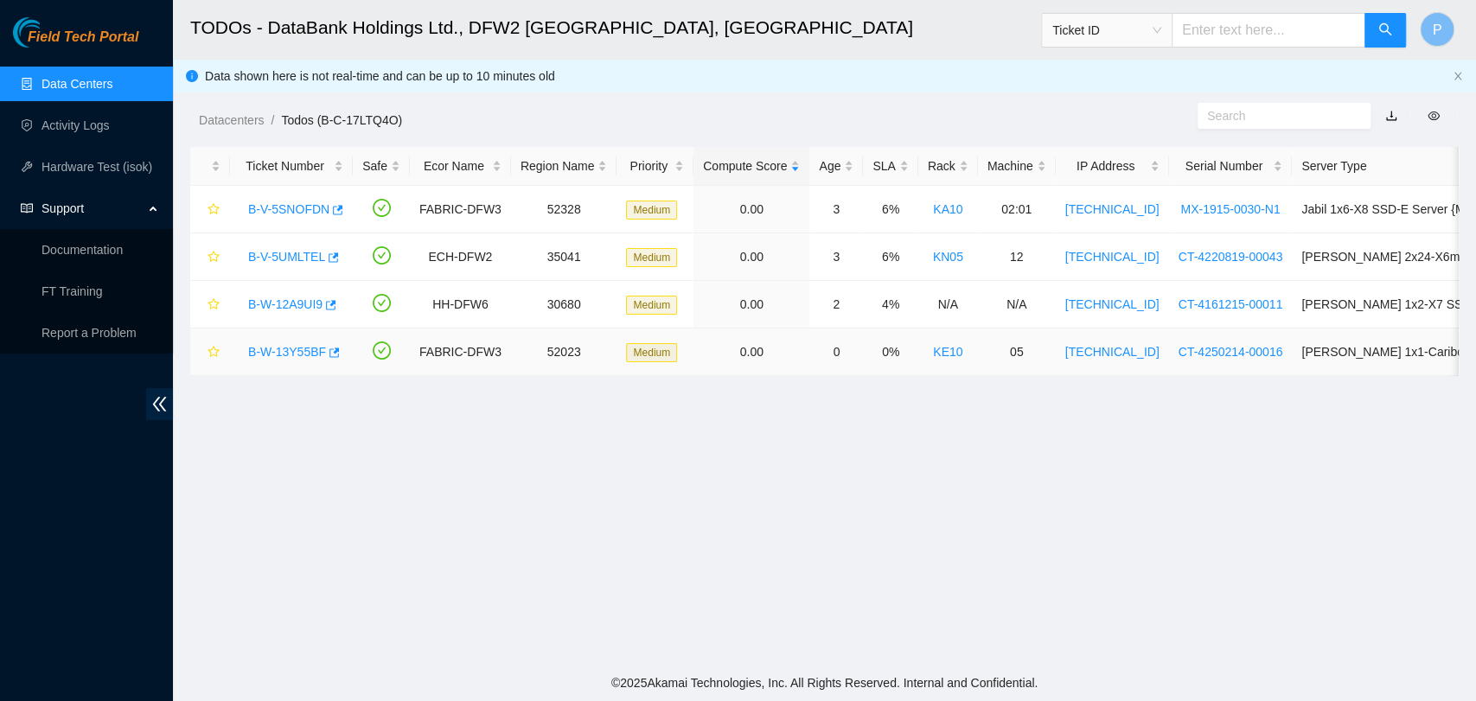
click at [293, 345] on link "B-W-13Y55BF" at bounding box center [287, 352] width 78 height 14
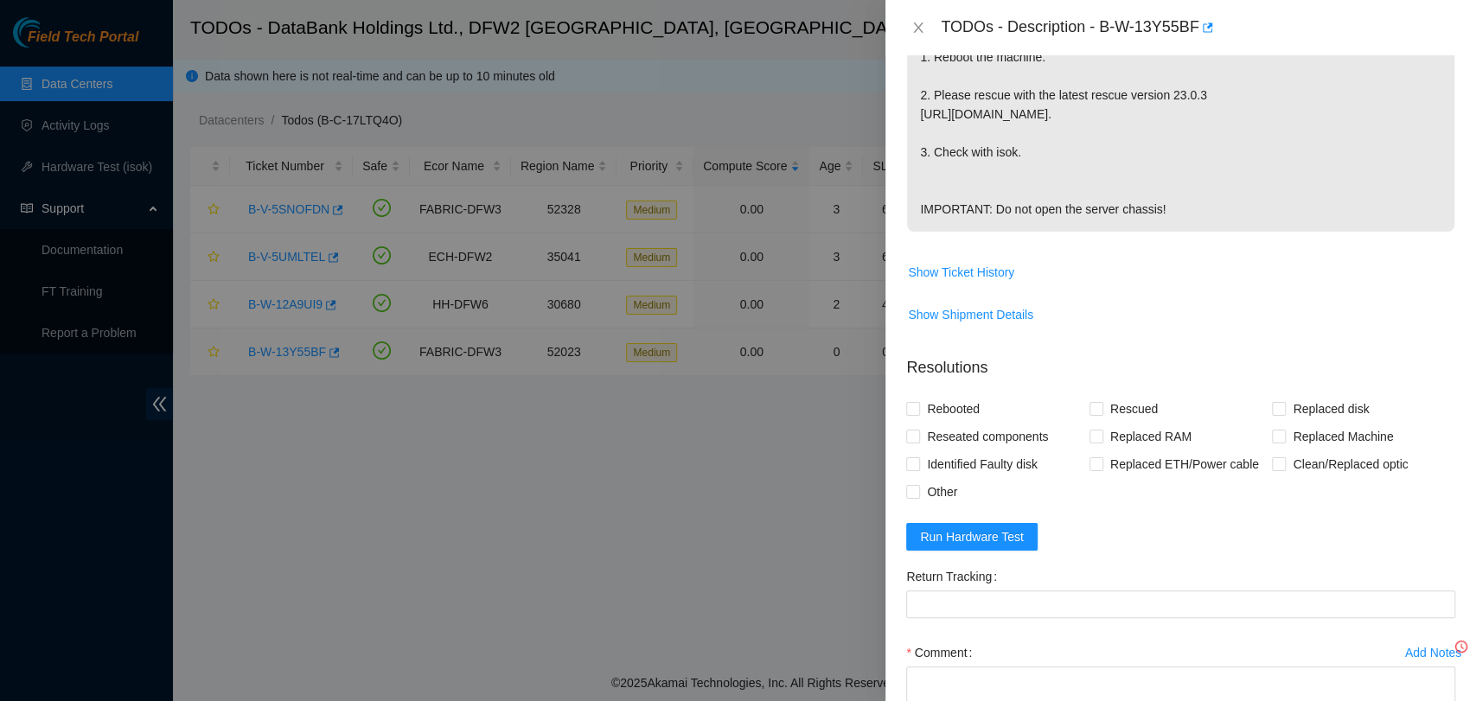
scroll to position [586, 0]
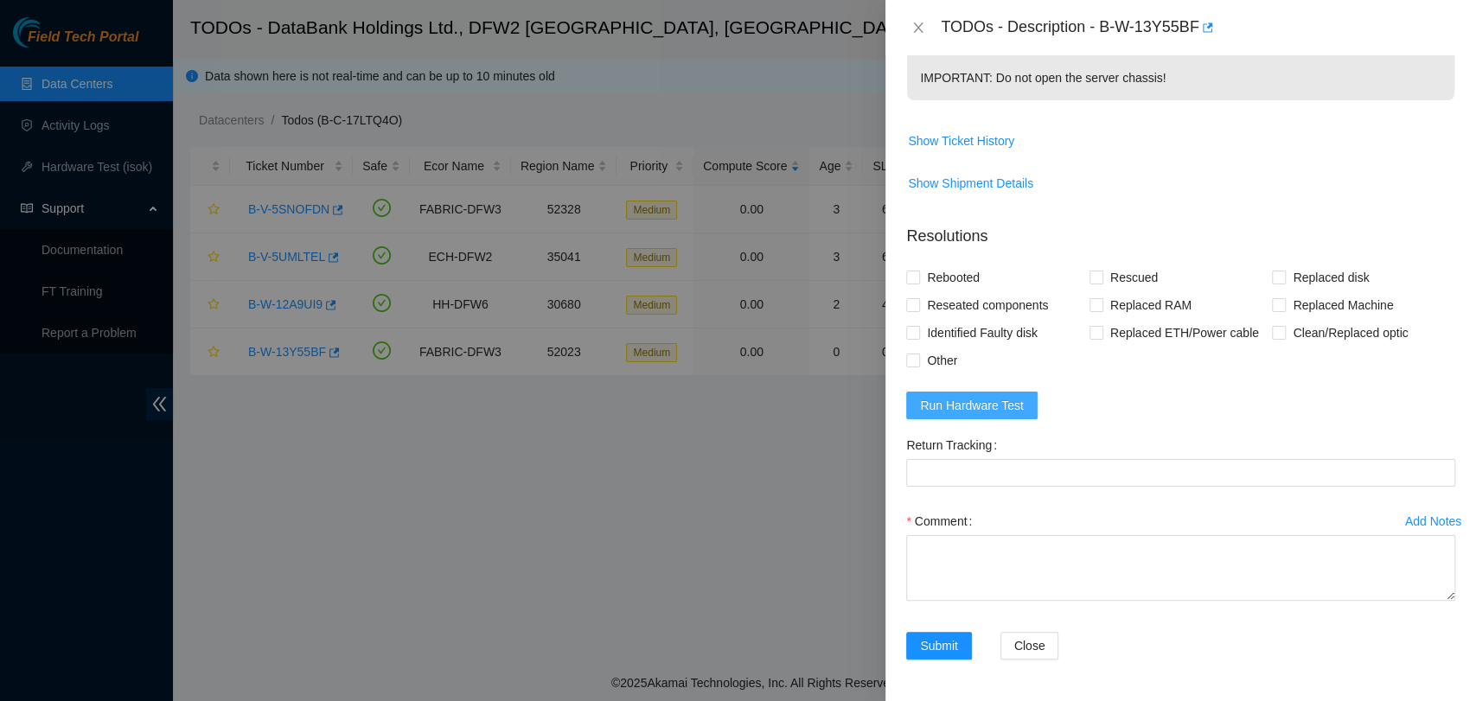
click at [977, 393] on button "Run Hardware Test" at bounding box center [971, 406] width 131 height 28
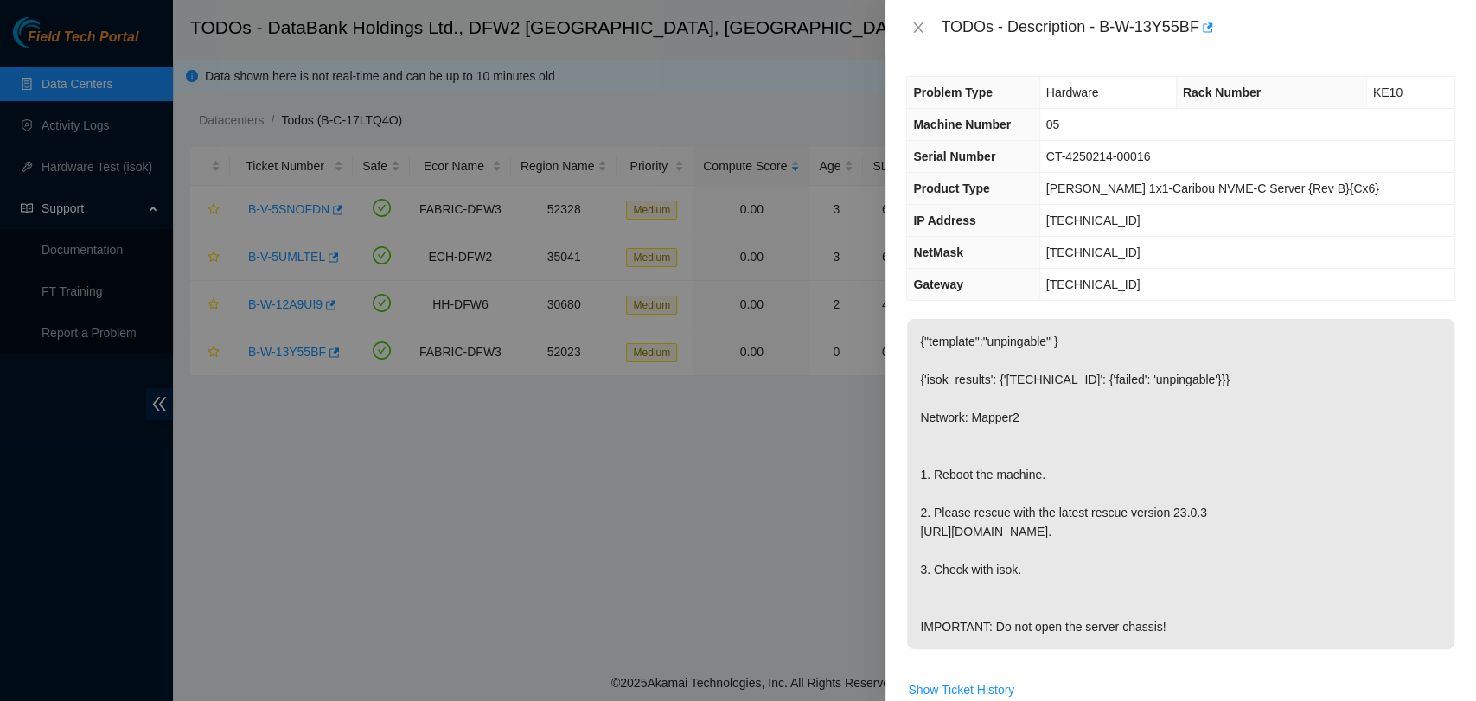
scroll to position [660, 0]
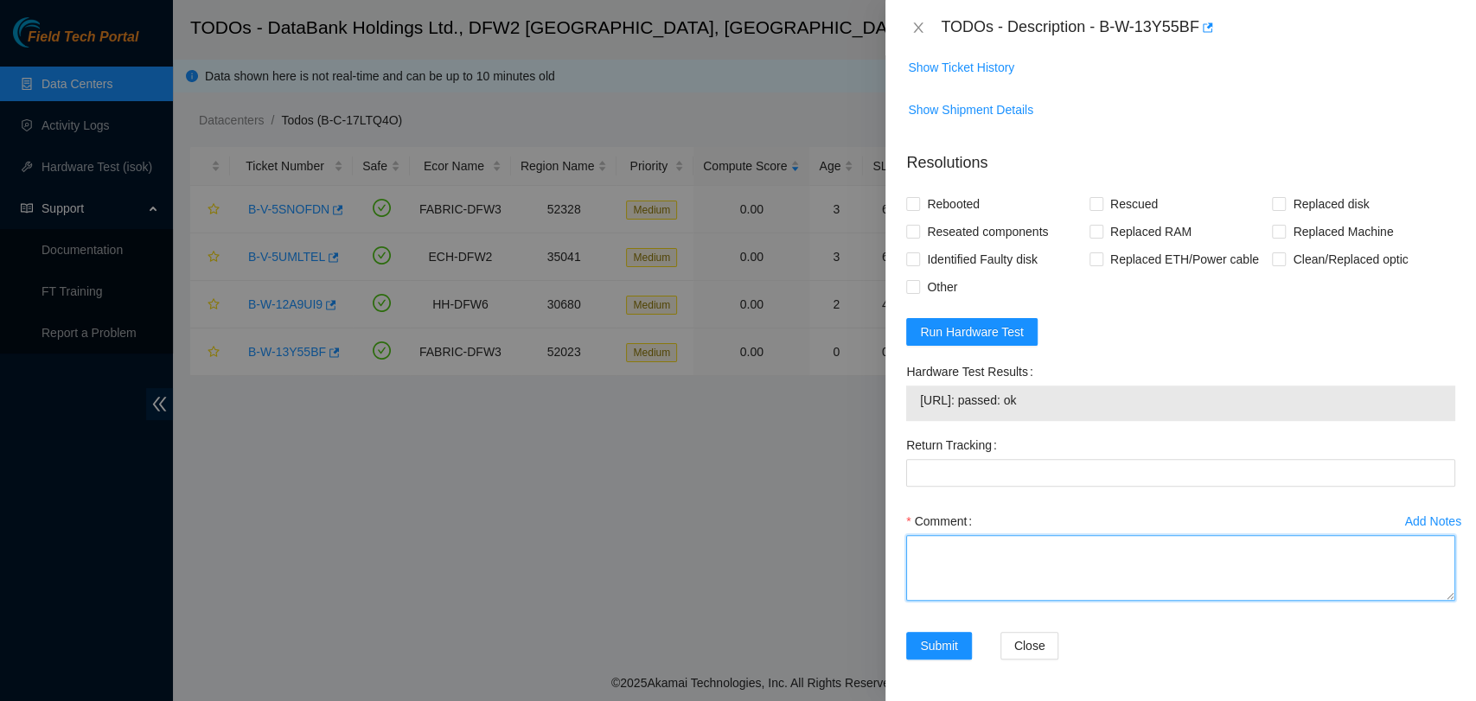
click at [1021, 556] on textarea "Comment" at bounding box center [1180, 568] width 549 height 66
paste textarea "- Reboot - Rescue - Configured machine - isok: passed"
type textarea "- Reboot - Rescue - Configured machine - isok: passed"
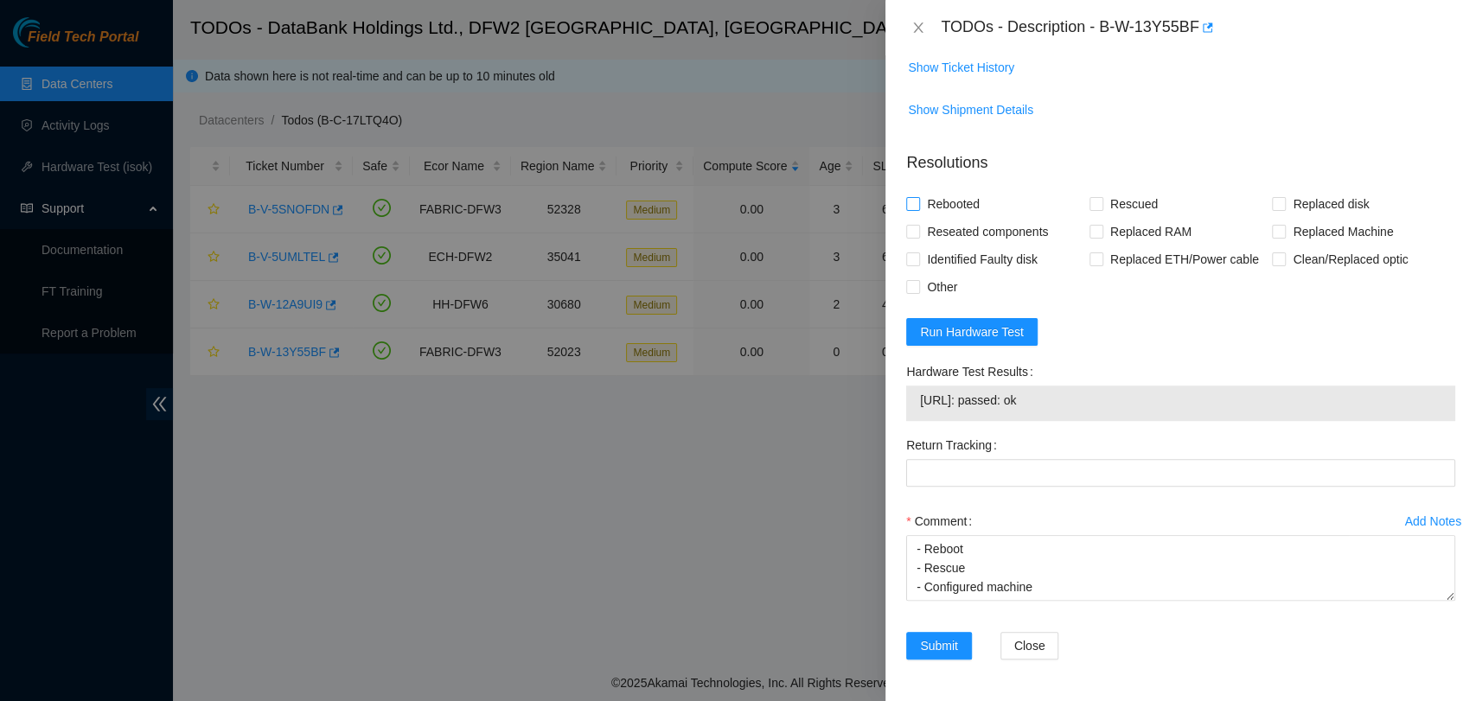
click at [933, 198] on span "Rebooted" at bounding box center [953, 204] width 67 height 28
click at [918, 198] on input "Rebooted" at bounding box center [912, 203] width 12 height 12
checkbox input "true"
click at [1103, 205] on span "Rescued" at bounding box center [1133, 204] width 61 height 28
click at [1100, 205] on input "Rescued" at bounding box center [1096, 203] width 12 height 12
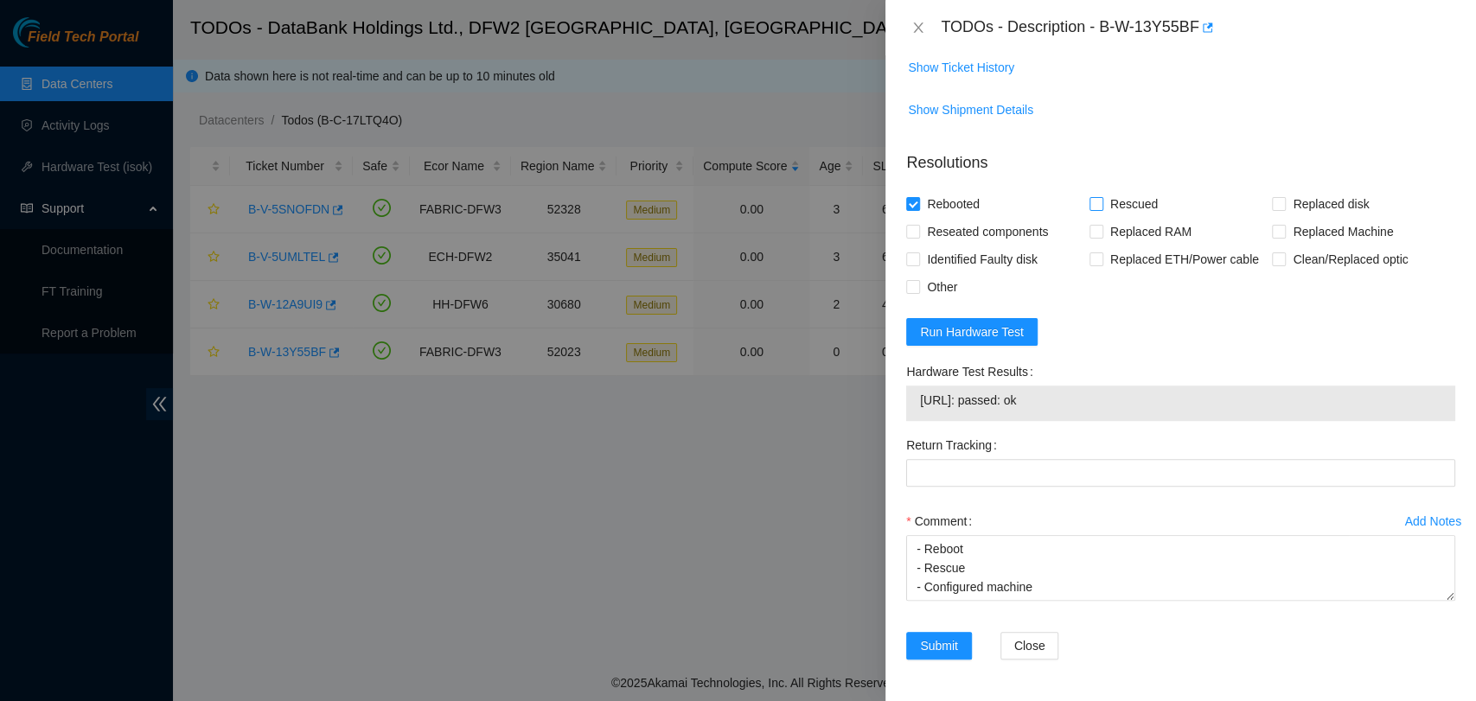
checkbox input "true"
click at [958, 636] on button "Submit" at bounding box center [939, 646] width 66 height 28
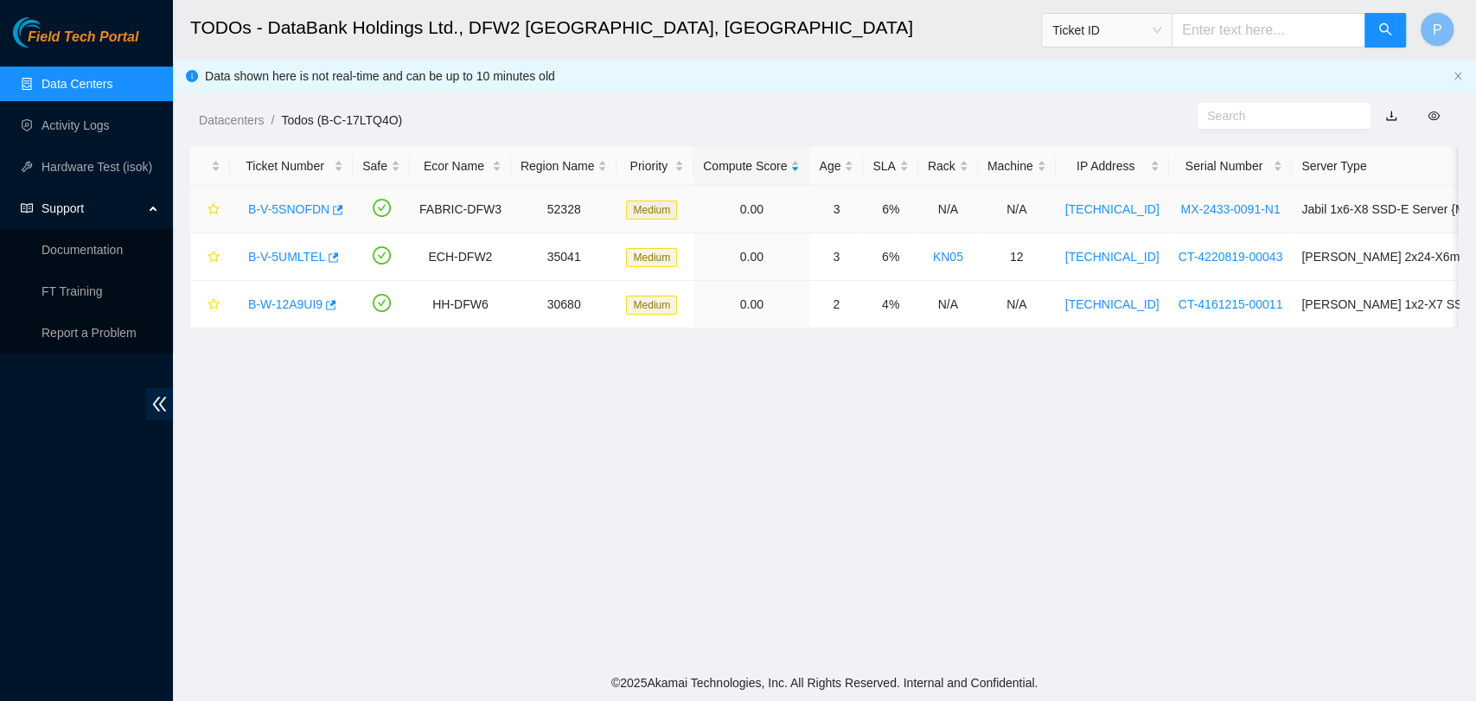
click at [272, 202] on link "B-V-5SNOFDN" at bounding box center [288, 209] width 81 height 14
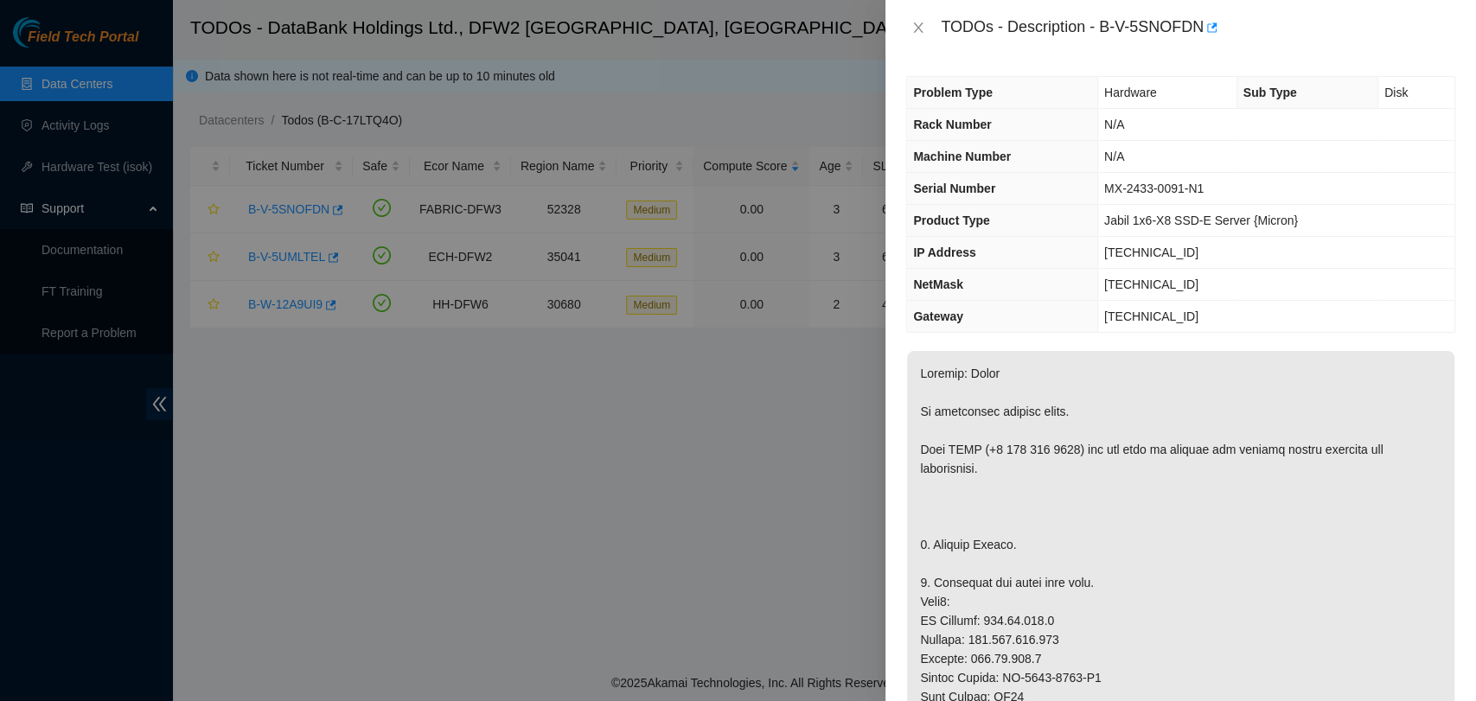
click at [920, 18] on div "TODOs - Description - B-V-5SNOFDN" at bounding box center [1180, 28] width 549 height 28
click at [917, 23] on icon "close" at bounding box center [918, 28] width 14 height 14
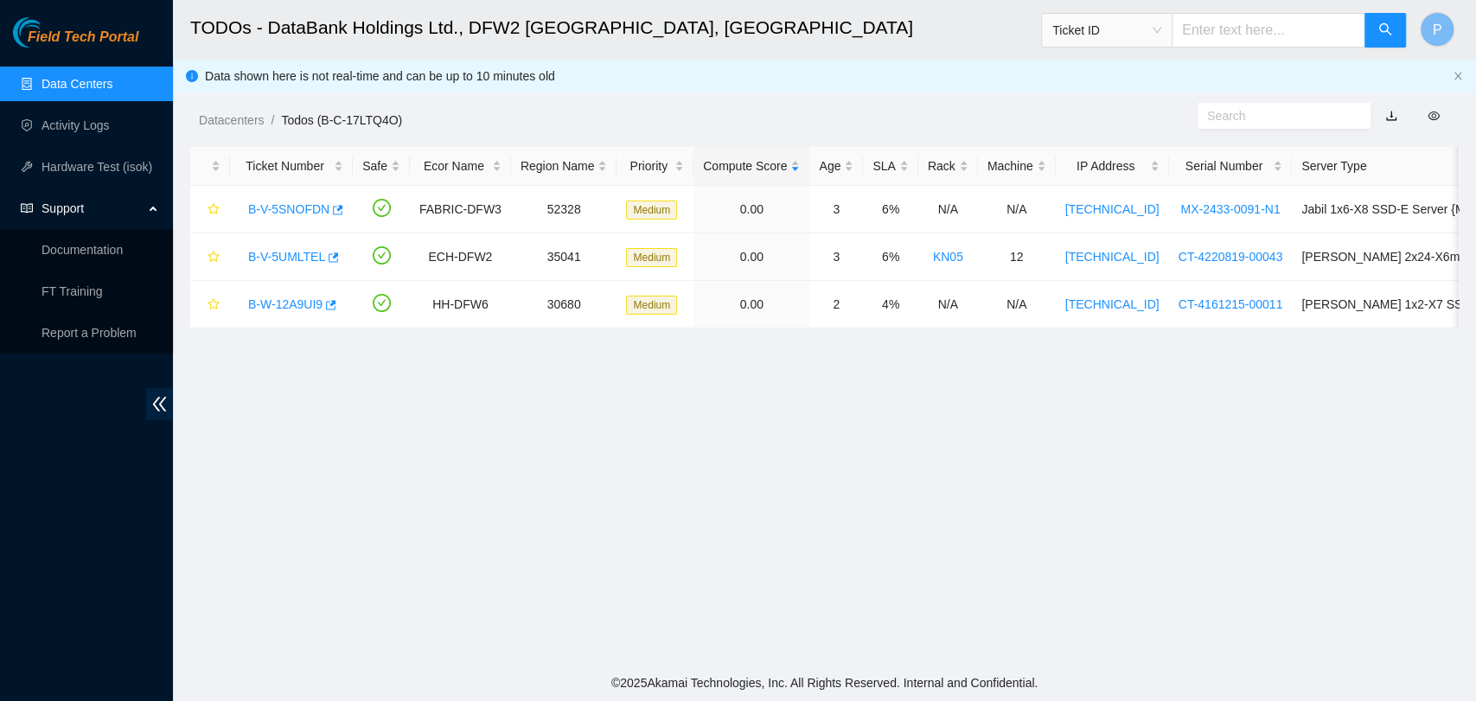
click at [50, 78] on link "Data Centers" at bounding box center [77, 84] width 71 height 14
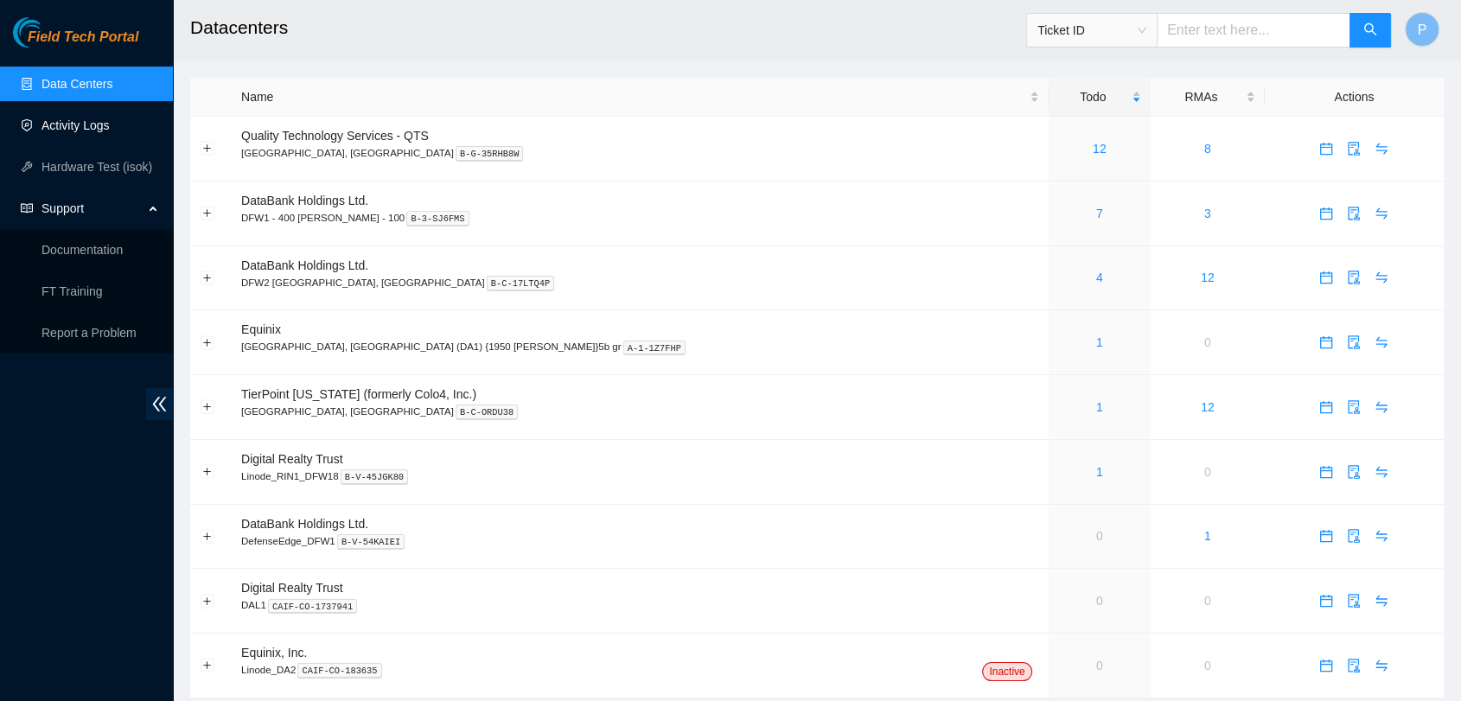
click at [99, 123] on link "Activity Logs" at bounding box center [76, 125] width 68 height 14
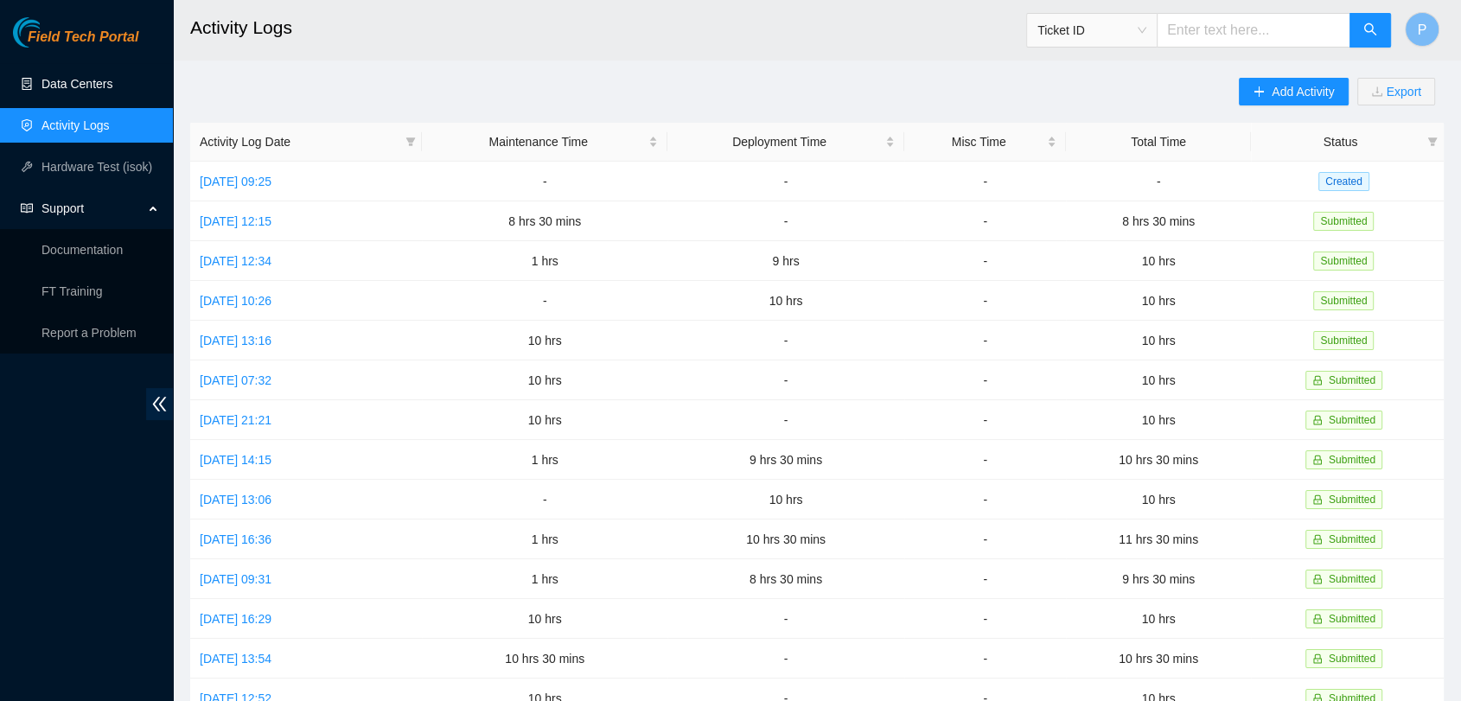
click at [112, 87] on link "Data Centers" at bounding box center [77, 84] width 71 height 14
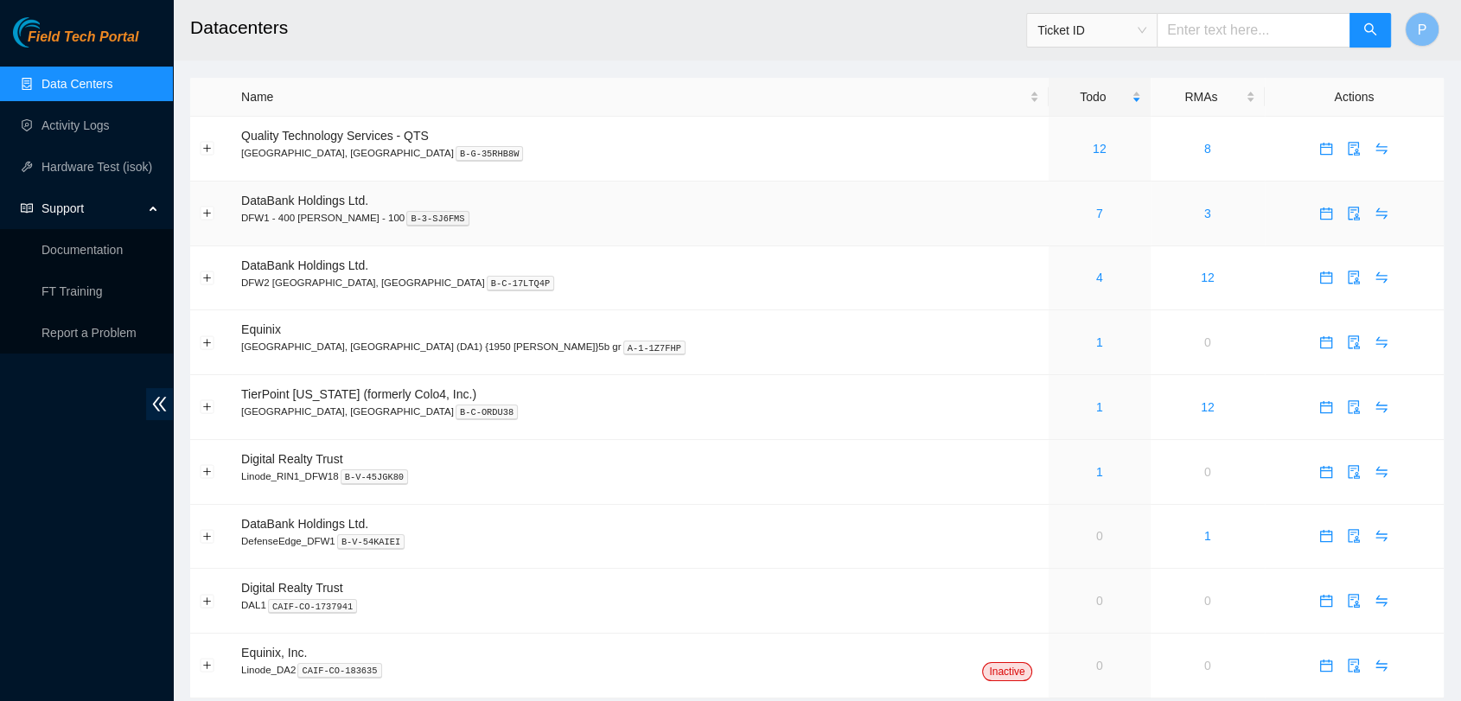
click at [1058, 204] on div "7" at bounding box center [1099, 213] width 83 height 19
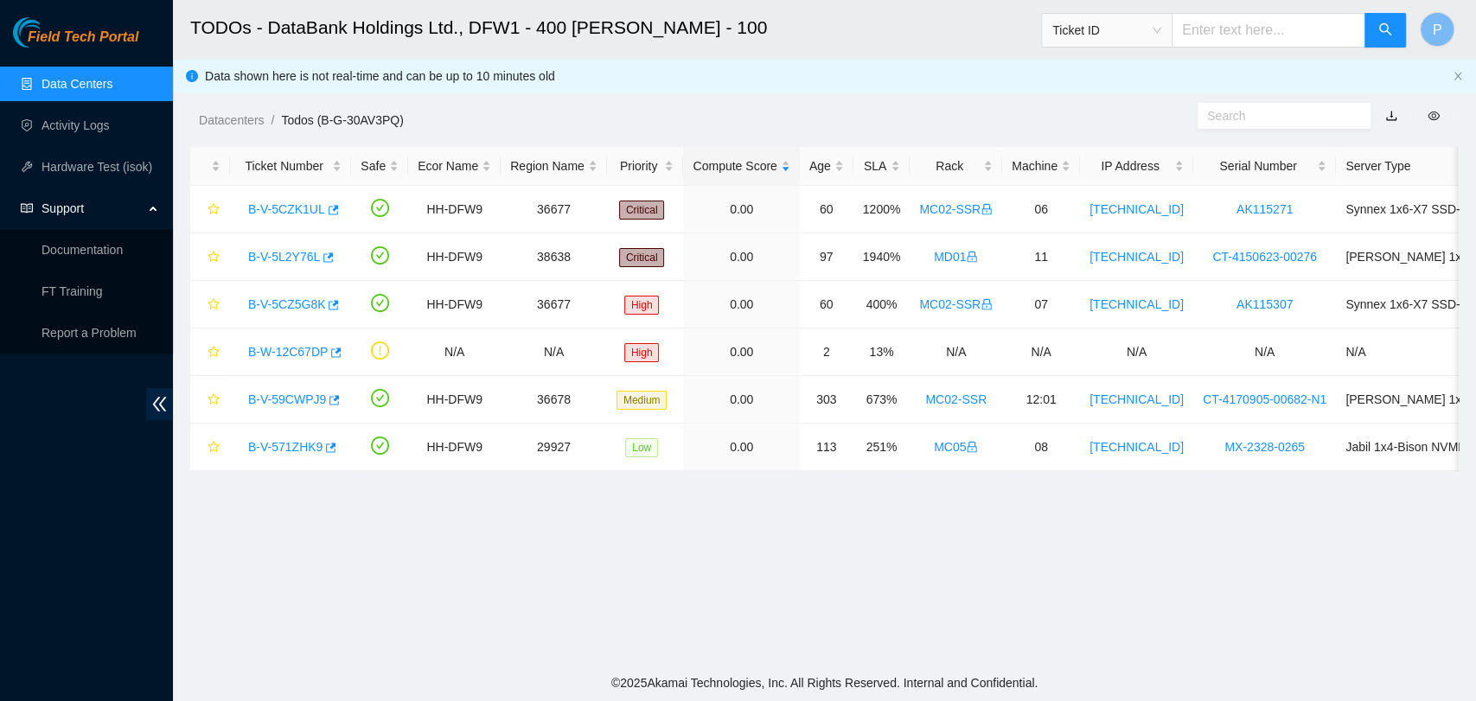
click at [73, 77] on link "Data Centers" at bounding box center [77, 84] width 71 height 14
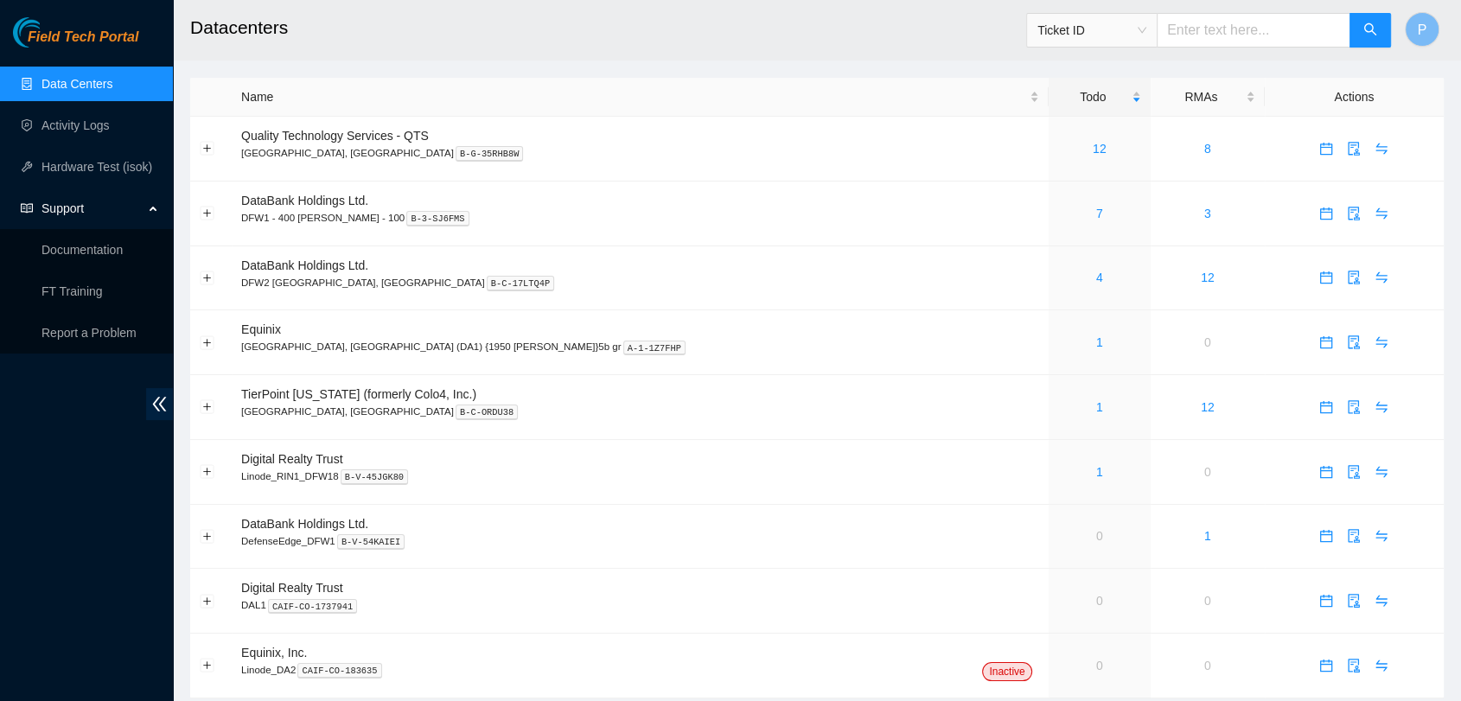
click at [152, 209] on div "Support" at bounding box center [86, 208] width 173 height 35
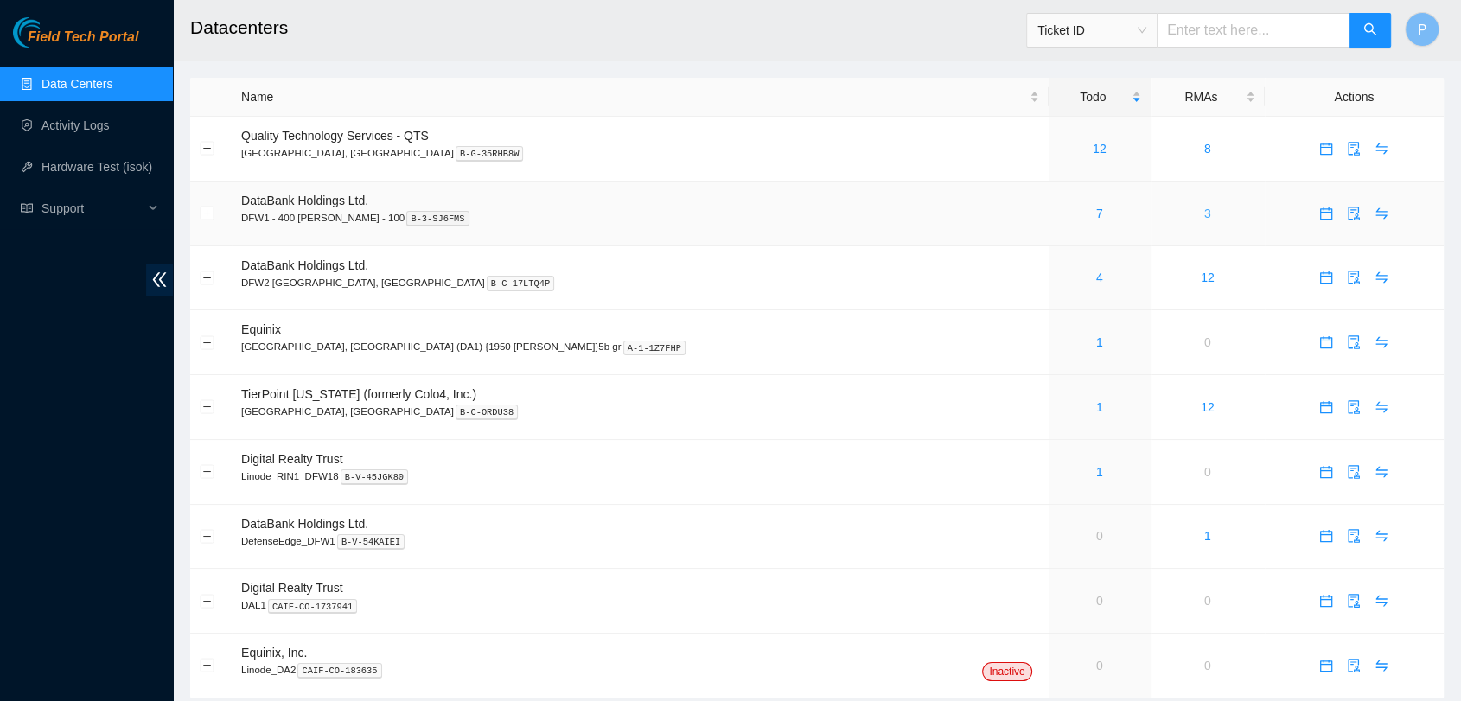
click at [1205, 215] on link "3" at bounding box center [1208, 214] width 7 height 14
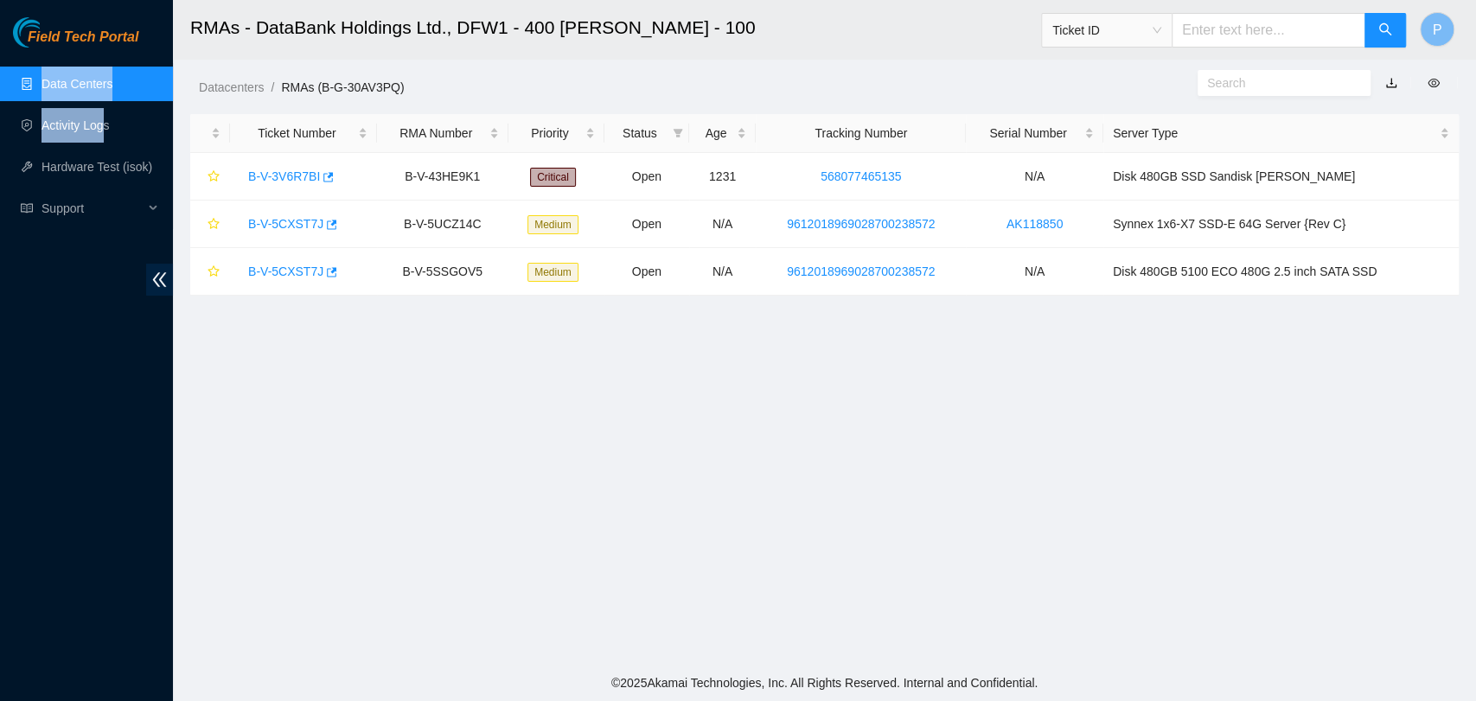
drag, startPoint x: 102, startPoint y: 101, endPoint x: 111, endPoint y: 91, distance: 13.5
click at [111, 91] on ul "Data Centers Activity Logs Hardware Test (isok) Support Documentation FT Traini…" at bounding box center [86, 146] width 173 height 166
click at [111, 91] on link "Data Centers" at bounding box center [77, 84] width 71 height 14
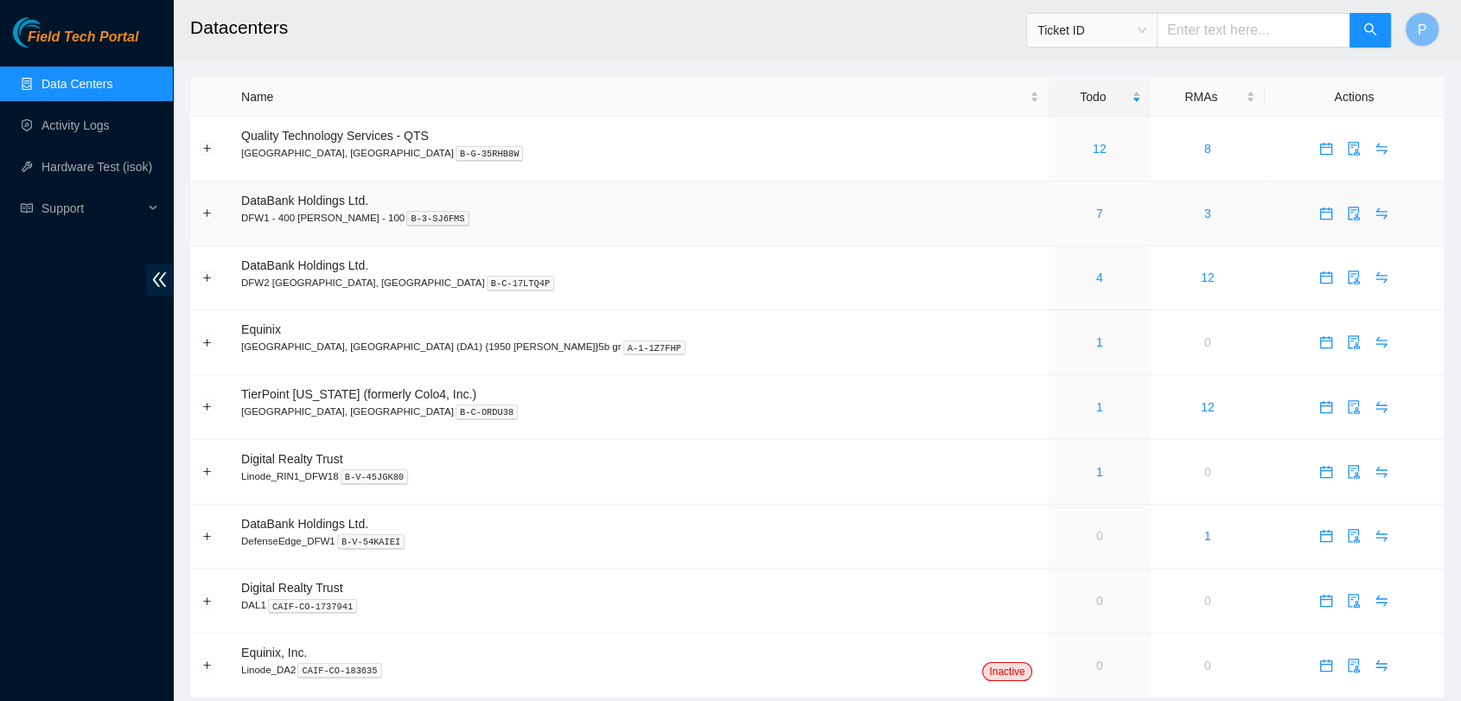
click at [1058, 221] on div "7" at bounding box center [1099, 213] width 83 height 19
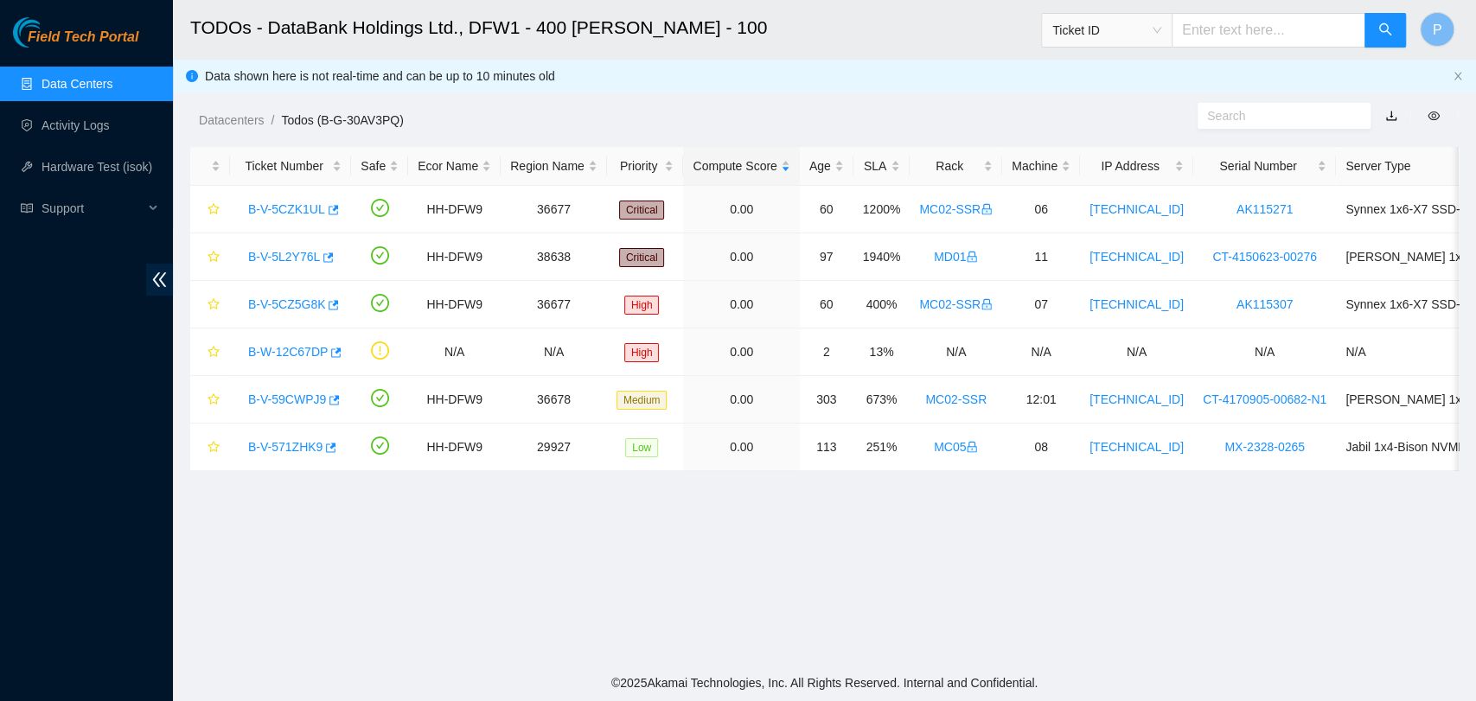
click at [99, 91] on link "Data Centers" at bounding box center [77, 84] width 71 height 14
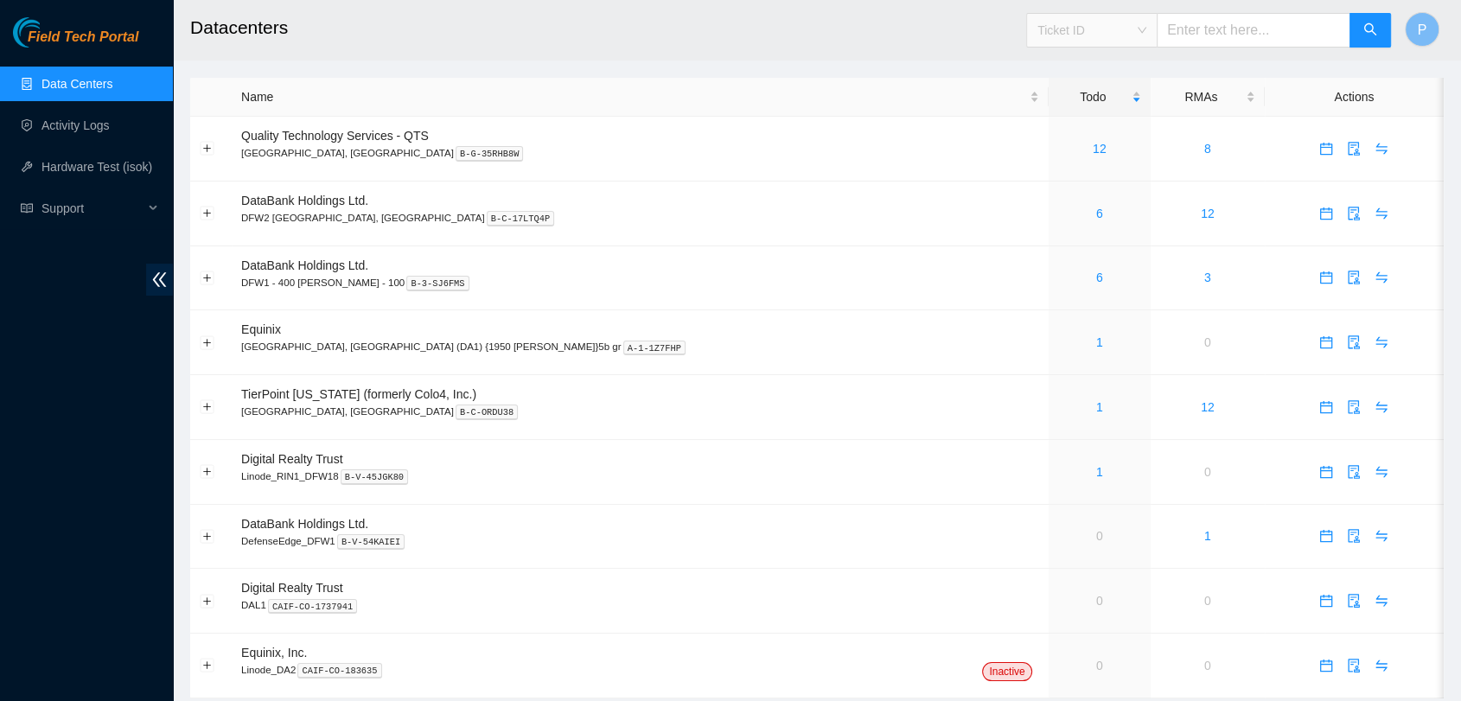
click at [1139, 22] on span "Ticket ID" at bounding box center [1092, 30] width 109 height 26
click at [1110, 176] on div "Serial Number" at bounding box center [1108, 174] width 109 height 19
click at [1231, 36] on input "text" at bounding box center [1254, 30] width 194 height 35
paste input "CT-4161215-00011"
type input "CT-4161215-00011"
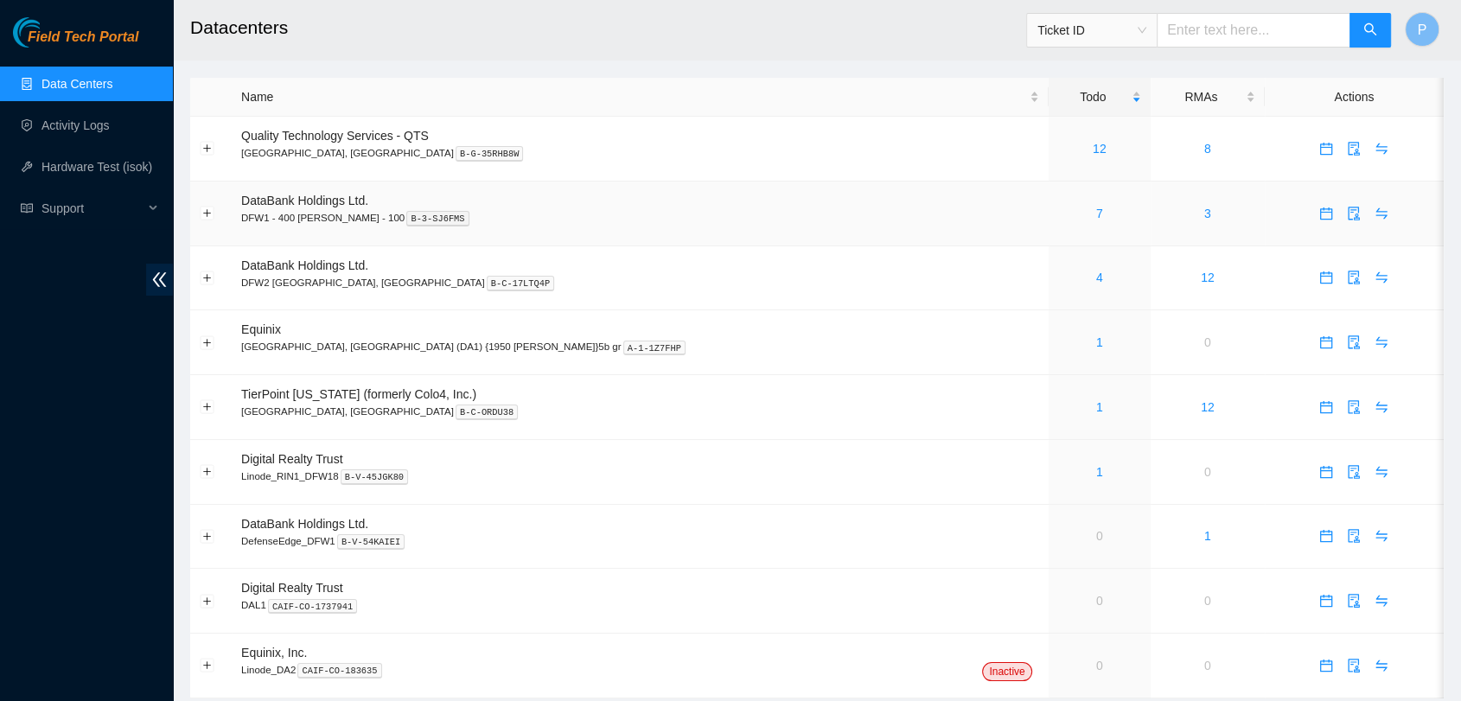
click at [1058, 204] on div "7" at bounding box center [1099, 213] width 83 height 19
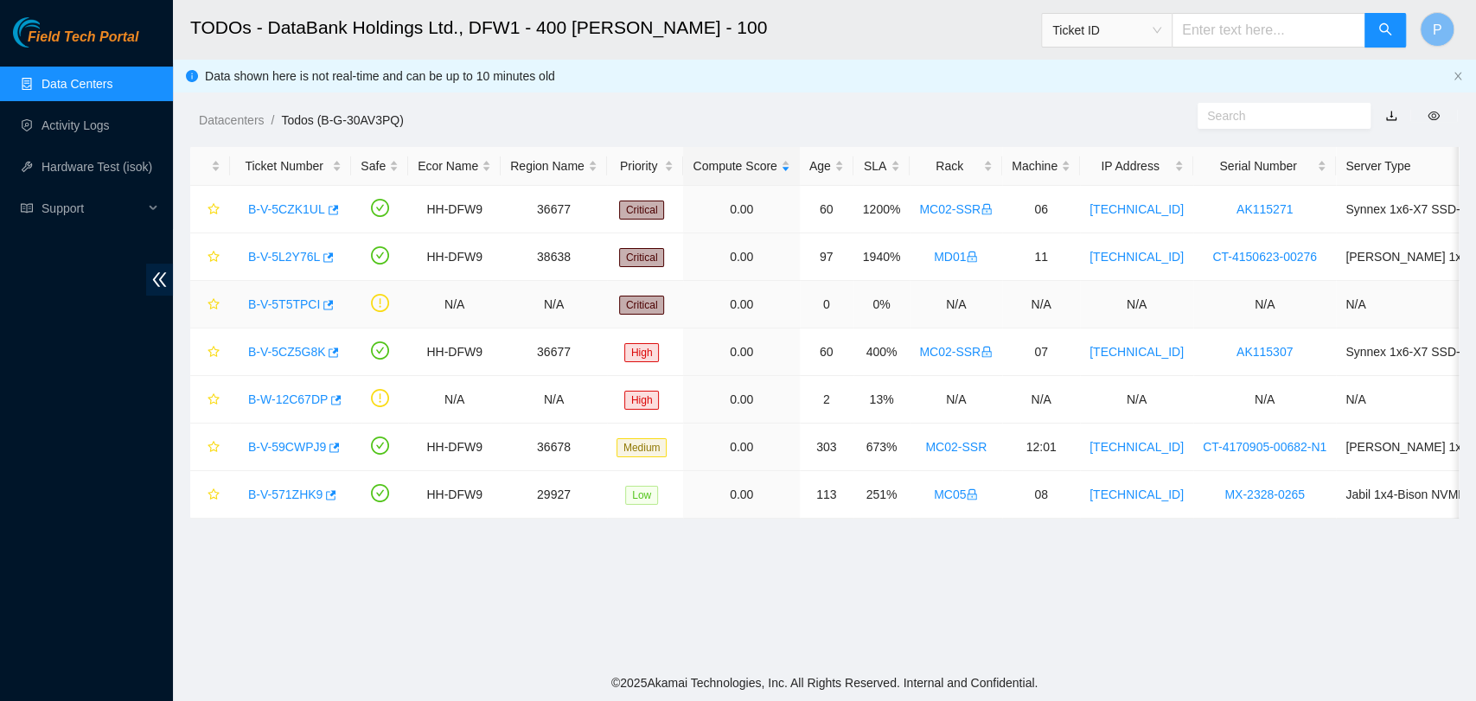
click at [286, 304] on link "B-V-5T5TPCI" at bounding box center [284, 304] width 72 height 14
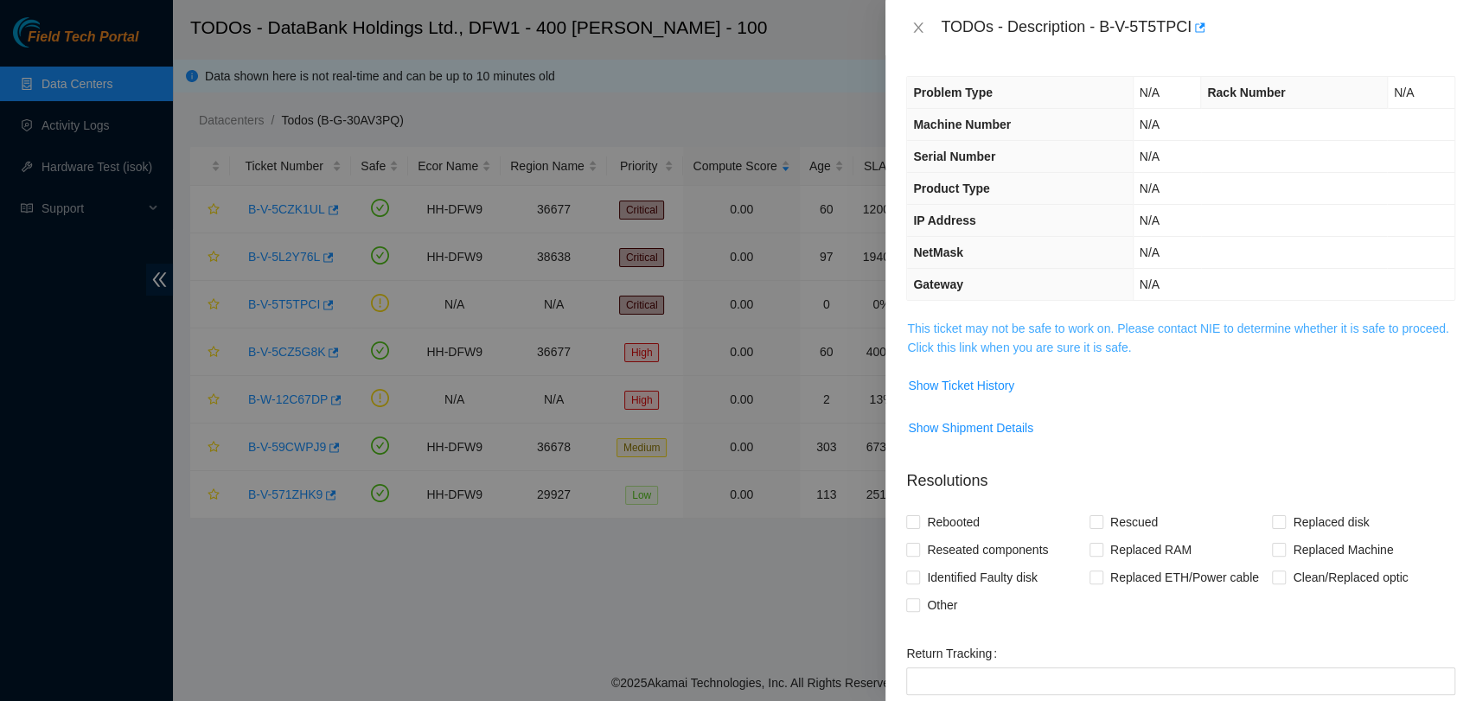
click at [924, 342] on link "This ticket may not be safe to work on. Please contact NIE to determine whether…" at bounding box center [1177, 338] width 541 height 33
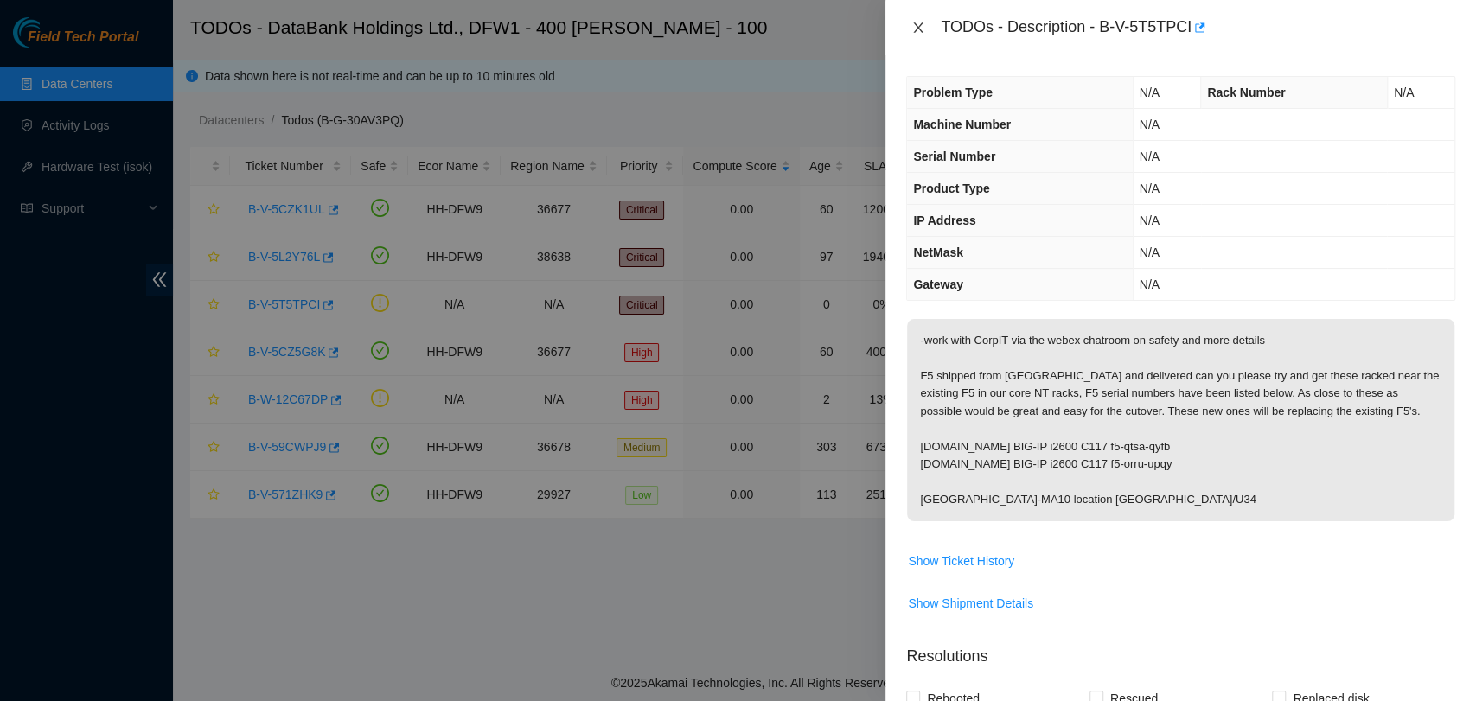
click at [912, 25] on icon "close" at bounding box center [918, 28] width 14 height 14
